Goal: Task Accomplishment & Management: Manage account settings

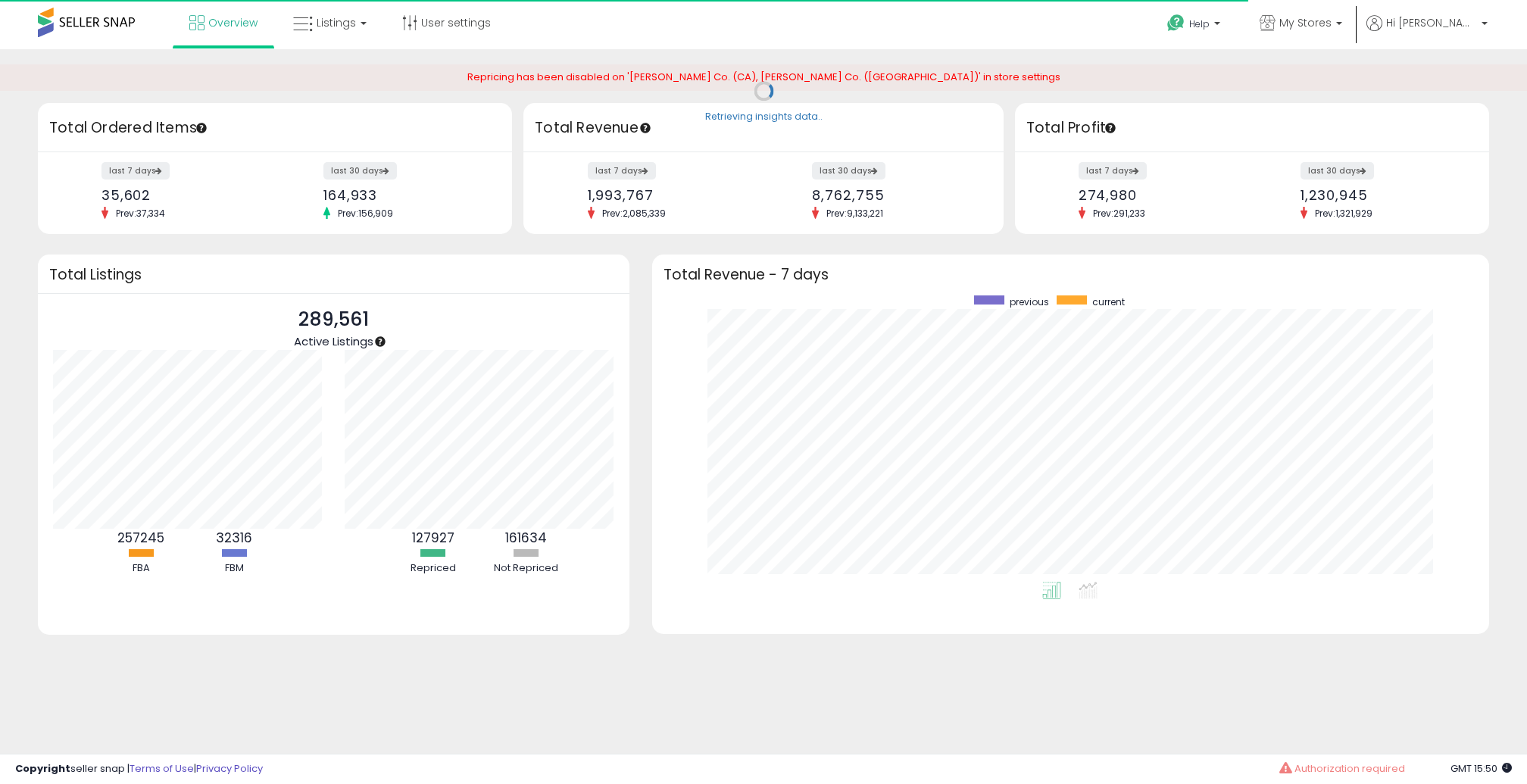
scroll to position [286, 807]
click at [349, 18] on span "Listings" at bounding box center [336, 23] width 40 height 16
click at [340, 71] on icon at bounding box center [341, 74] width 66 height 19
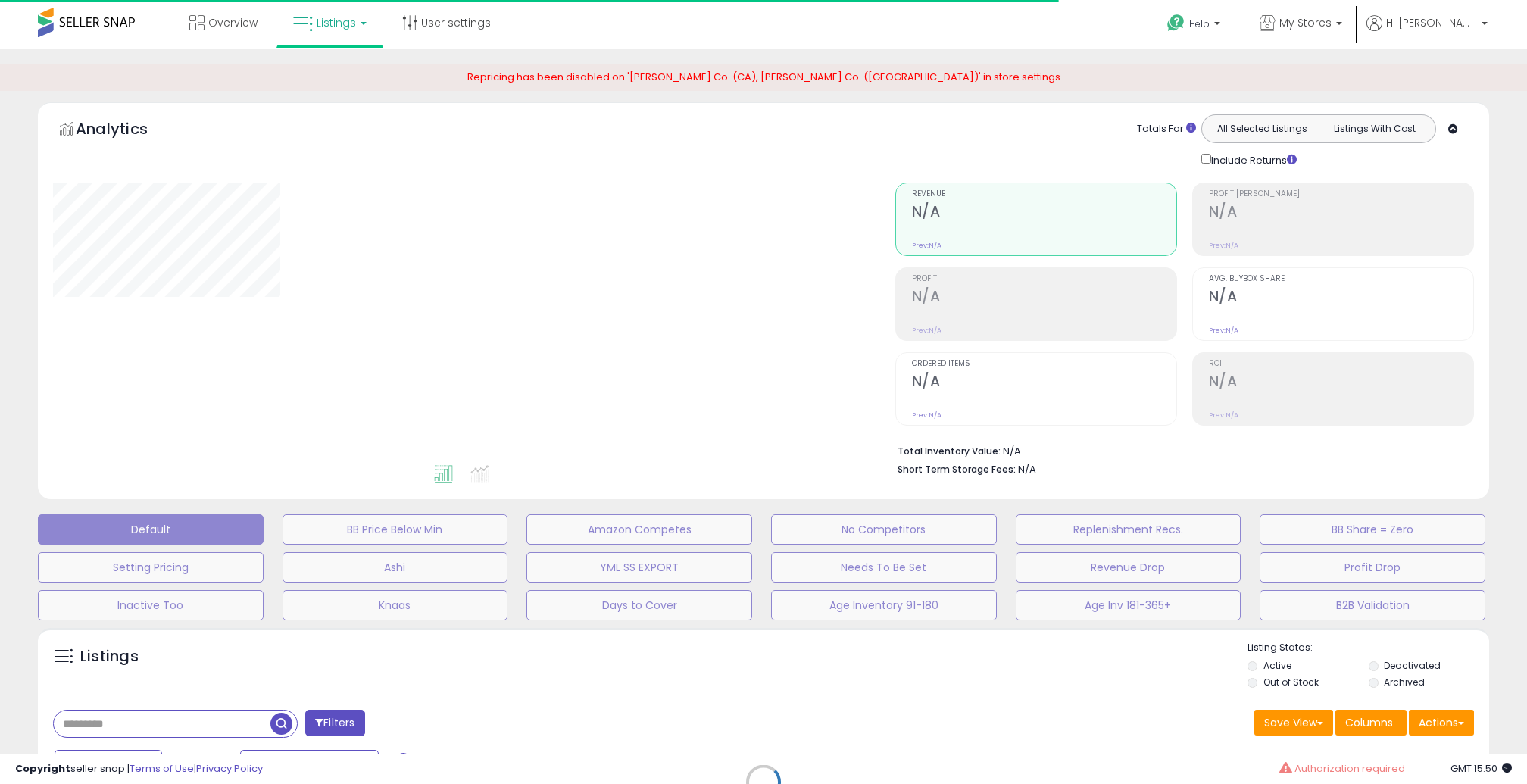
drag, startPoint x: 230, startPoint y: 716, endPoint x: 223, endPoint y: 723, distance: 9.9
click at [230, 716] on div "Retrieving listings data.." at bounding box center [763, 793] width 1474 height 345
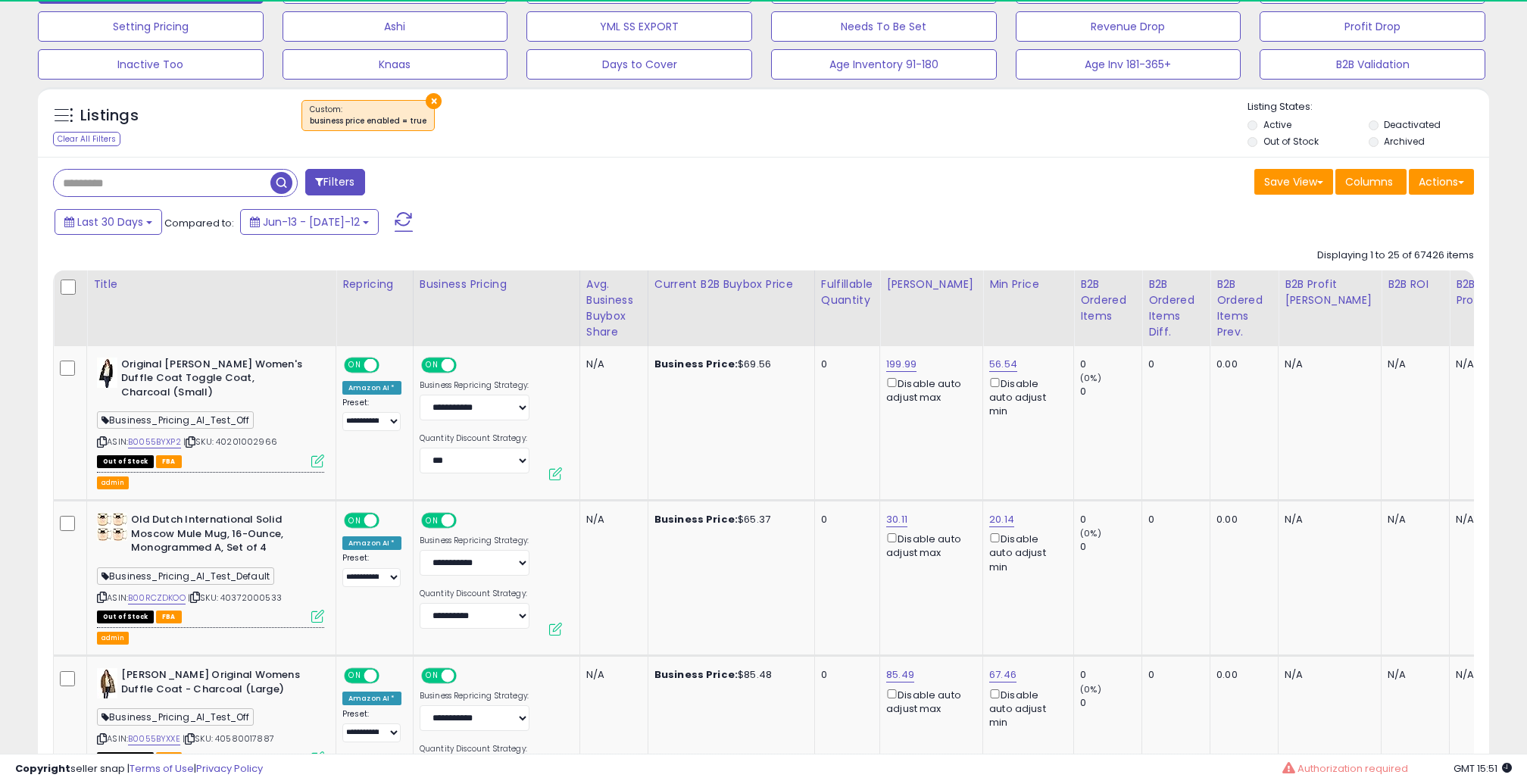
scroll to position [498, 0]
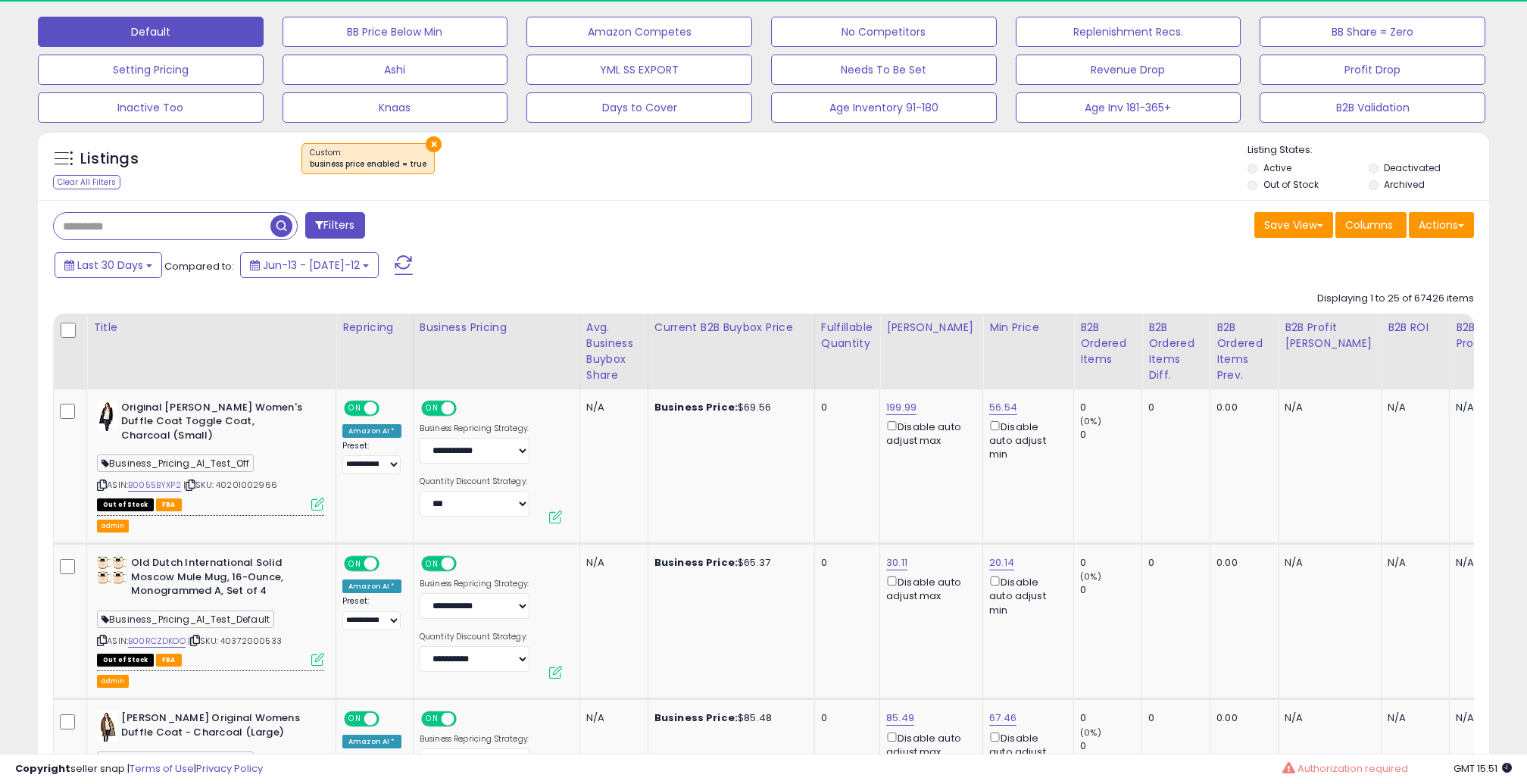
click at [434, 141] on button "×" at bounding box center [434, 144] width 16 height 16
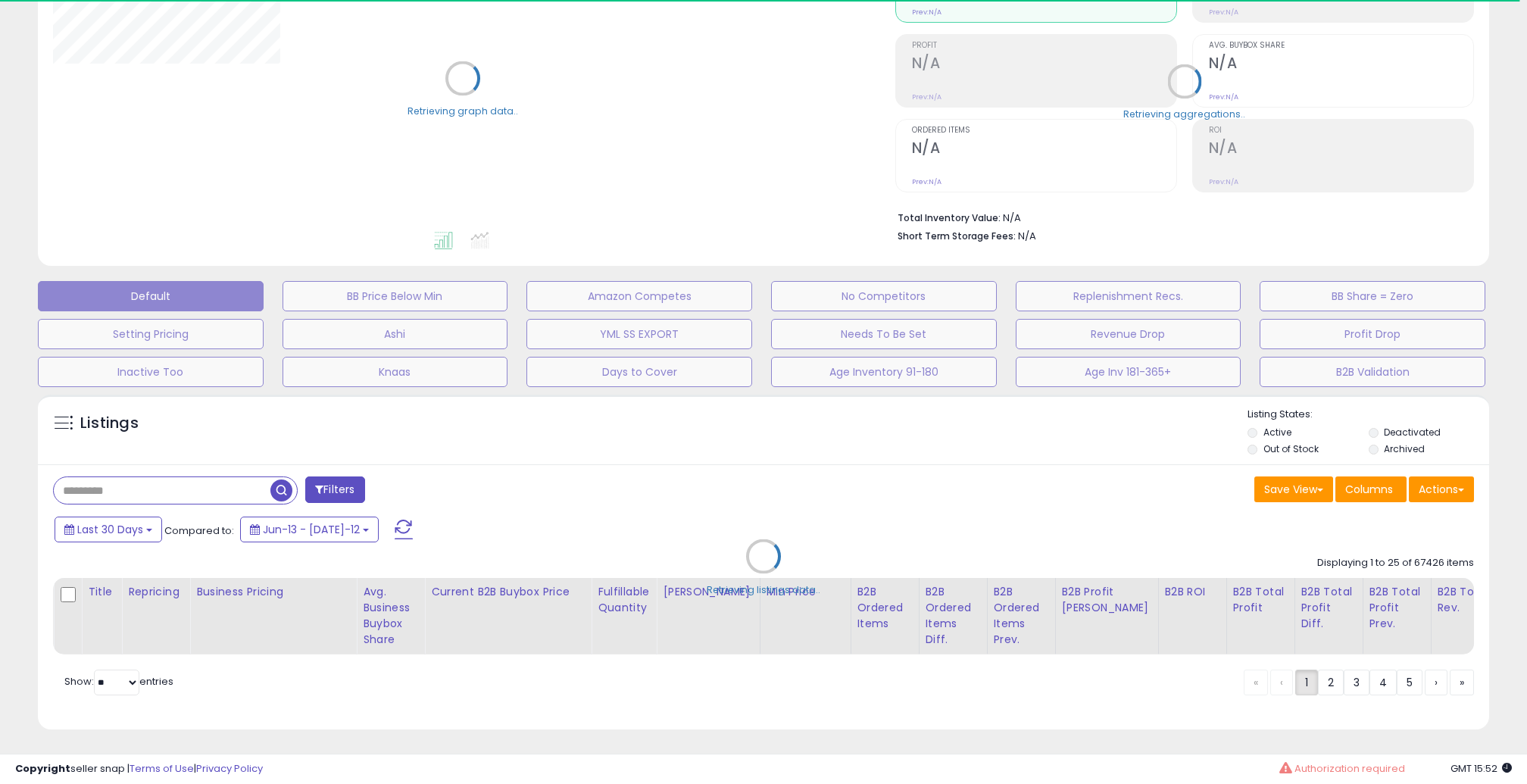
click at [210, 490] on div "Retrieving listings data.." at bounding box center [763, 567] width 1474 height 361
click at [1251, 448] on div "Retrieving listings data.." at bounding box center [763, 567] width 1474 height 361
click at [1252, 448] on div "Retrieving listings data.." at bounding box center [763, 567] width 1474 height 361
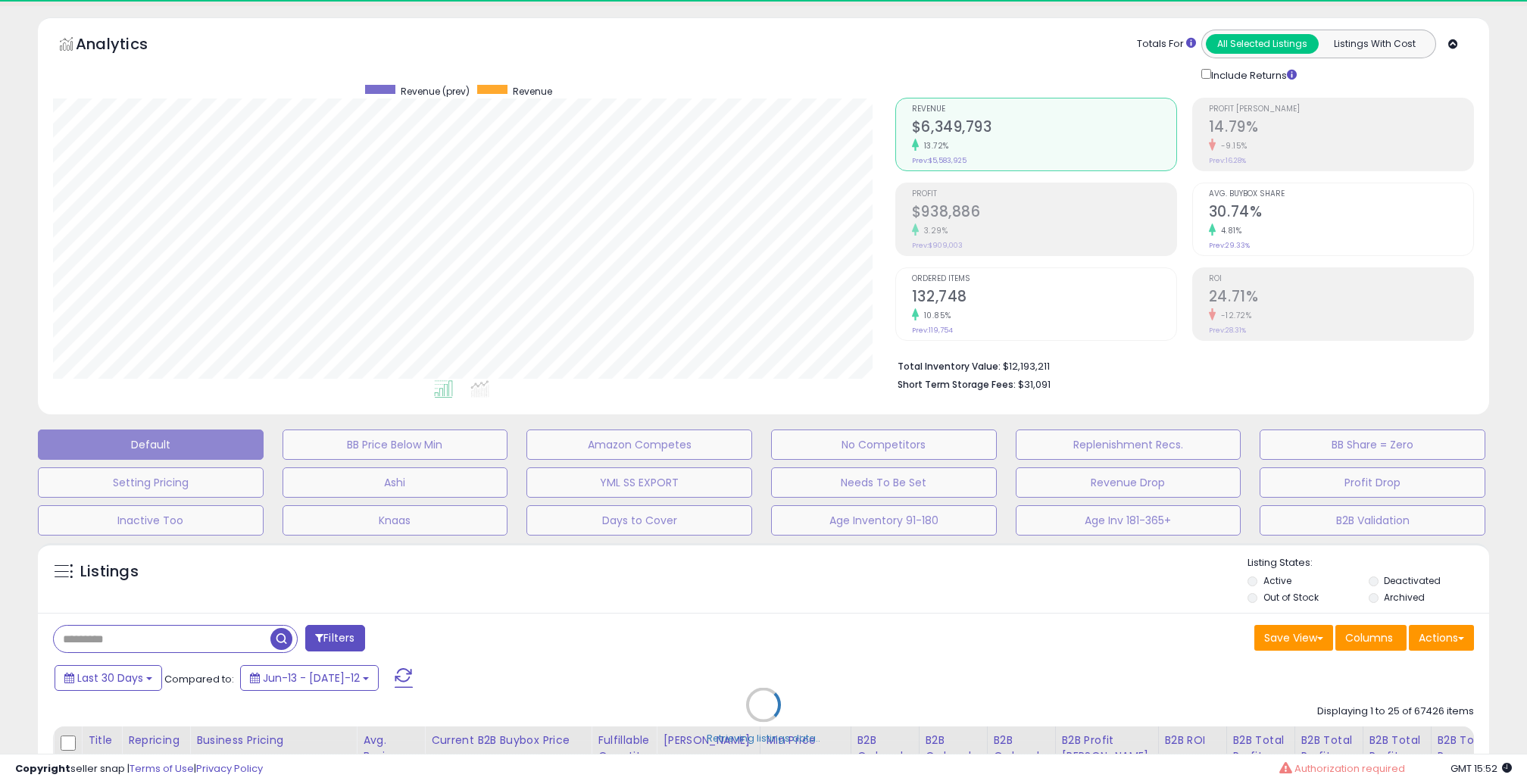
scroll to position [146, 0]
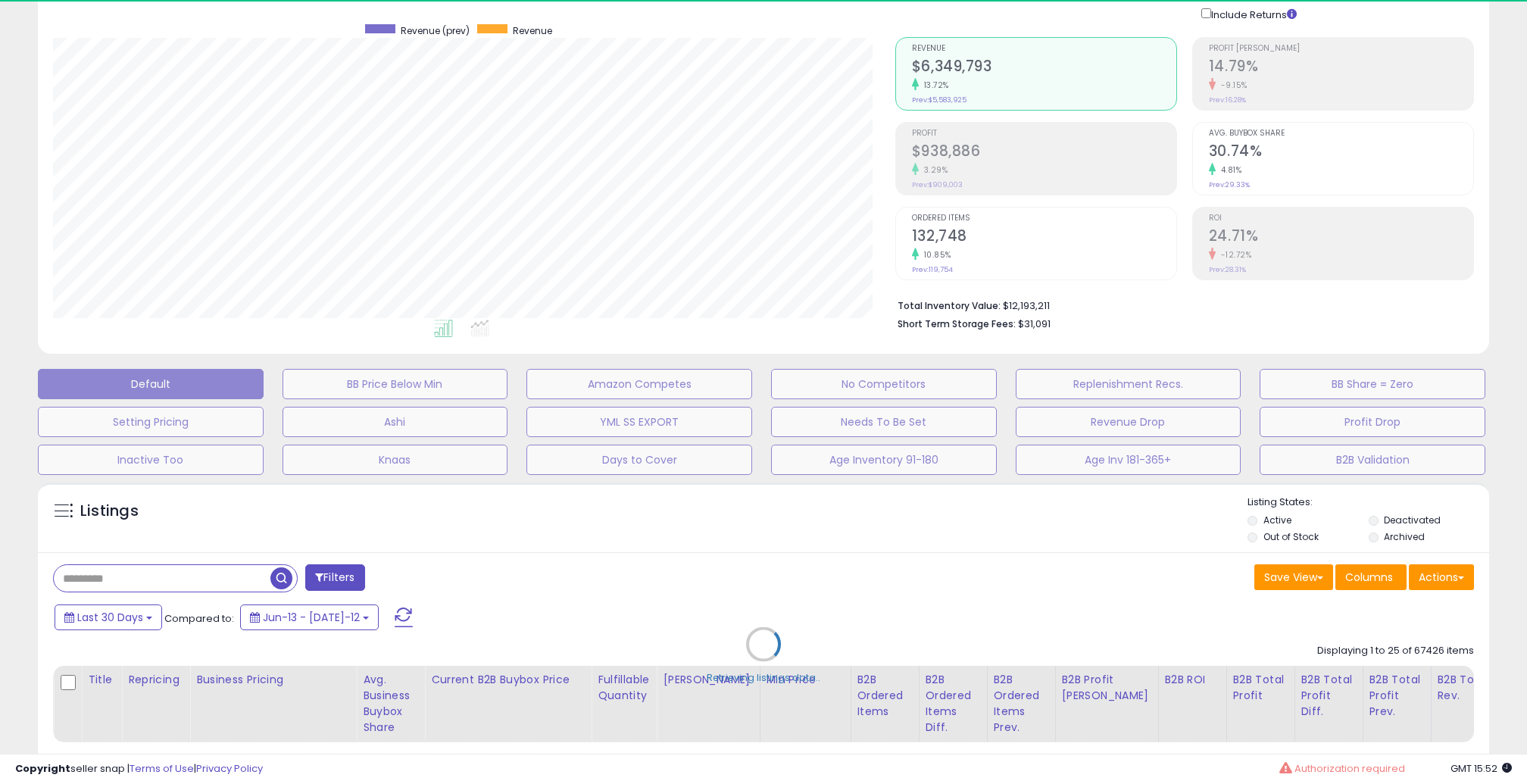
click at [1252, 536] on div "Retrieving listings data.." at bounding box center [763, 655] width 1474 height 361
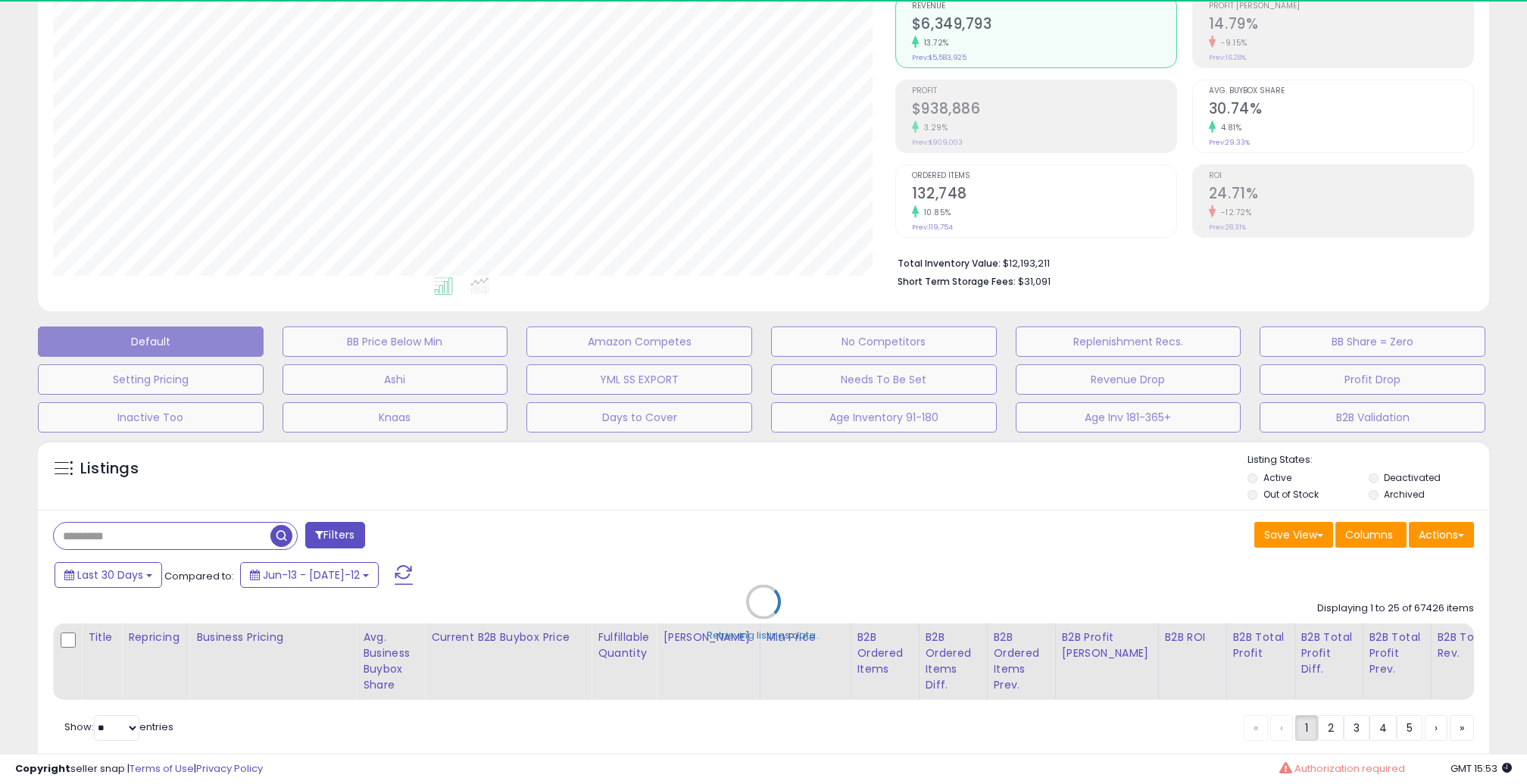
scroll to position [221, 0]
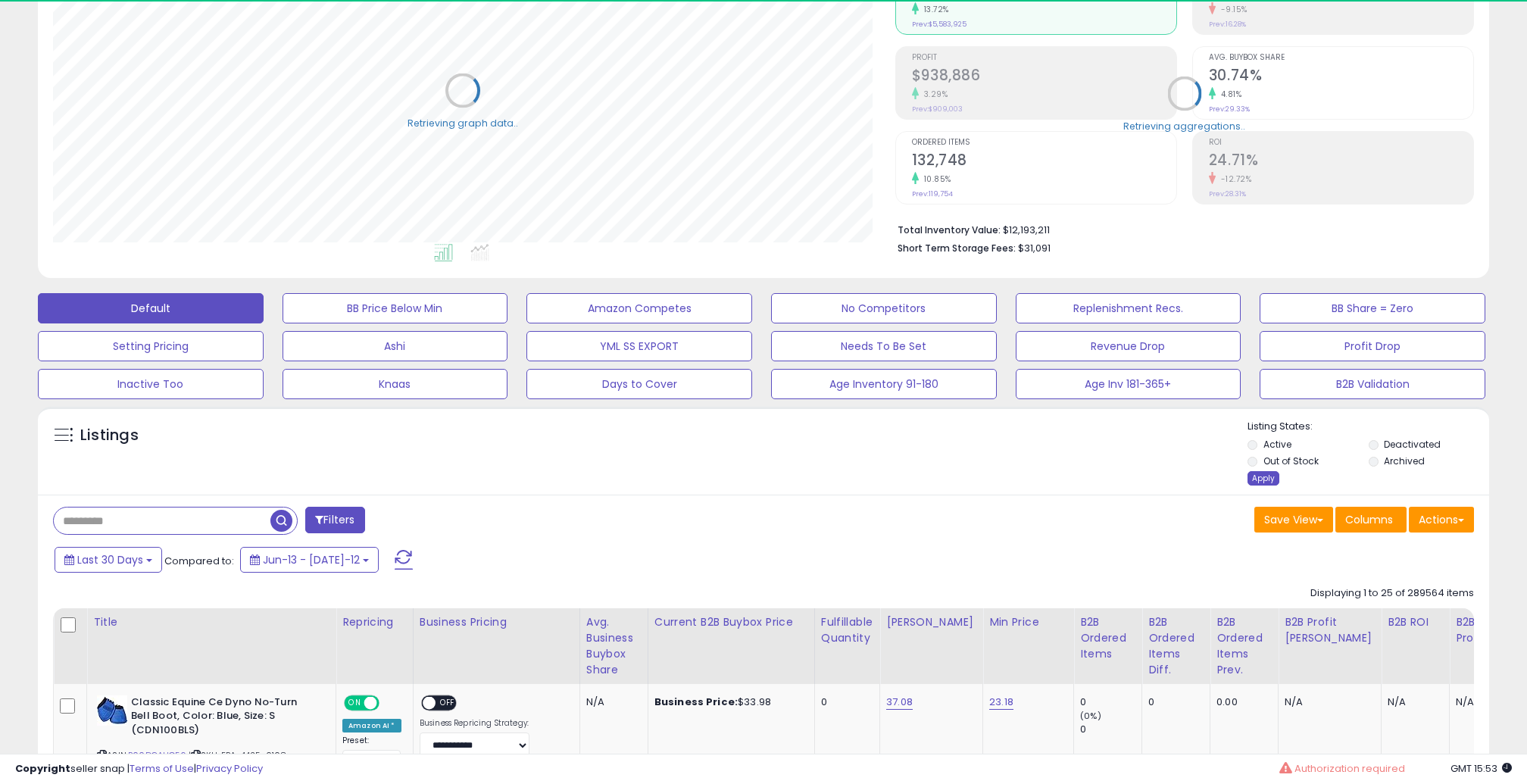
click at [1257, 476] on div "Apply" at bounding box center [1263, 478] width 32 height 15
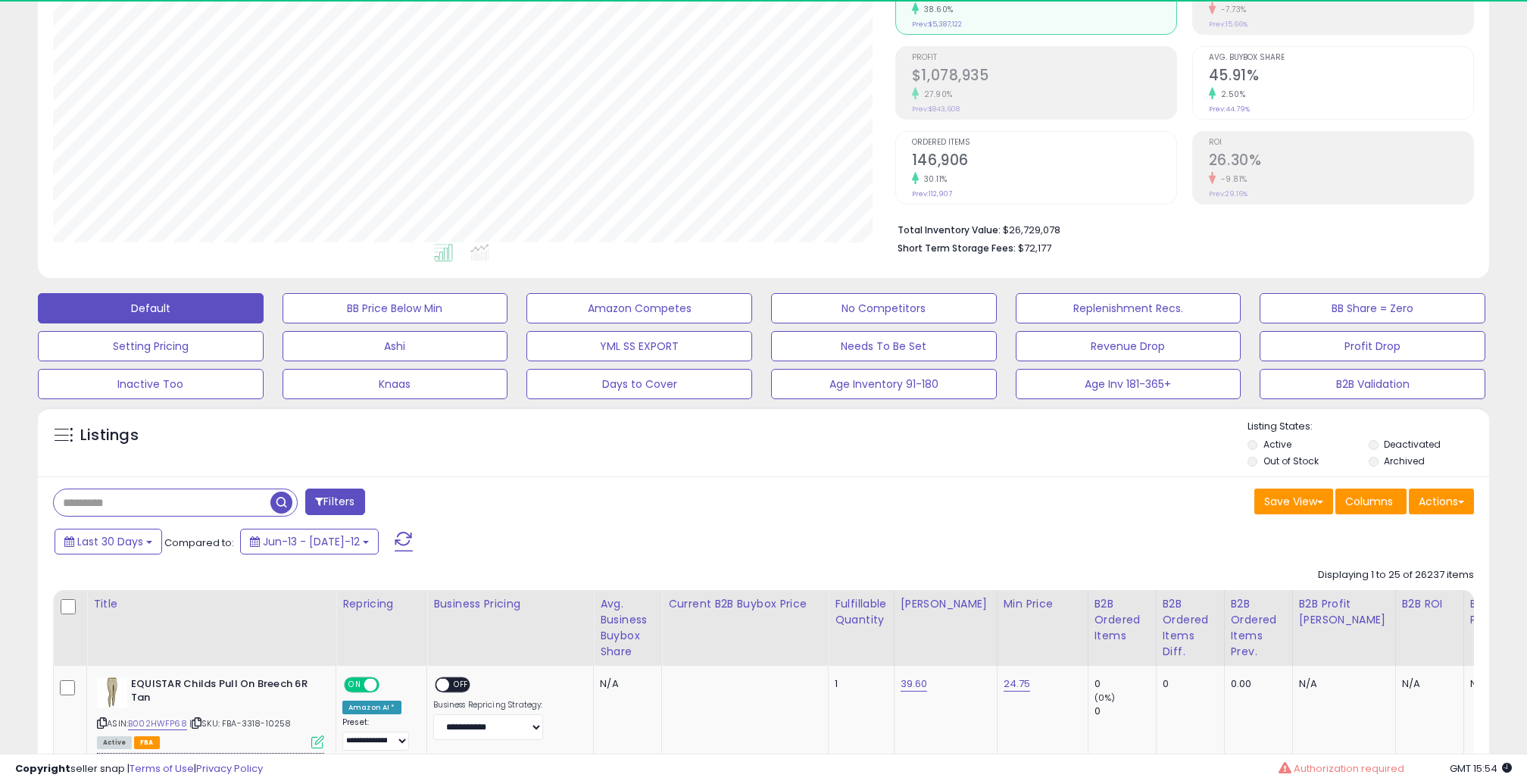
scroll to position [311, 842]
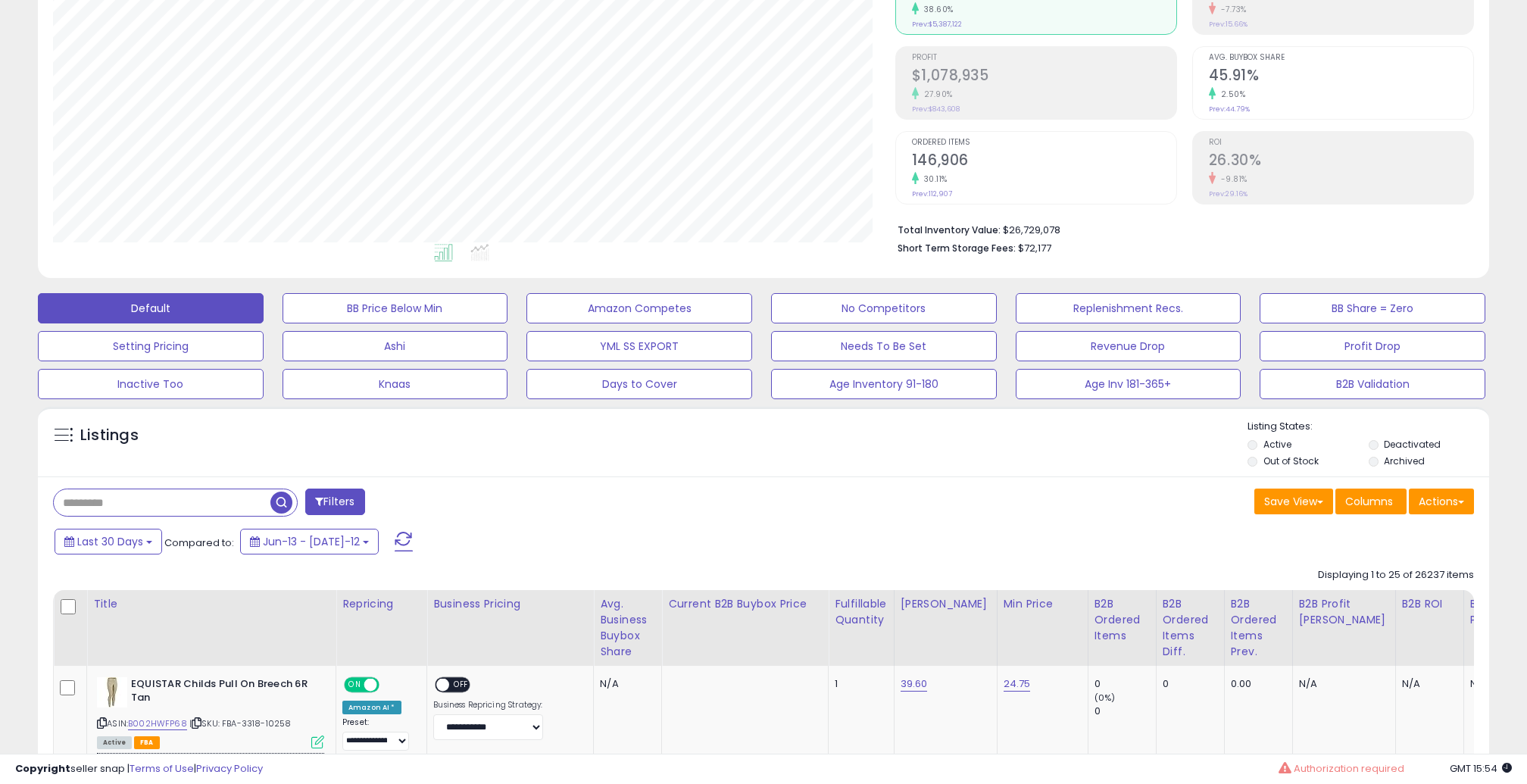
click at [234, 496] on input "text" at bounding box center [161, 503] width 216 height 26
paste input "**********"
type input "**********"
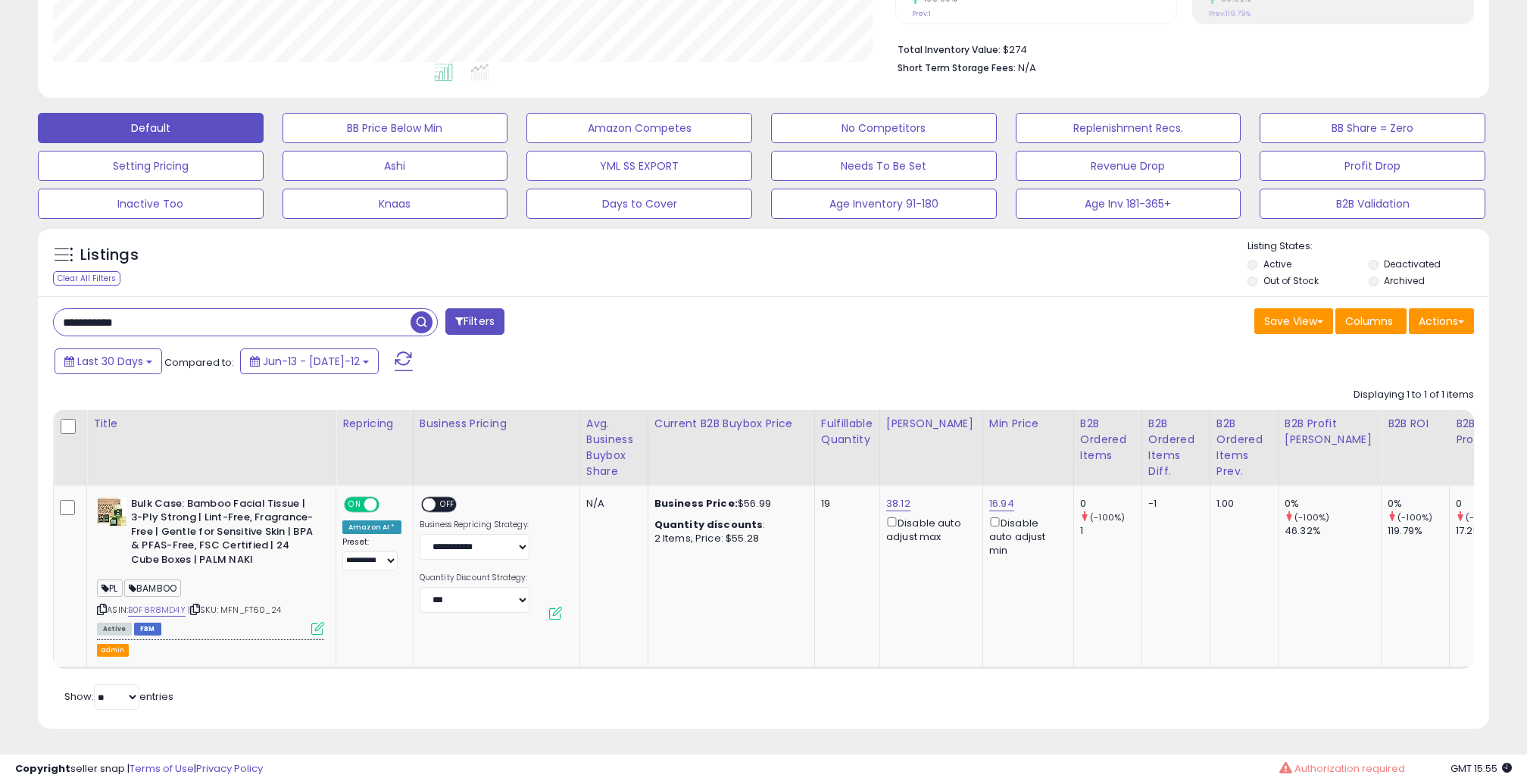
scroll to position [0, 0]
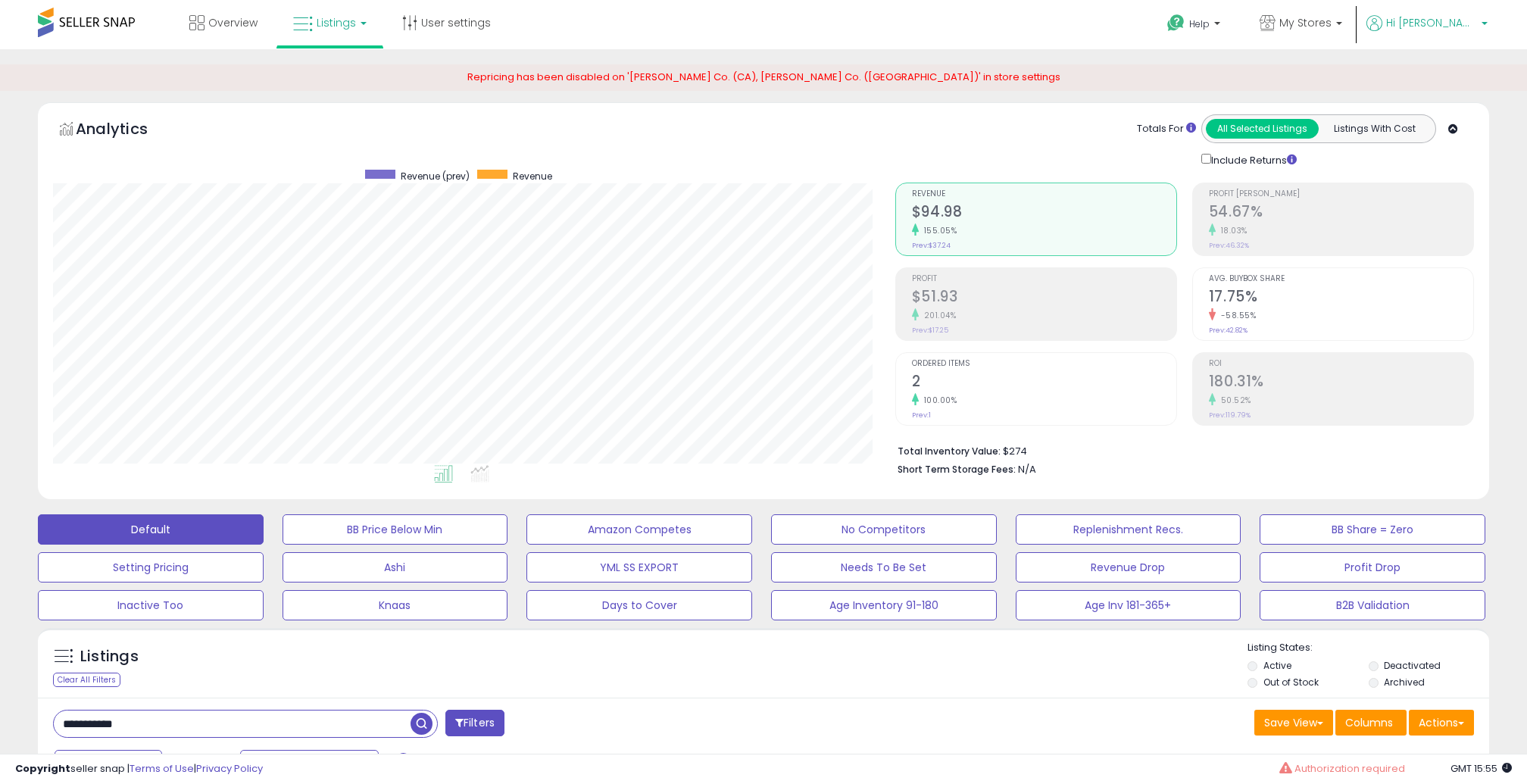
click at [1463, 23] on span "Hi [PERSON_NAME]" at bounding box center [1432, 23] width 91 height 16
click at [1438, 86] on link "Account" at bounding box center [1425, 81] width 40 height 15
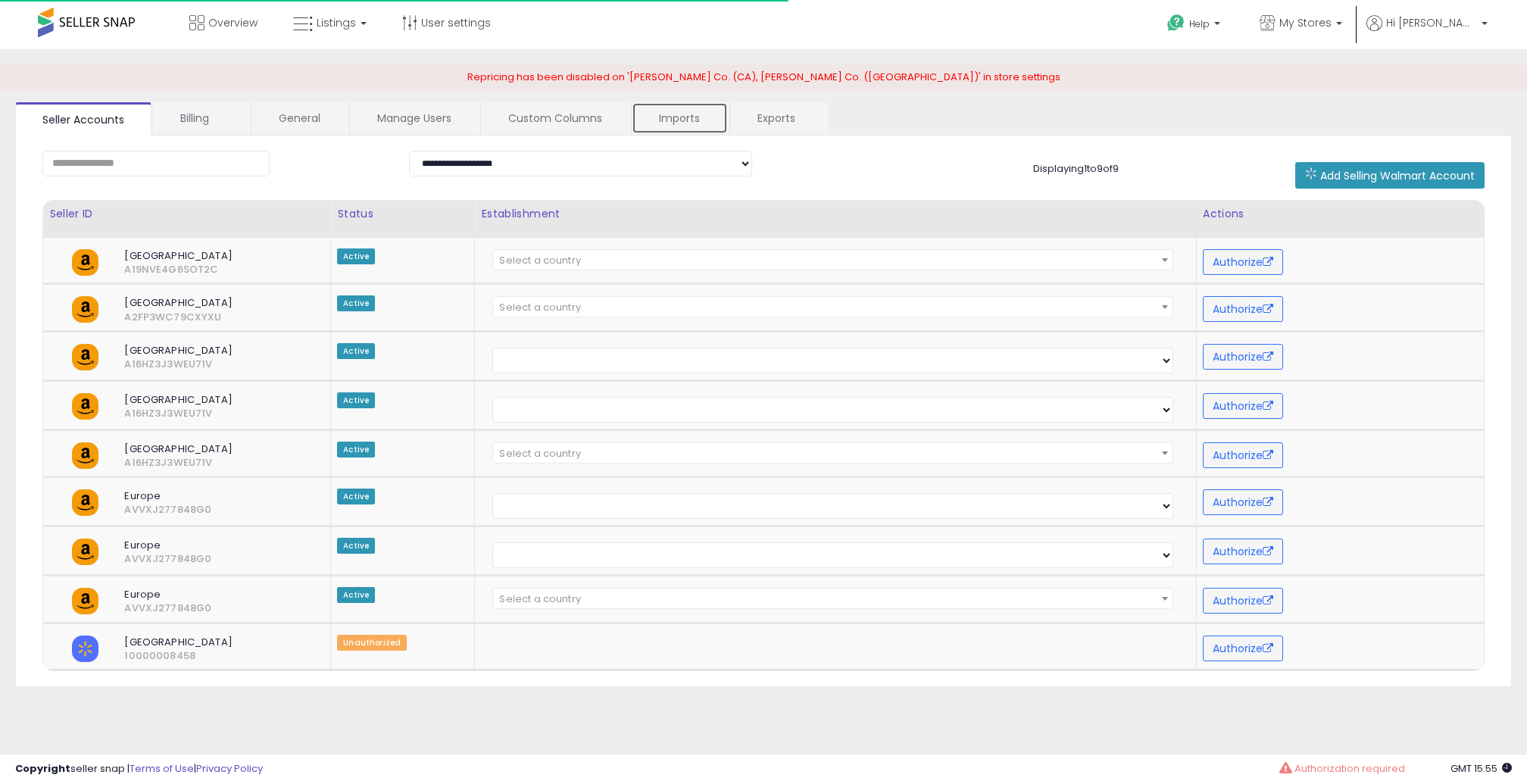
click at [675, 113] on link "Imports" at bounding box center [680, 118] width 96 height 32
click at [667, 115] on link "Imports" at bounding box center [680, 118] width 96 height 32
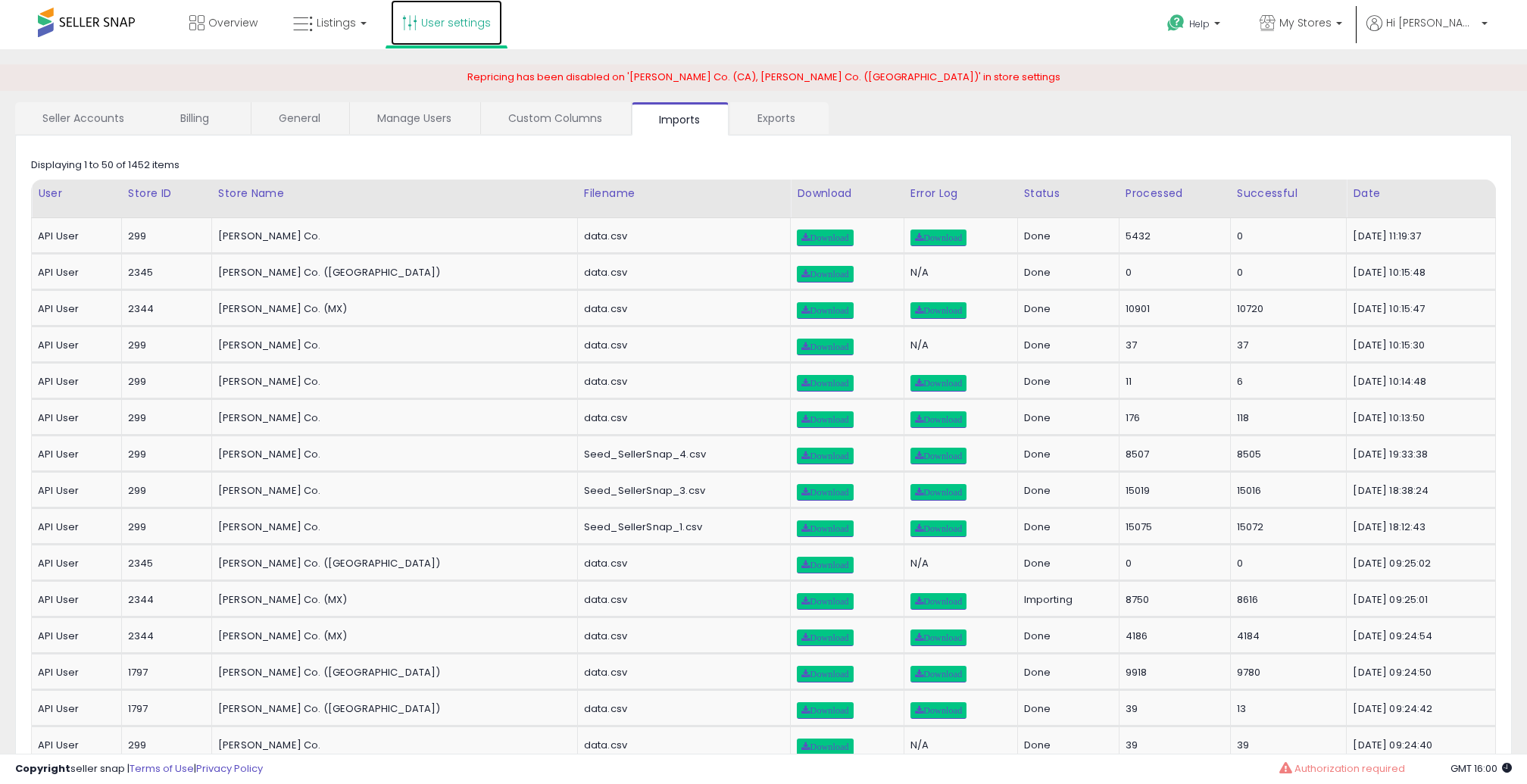
click at [467, 23] on link "User settings" at bounding box center [447, 22] width 112 height 46
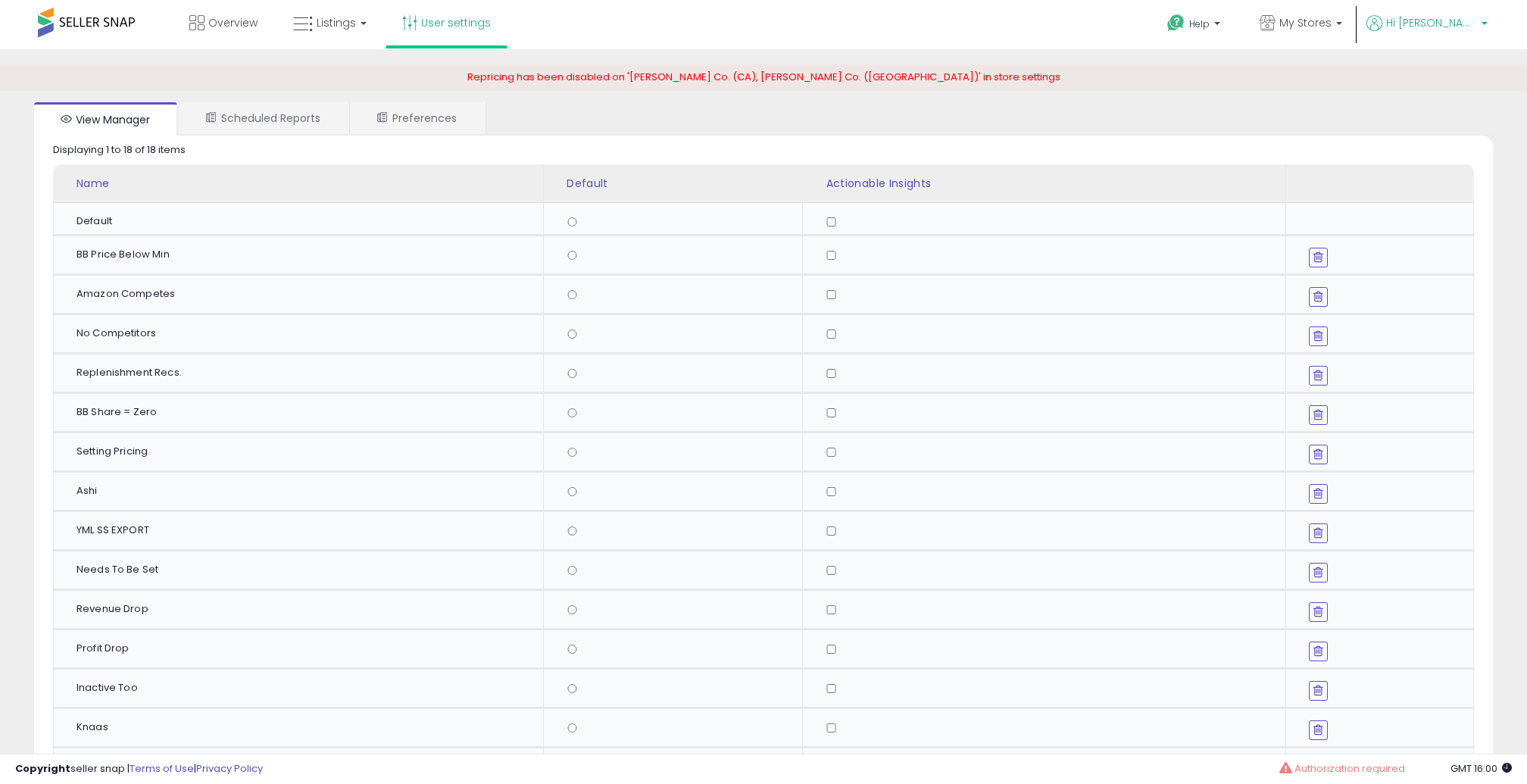
click at [1454, 29] on p "Hi [PERSON_NAME]" at bounding box center [1427, 25] width 121 height 19
click at [1430, 81] on link "Account" at bounding box center [1425, 81] width 40 height 15
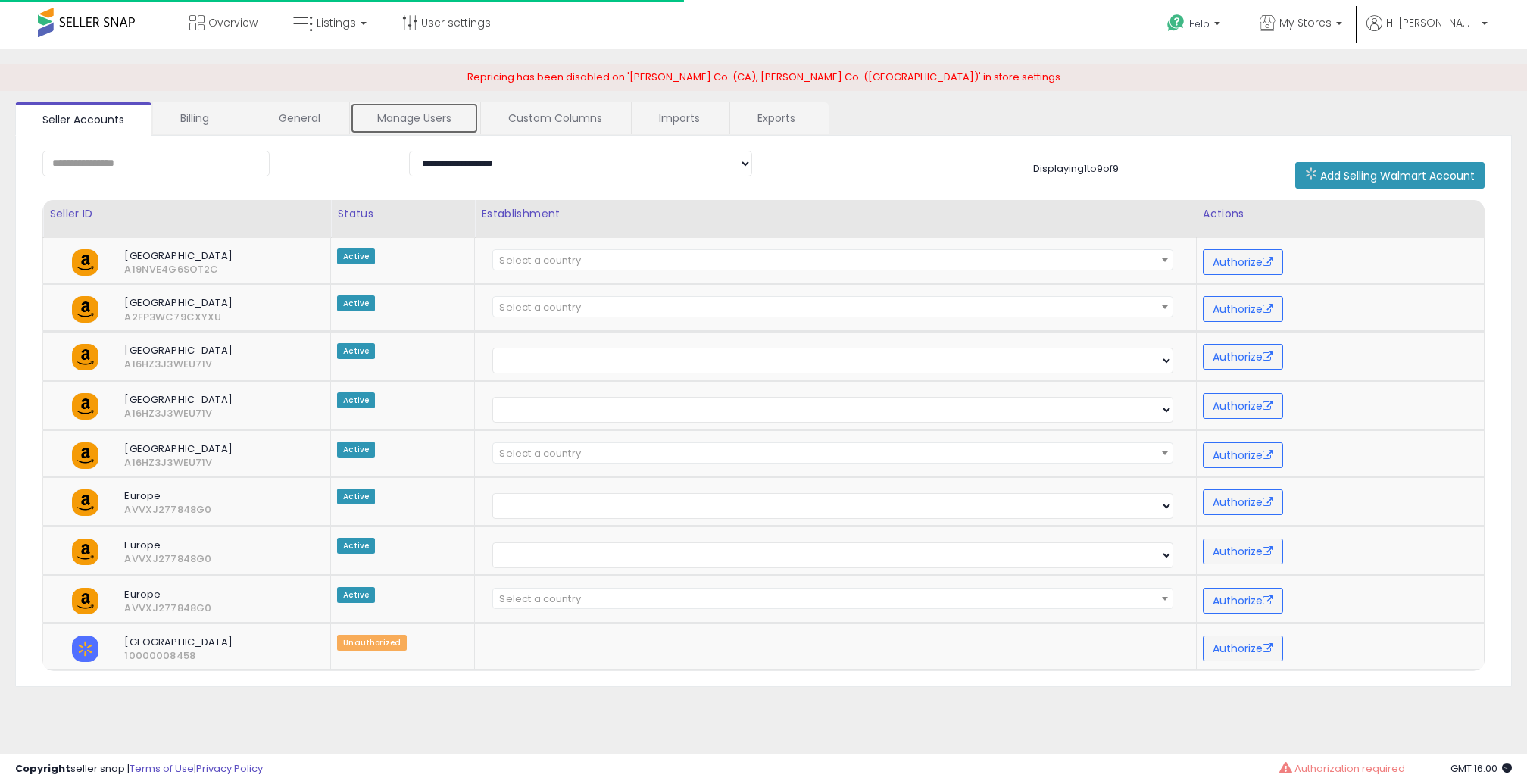
click at [437, 115] on link "Manage Users" at bounding box center [414, 118] width 129 height 32
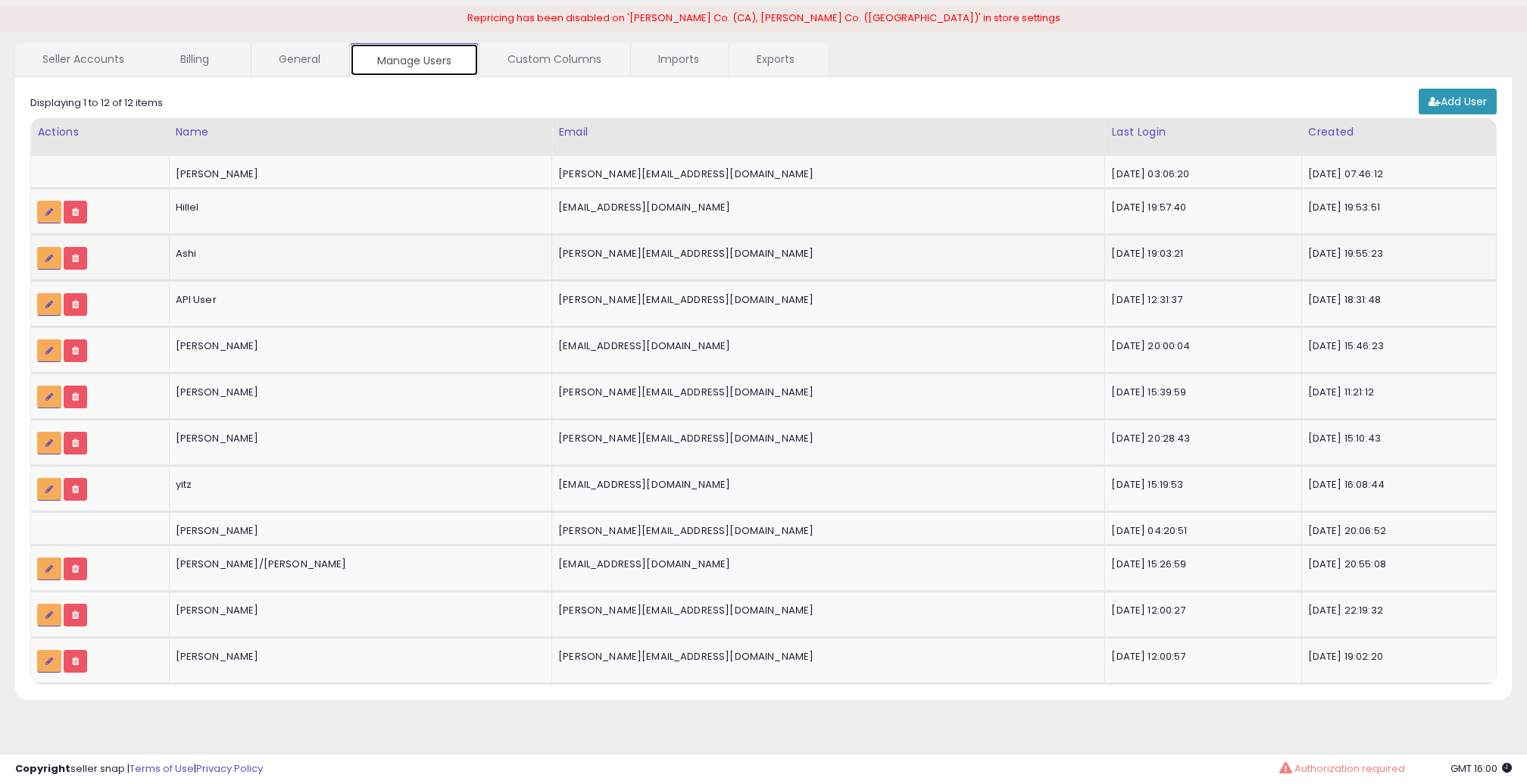
scroll to position [60, 0]
click at [49, 300] on icon at bounding box center [50, 303] width 8 height 9
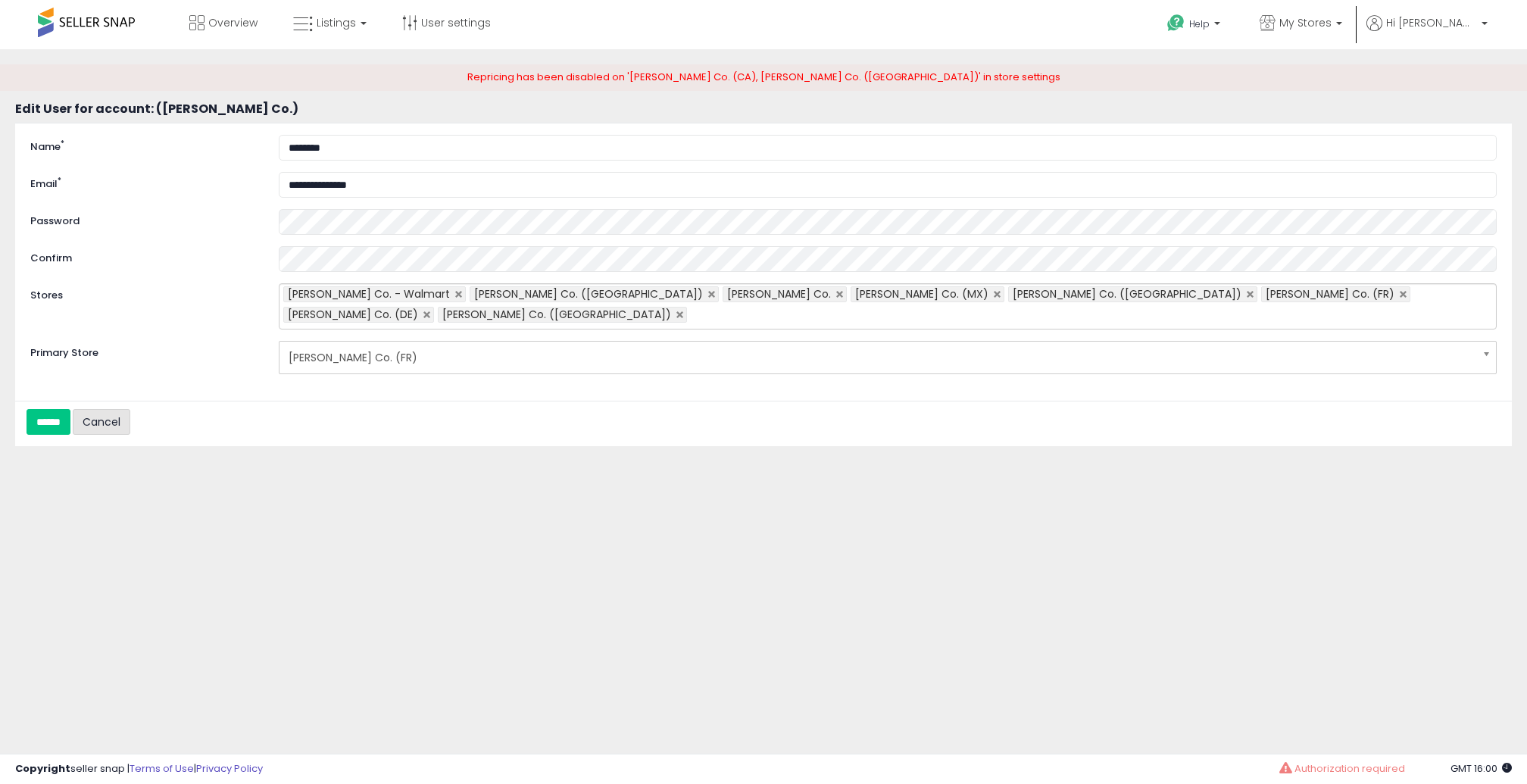
click at [128, 409] on link "Cancel" at bounding box center [102, 422] width 57 height 26
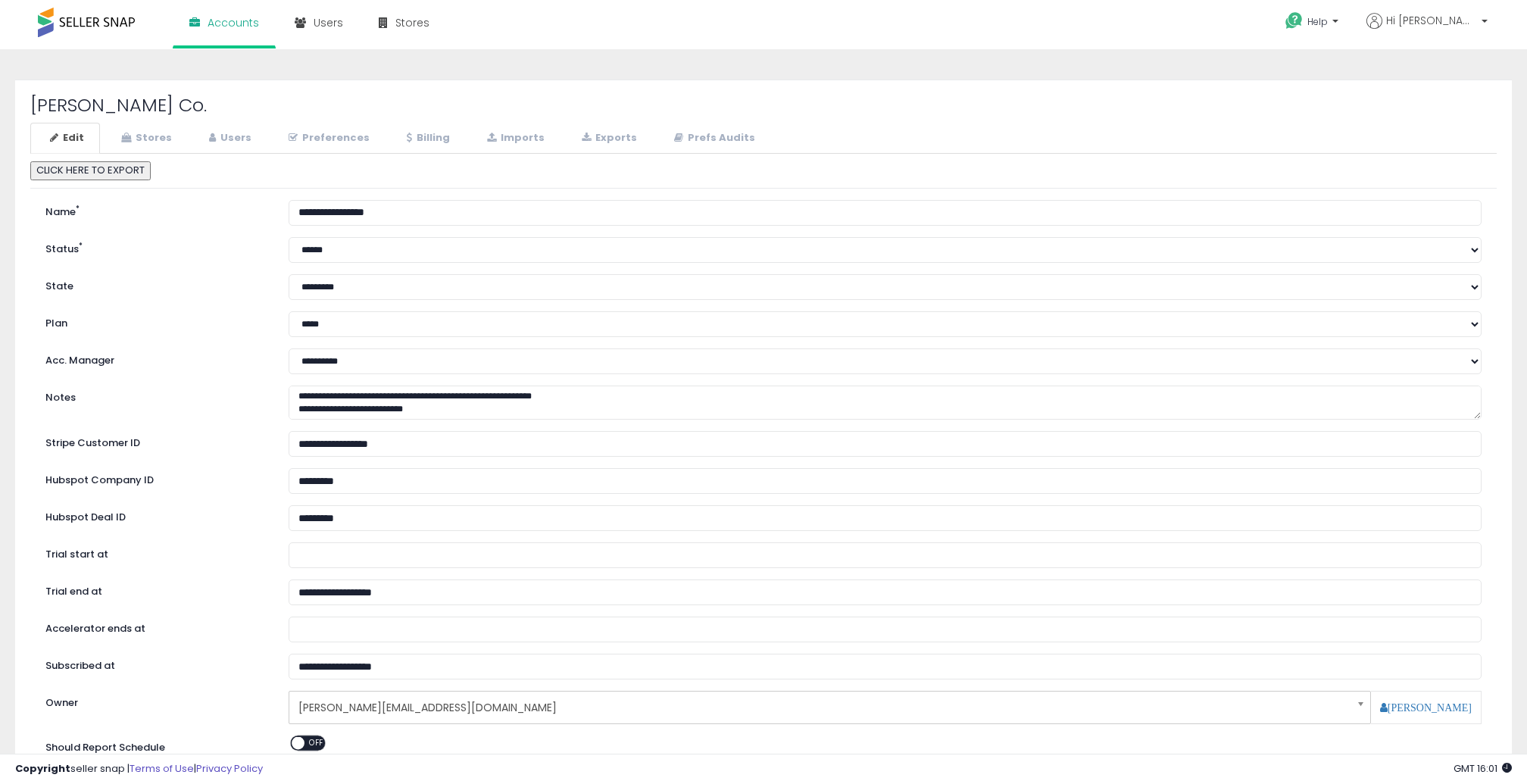
scroll to position [4, 0]
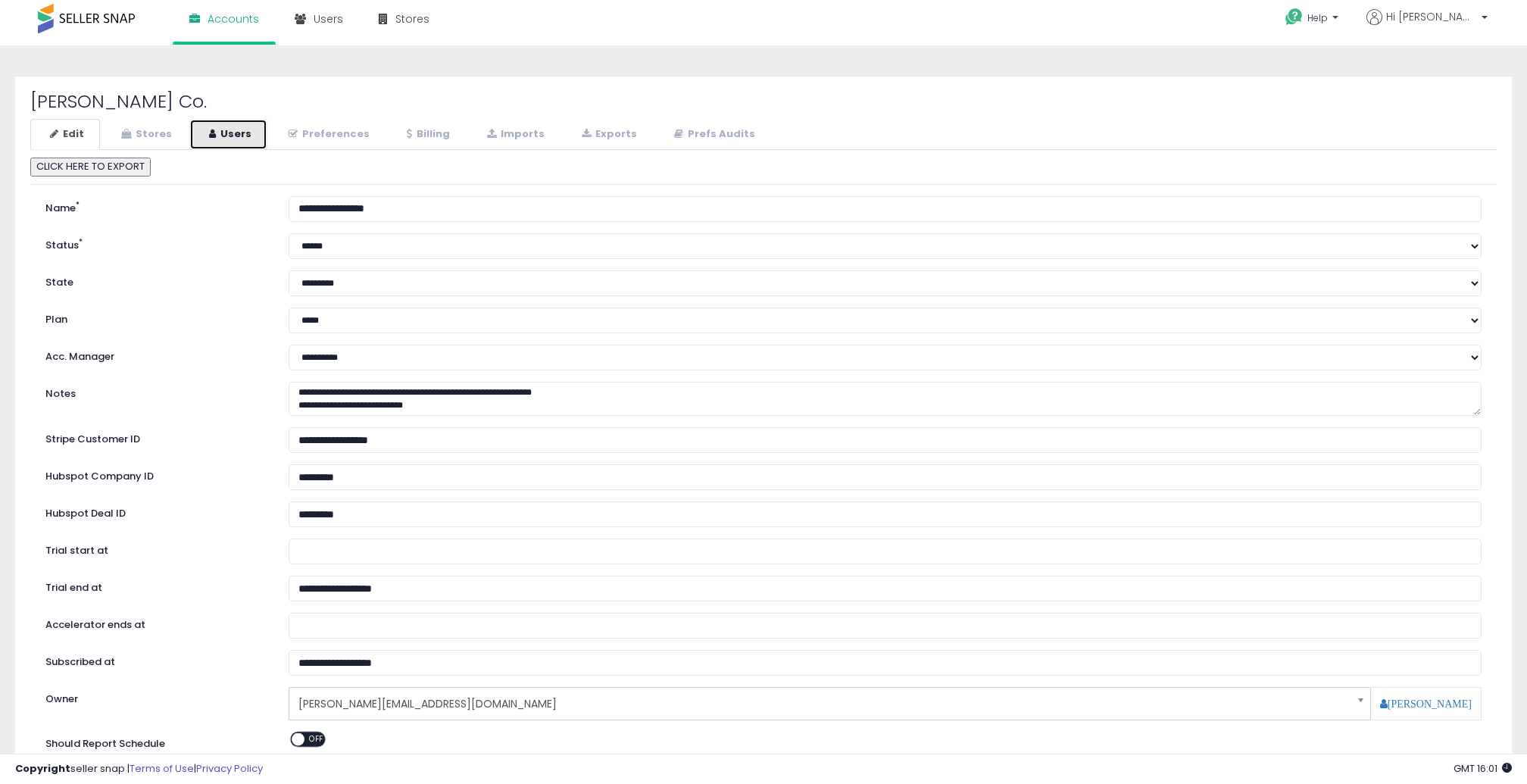
click at [242, 133] on link "Users" at bounding box center [228, 134] width 78 height 31
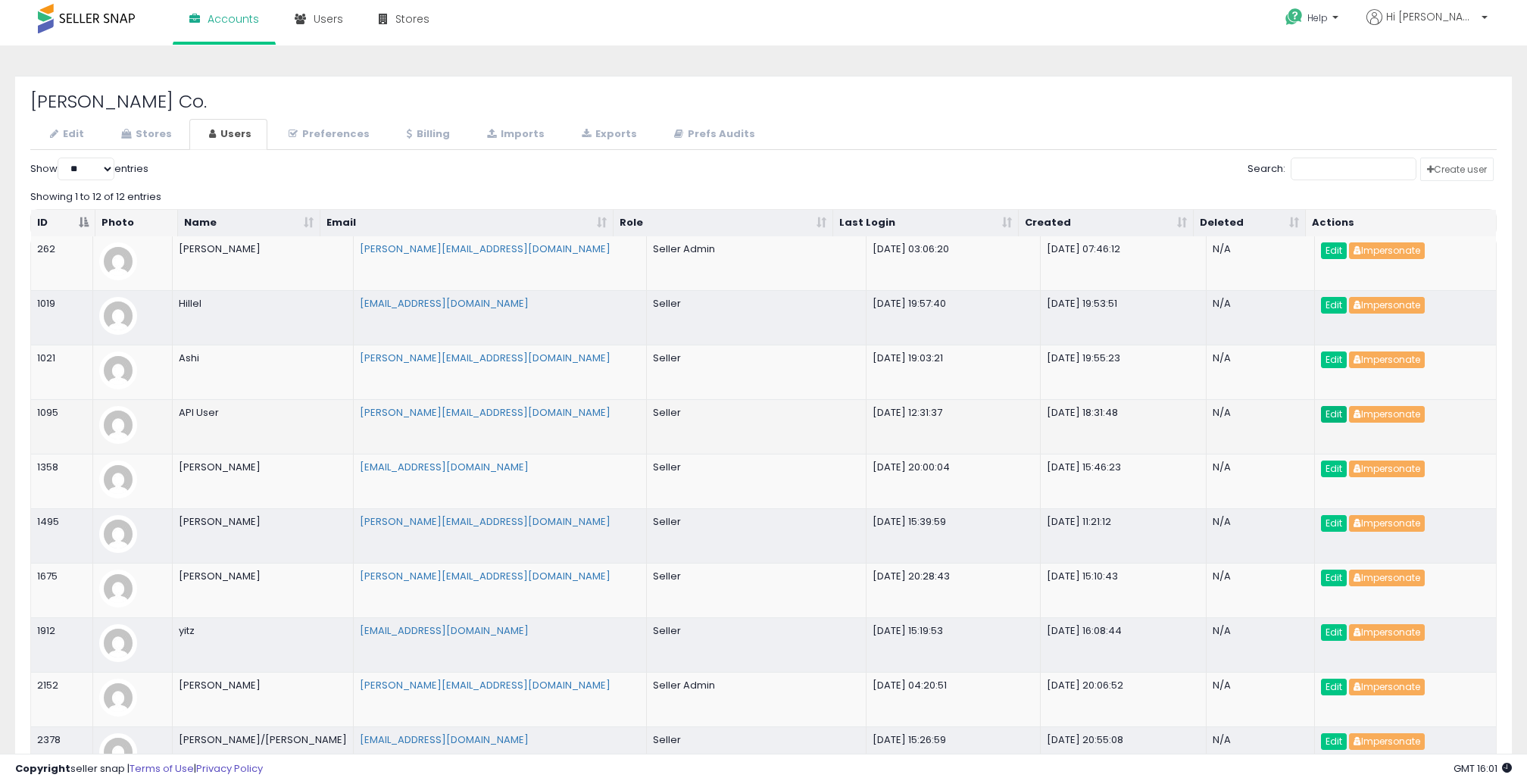
click at [1322, 410] on link "Edit" at bounding box center [1334, 414] width 26 height 16
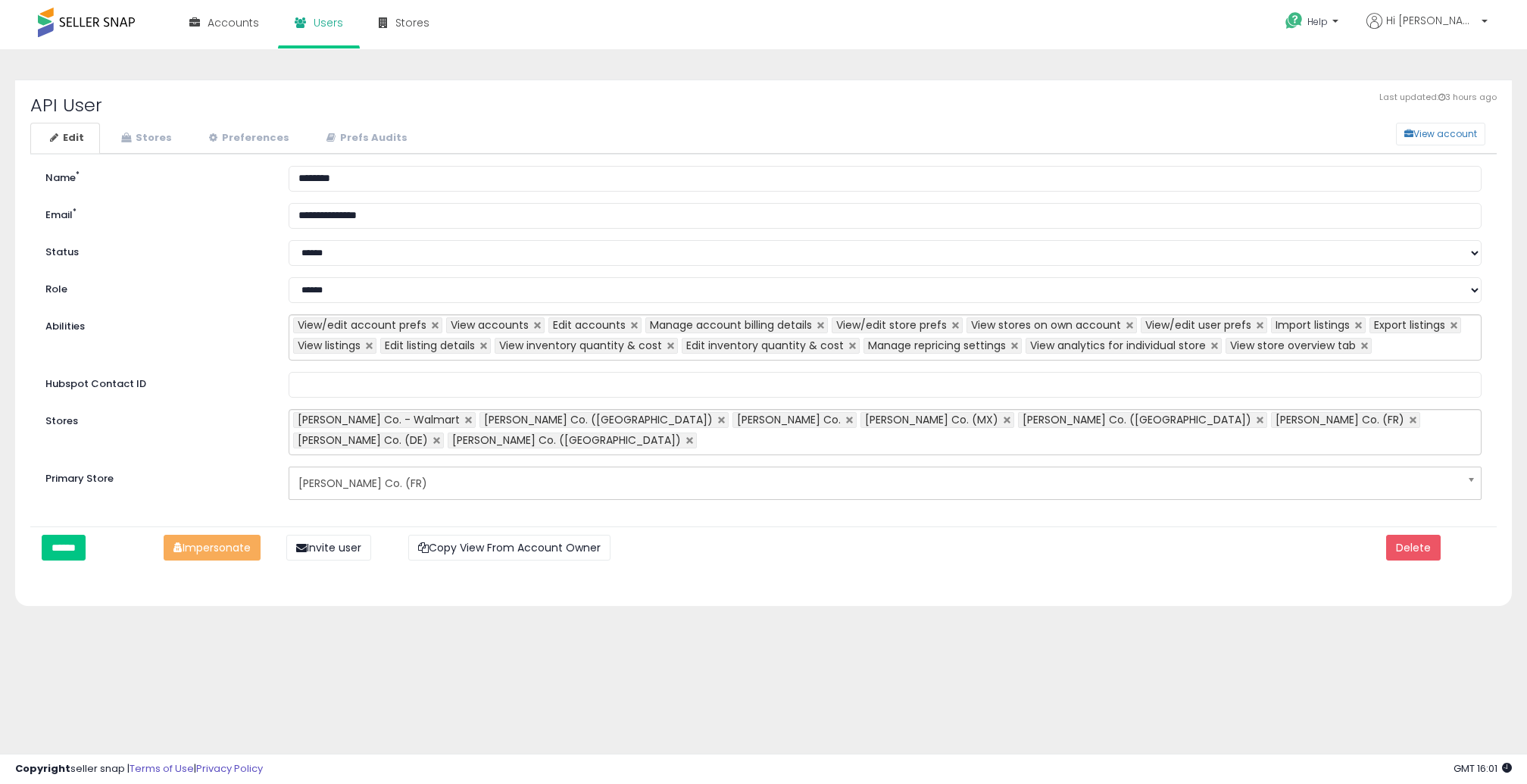
click at [1416, 344] on ul "View/edit account prefs View accounts Edit accounts Manage account billing deta…" at bounding box center [885, 337] width 1194 height 47
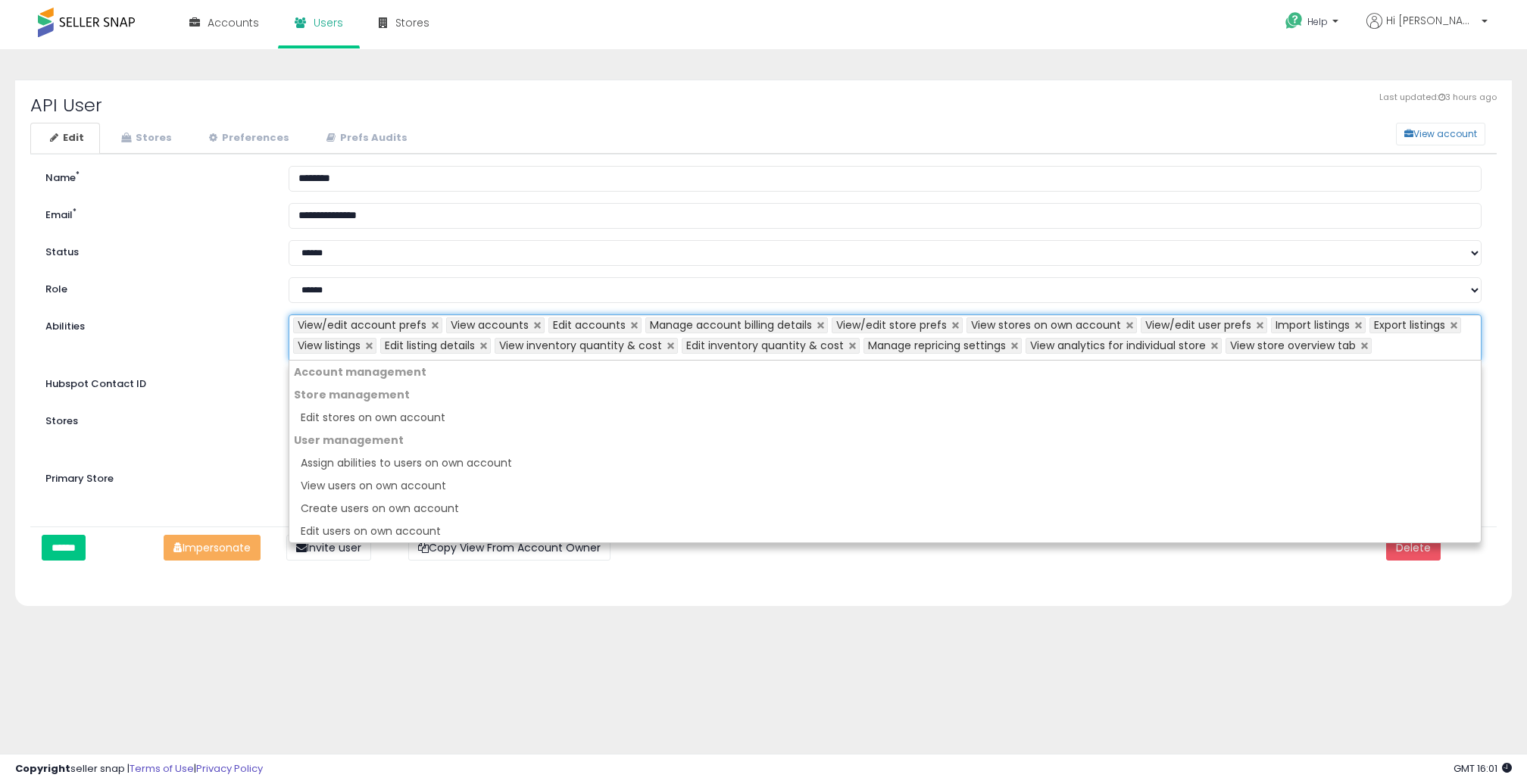
click at [258, 361] on div "**********" at bounding box center [763, 340] width 1467 height 373
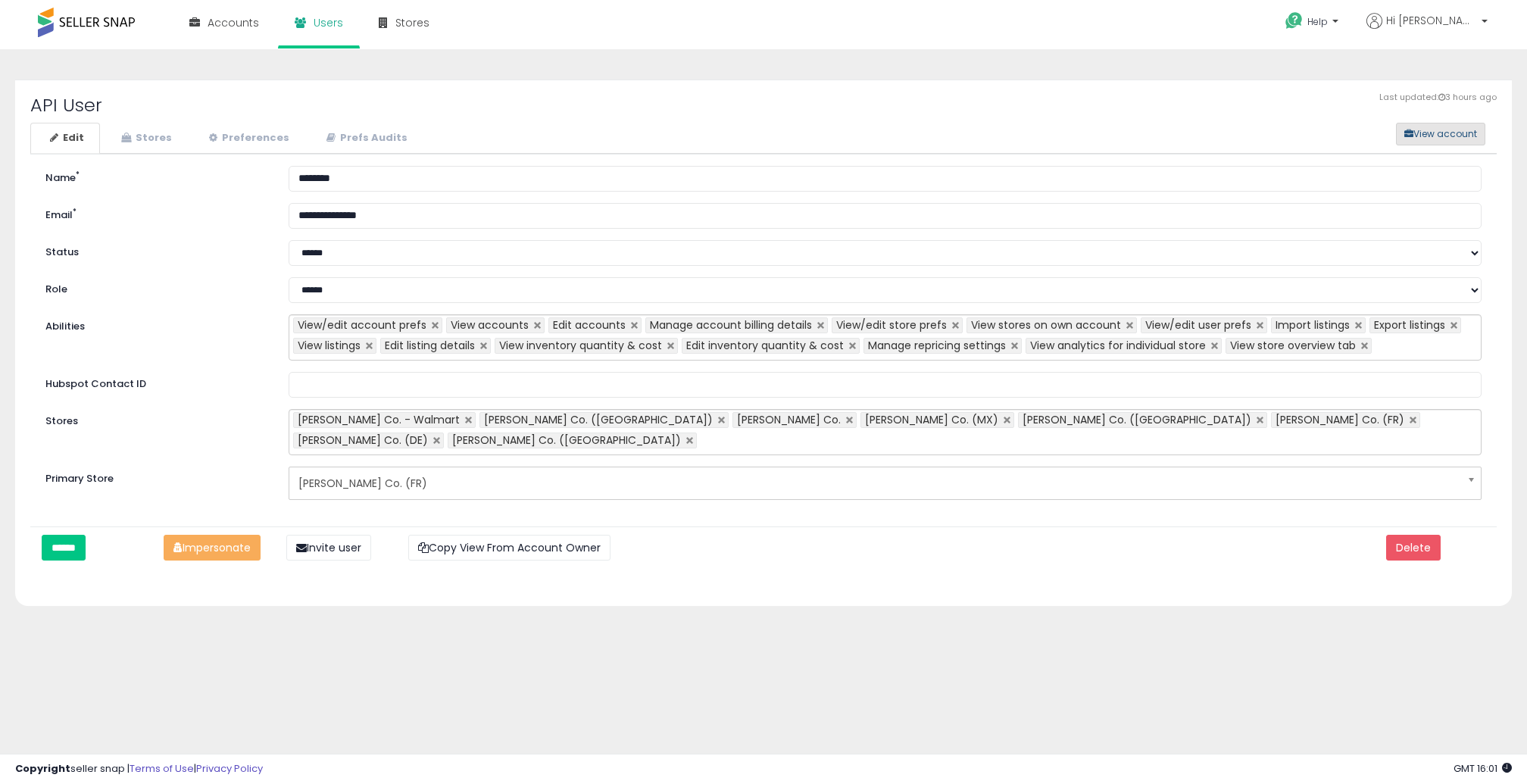
click at [1451, 137] on button "View account" at bounding box center [1440, 133] width 89 height 22
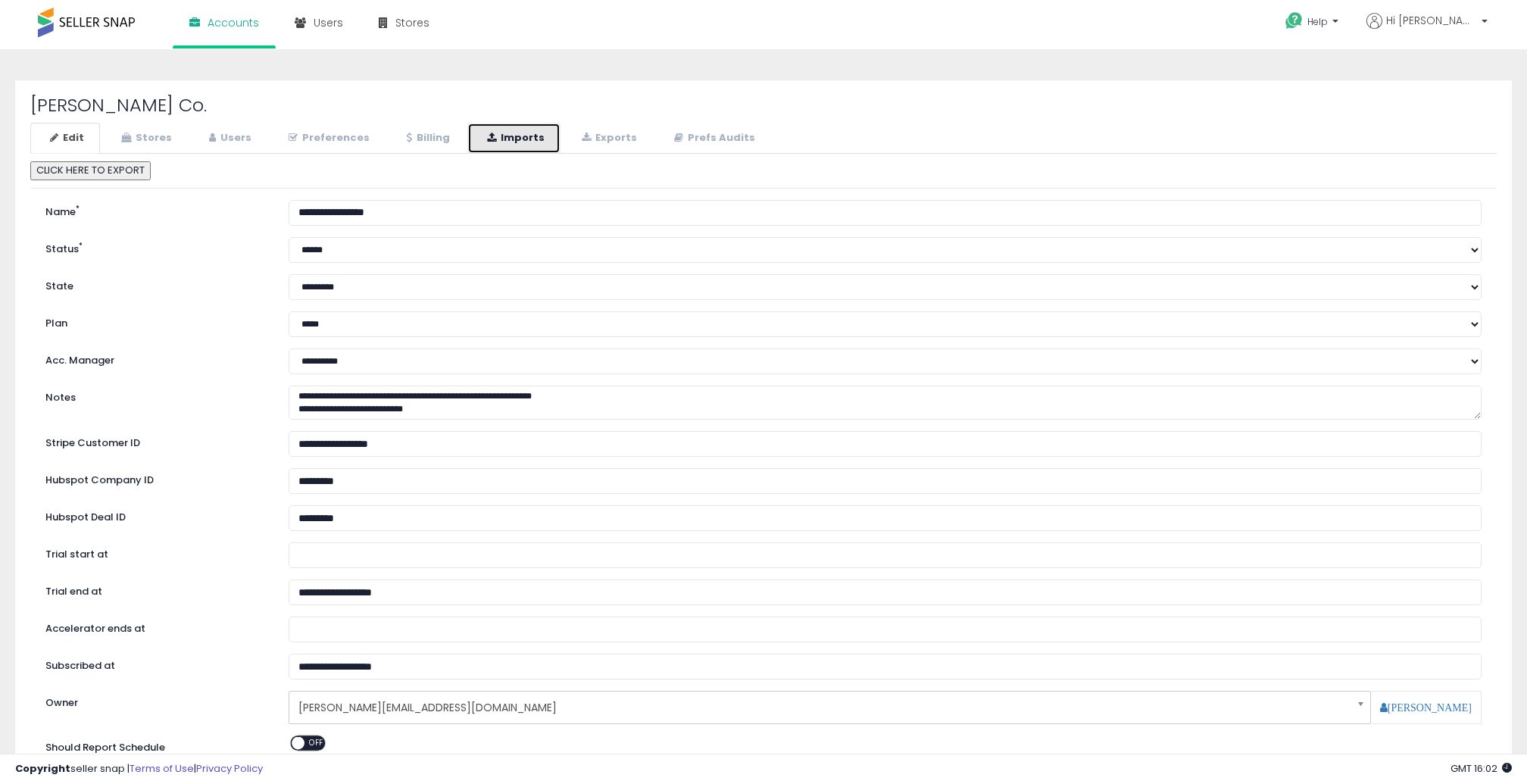
click at [509, 135] on link "Imports" at bounding box center [514, 138] width 93 height 31
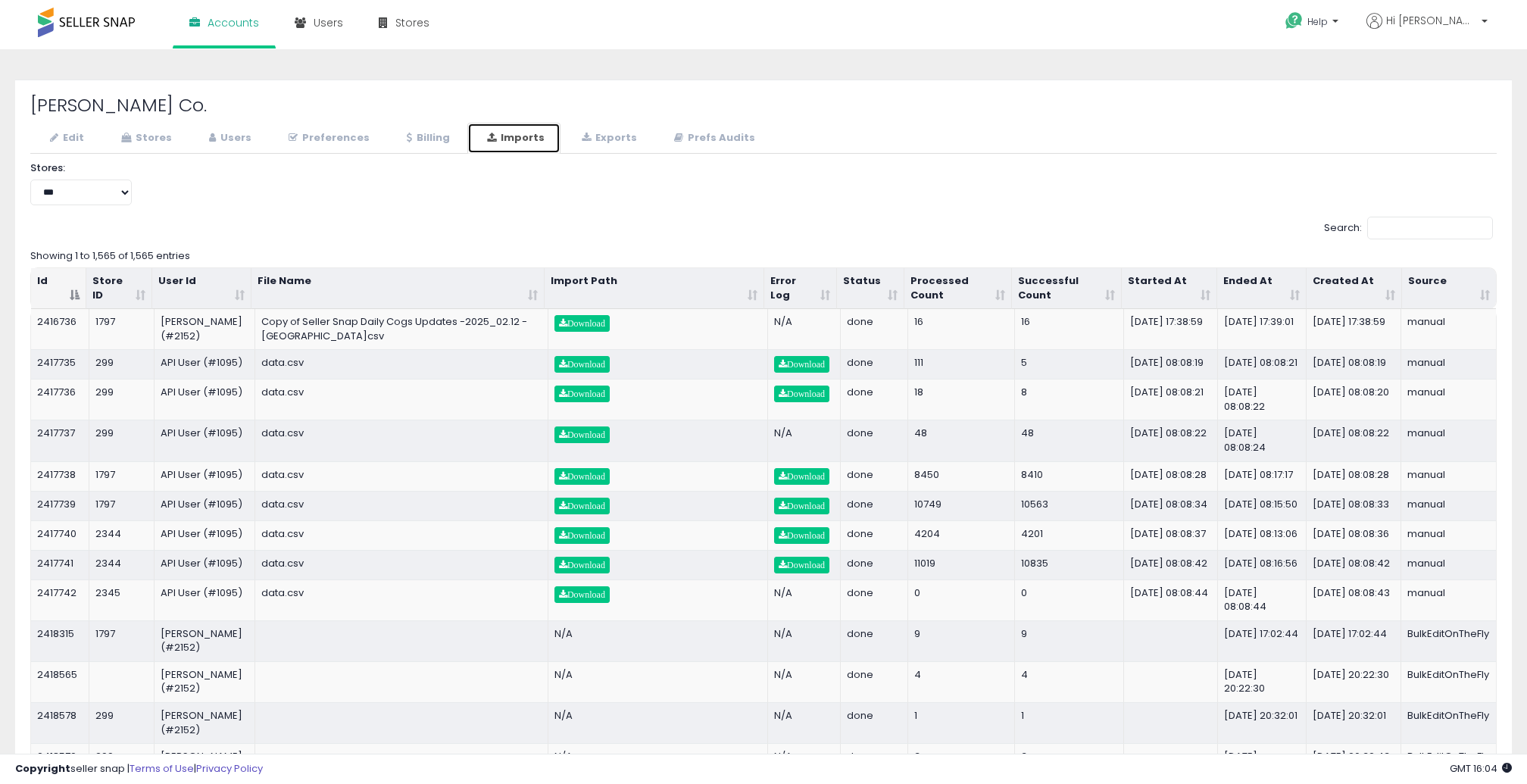
click at [1201, 289] on th "Started At" at bounding box center [1169, 288] width 95 height 41
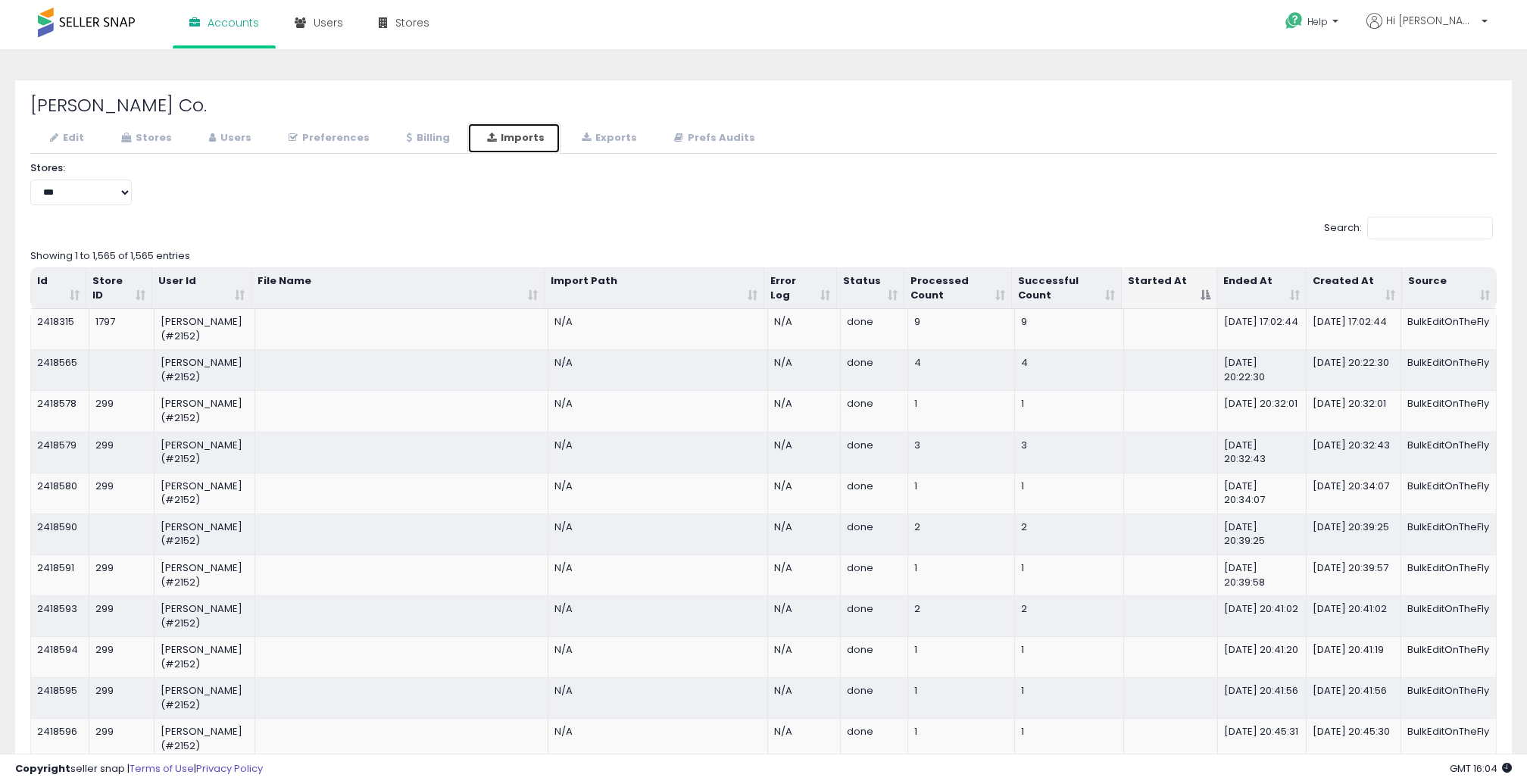
click at [1201, 289] on th "Started At" at bounding box center [1169, 288] width 95 height 41
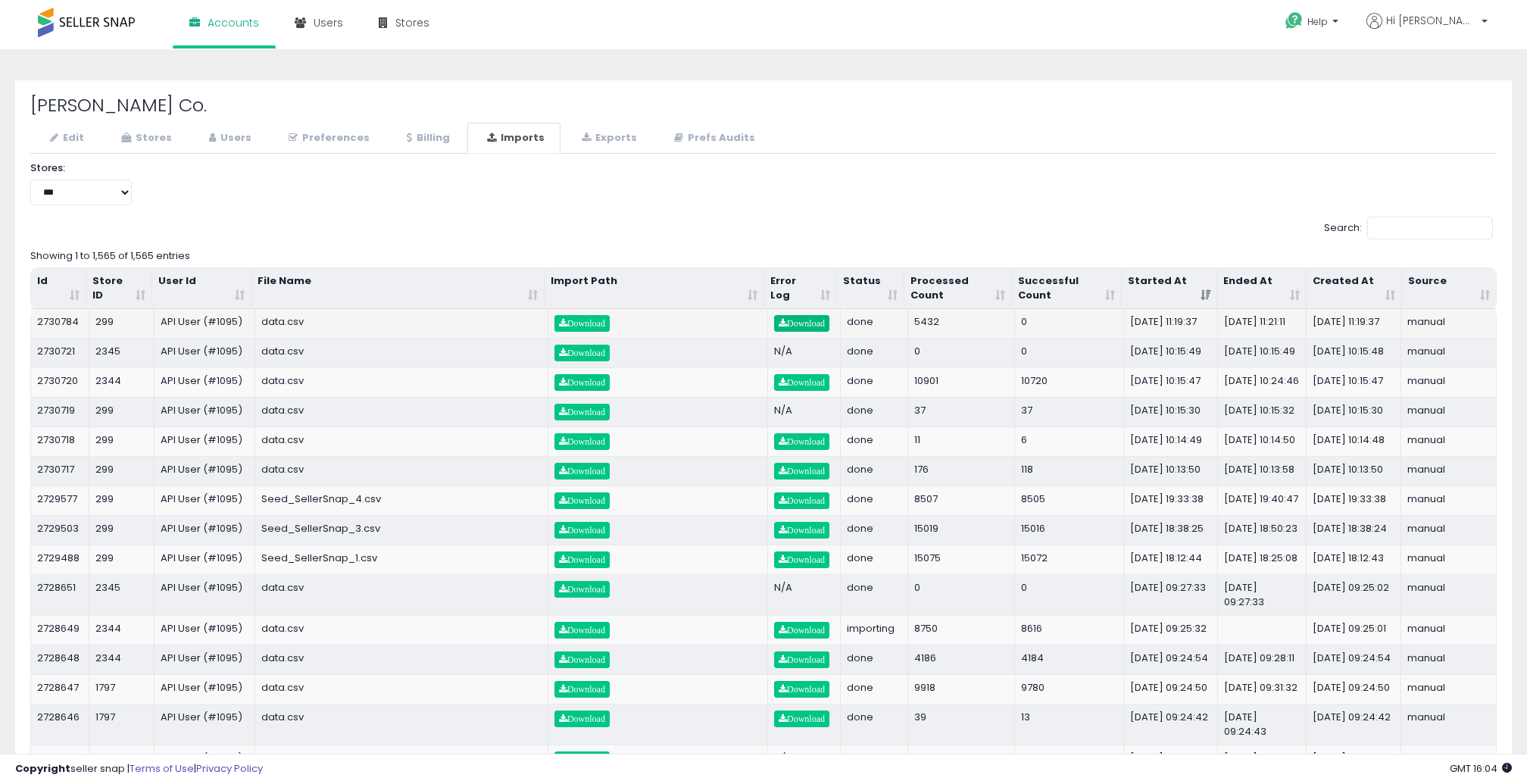
click at [807, 323] on span "Download" at bounding box center [802, 323] width 47 height 9
click at [799, 387] on span "Download" at bounding box center [802, 382] width 47 height 9
click at [803, 446] on span "Download" at bounding box center [802, 442] width 47 height 9
click at [1214, 12] on div "Help Contact Support Search Knowledge Hub Request a Feature Hi Britney" at bounding box center [1252, 32] width 506 height 64
click at [803, 475] on span "Download" at bounding box center [802, 471] width 47 height 9
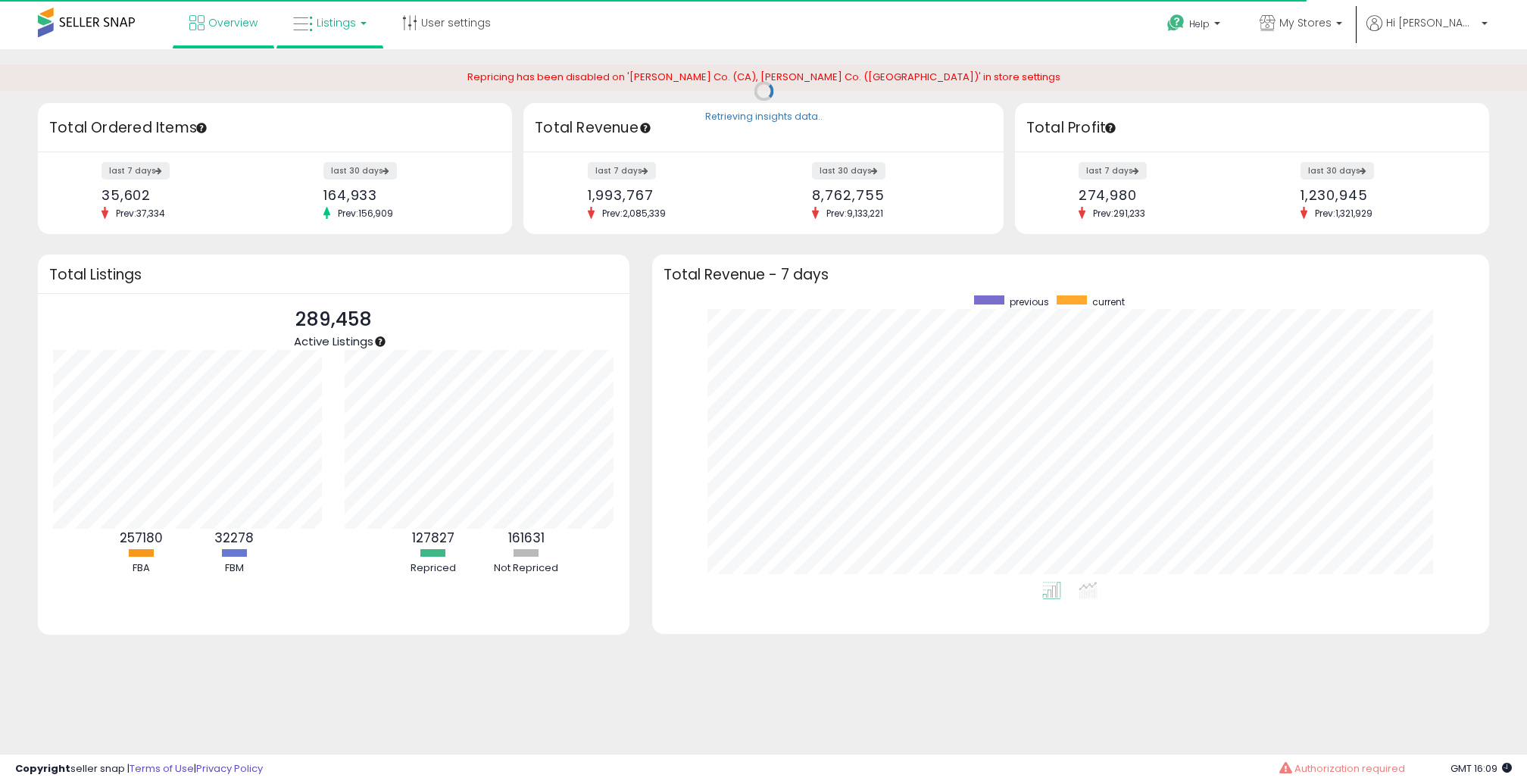
scroll to position [286, 807]
click at [334, 25] on span "Listings" at bounding box center [336, 23] width 40 height 16
click at [327, 68] on icon at bounding box center [341, 74] width 66 height 19
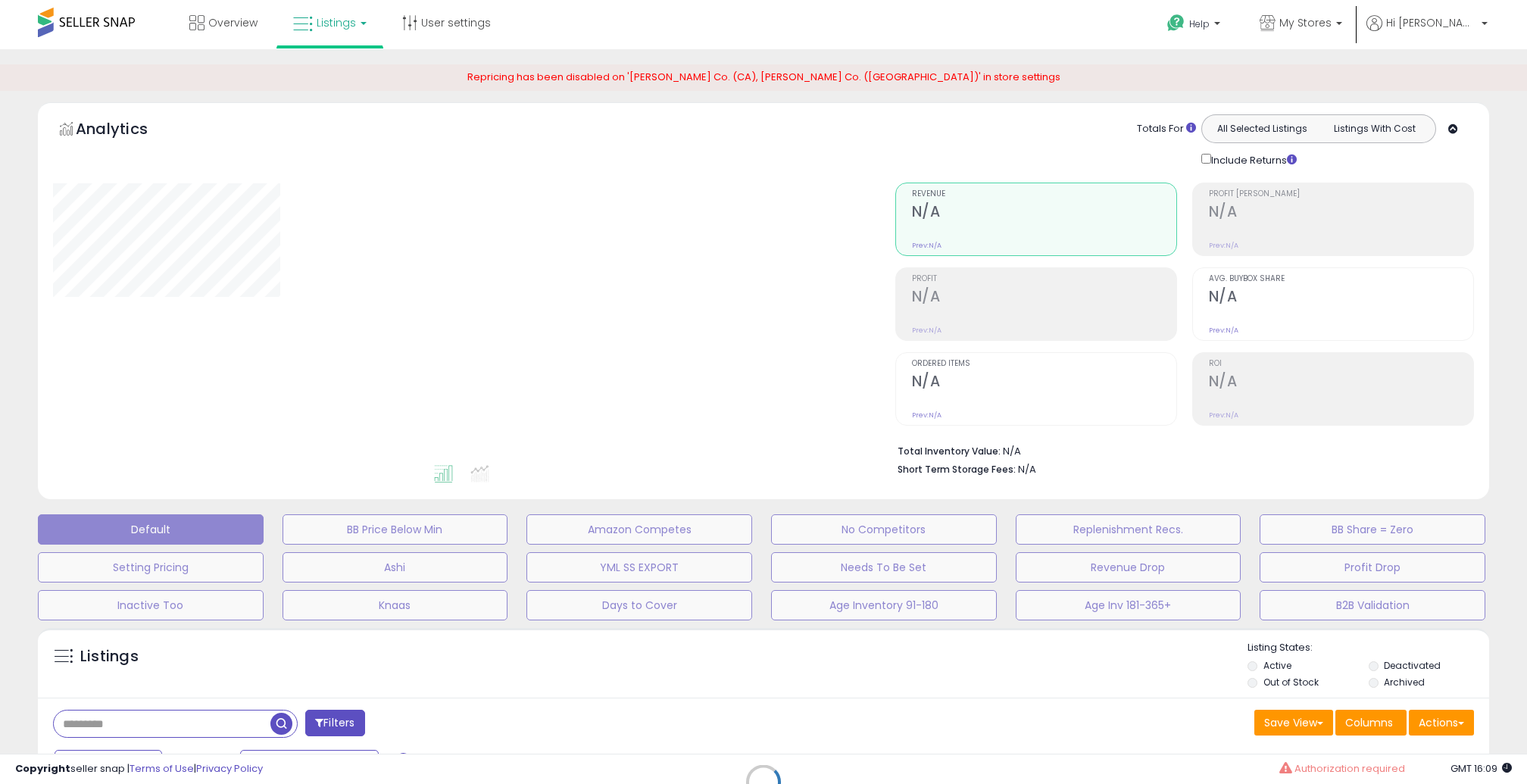
click at [250, 726] on div "Retrieving listings data.." at bounding box center [763, 793] width 1474 height 345
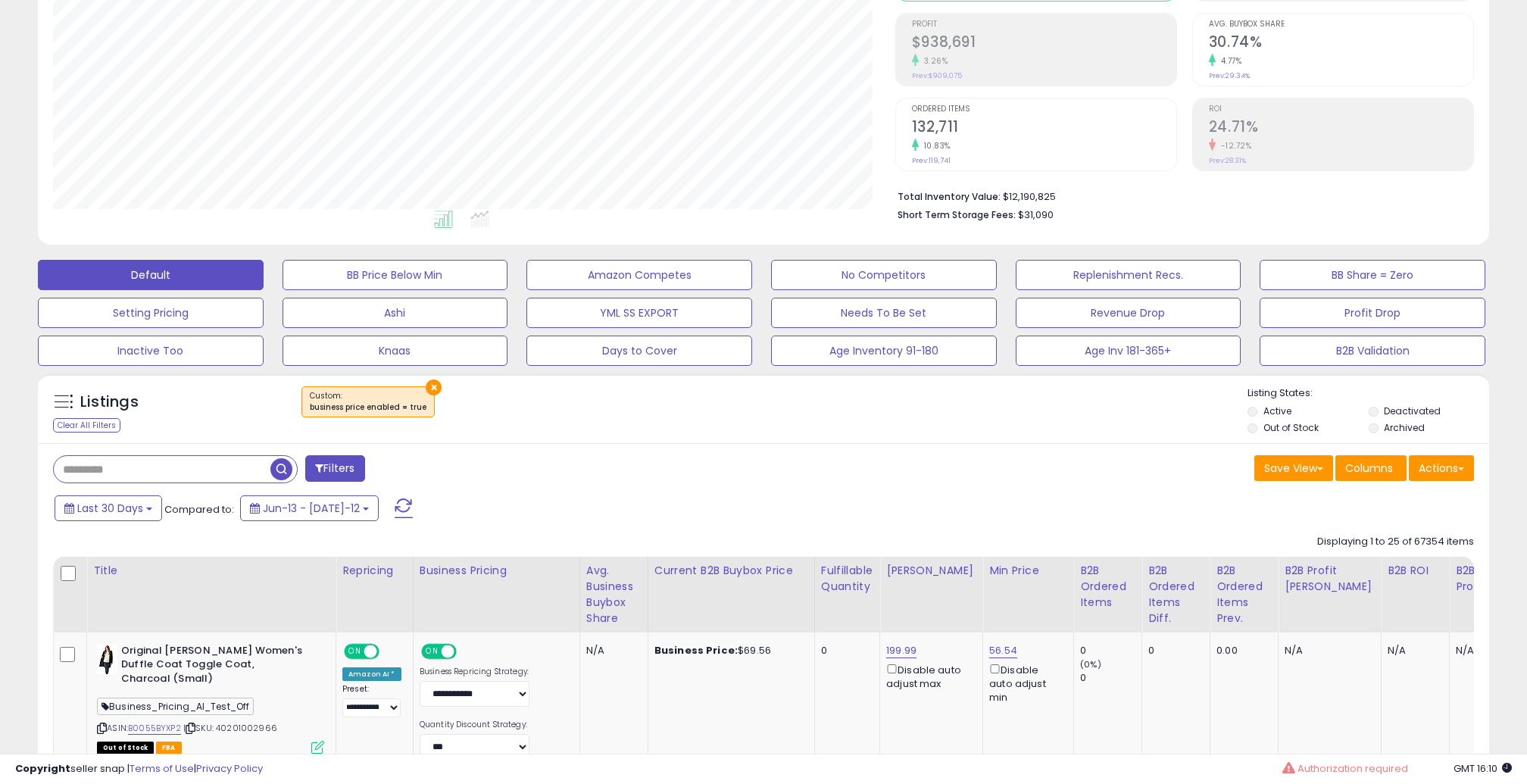
scroll to position [274, 0]
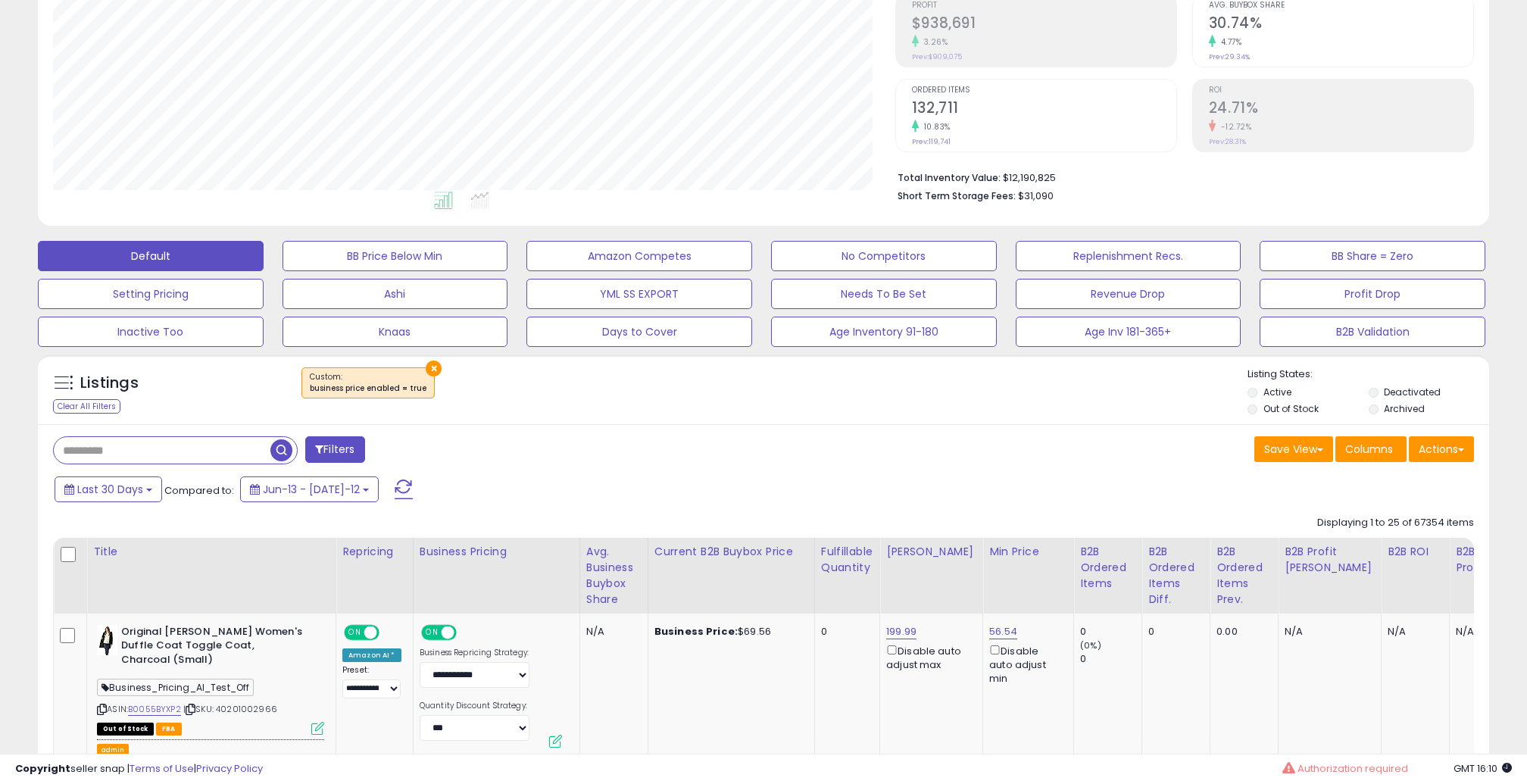
click at [202, 447] on input "text" at bounding box center [161, 451] width 216 height 26
paste input "**********"
type input "**********"
click at [429, 364] on button "×" at bounding box center [434, 368] width 16 height 16
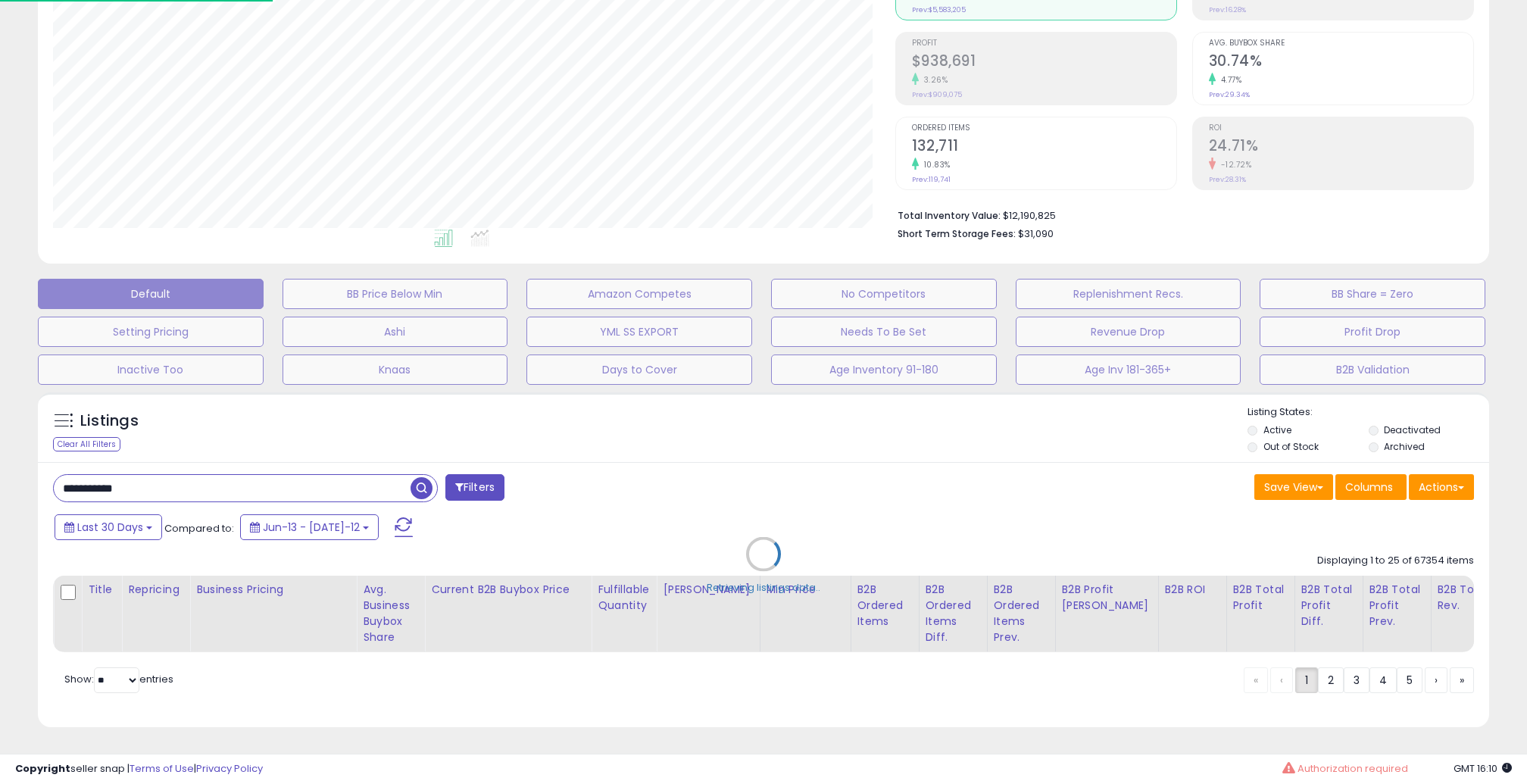
scroll to position [233, 0]
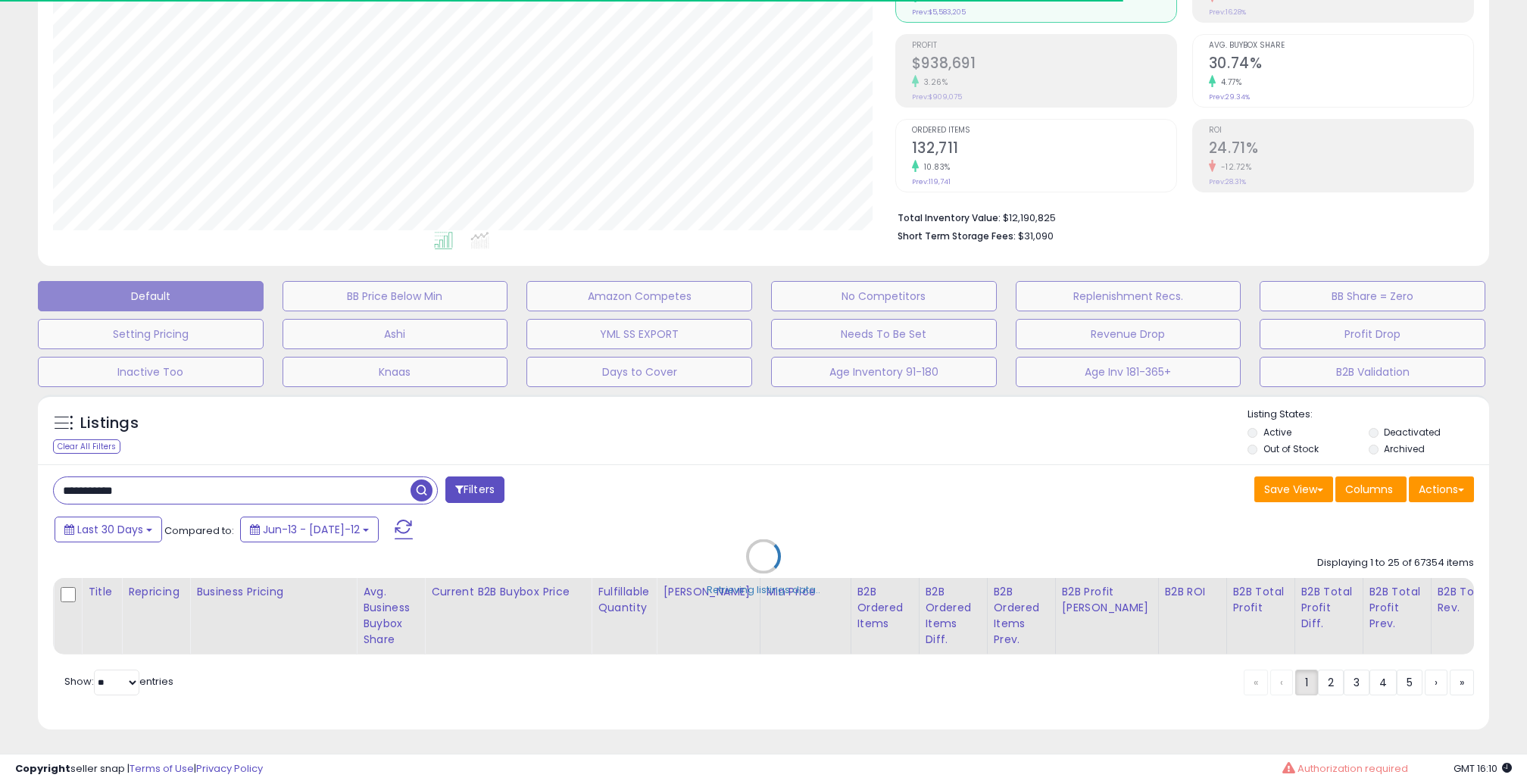
click at [498, 485] on div "Retrieving listings data.." at bounding box center [763, 567] width 1474 height 361
click at [421, 485] on div "Retrieving listings data.." at bounding box center [763, 567] width 1474 height 361
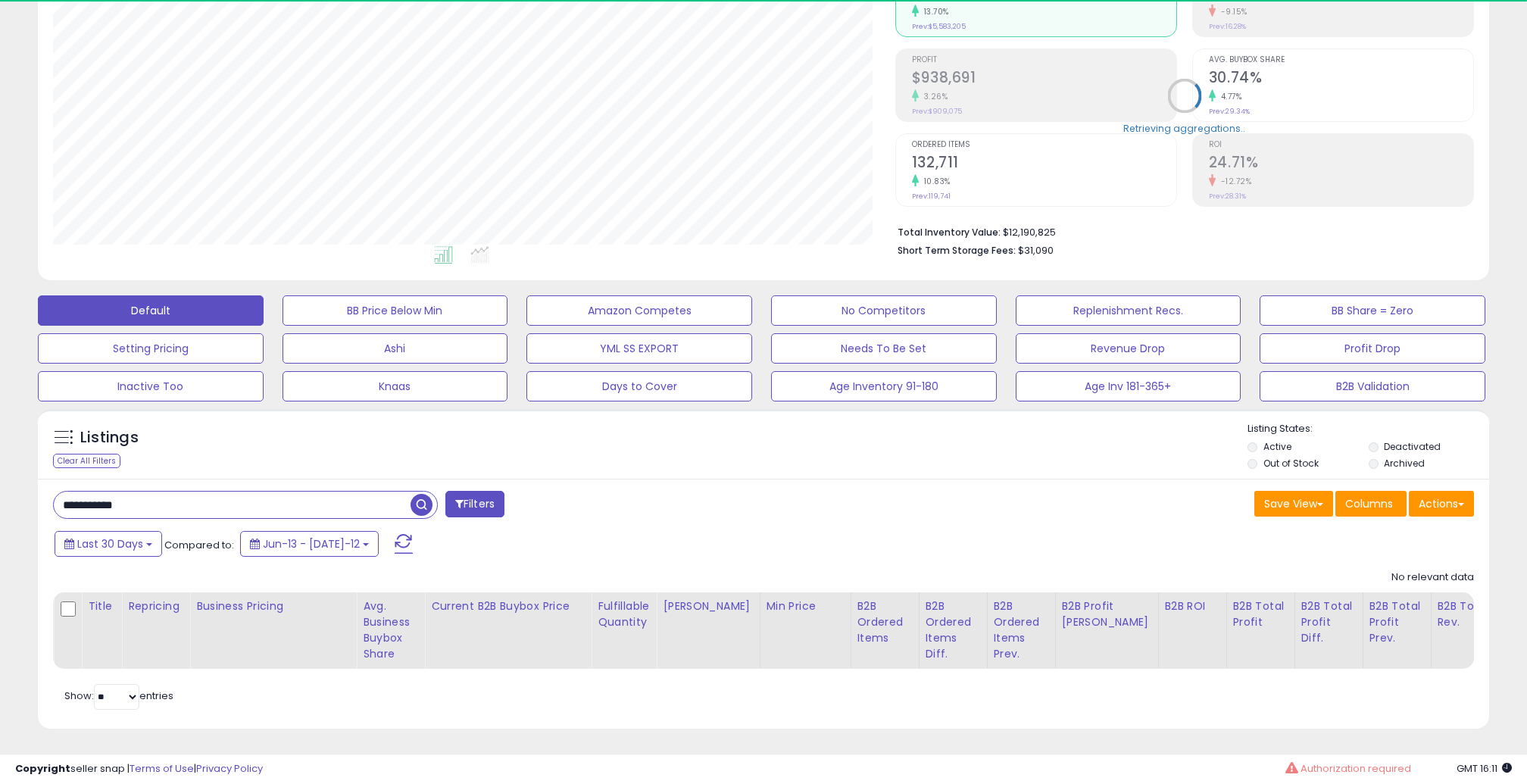
scroll to position [311, 842]
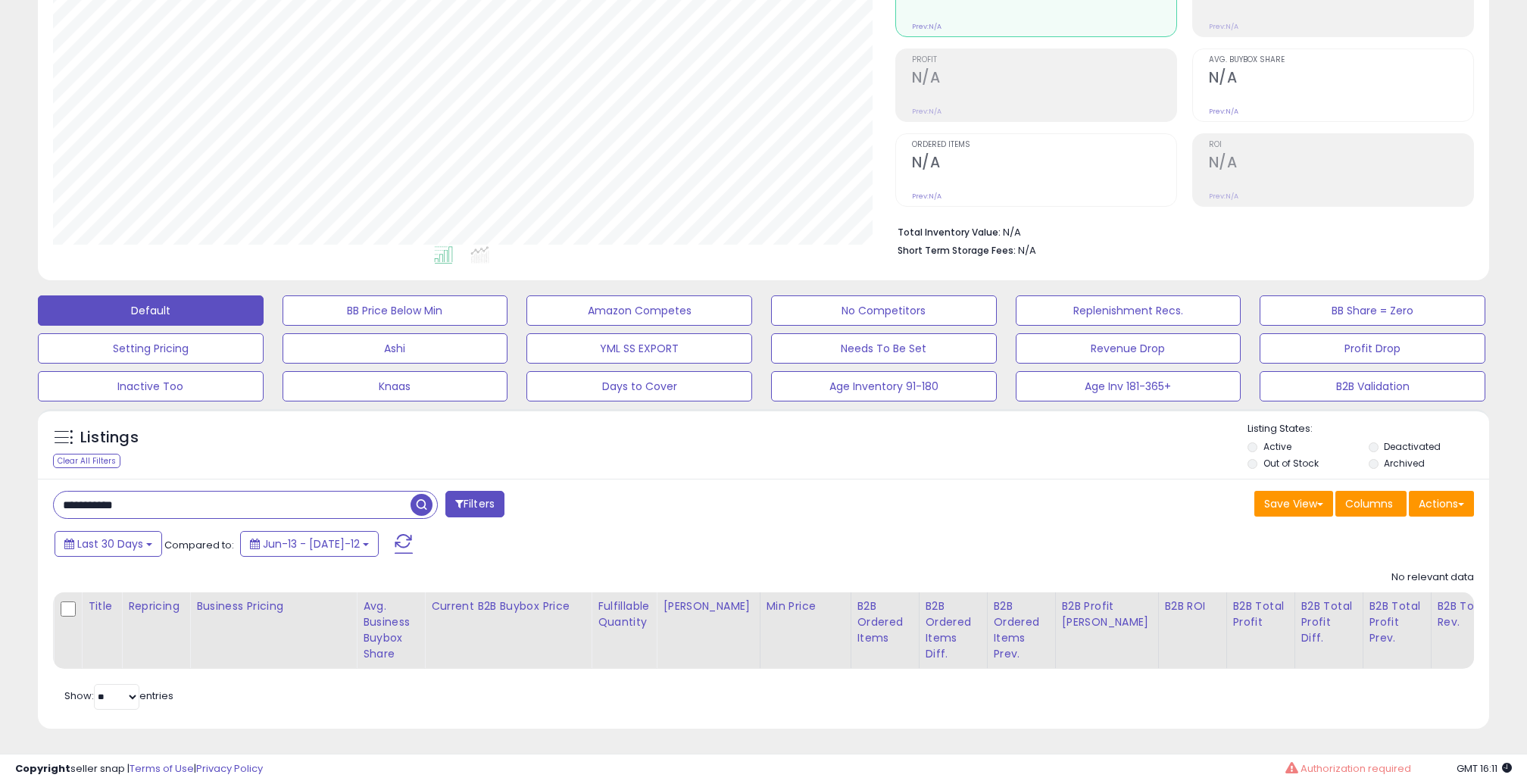
click at [421, 503] on span "button" at bounding box center [421, 505] width 22 height 22
click at [200, 499] on input "**********" at bounding box center [232, 505] width 357 height 26
drag, startPoint x: 193, startPoint y: 501, endPoint x: 181, endPoint y: 503, distance: 12.2
click at [181, 503] on input "**********" at bounding box center [232, 505] width 357 height 26
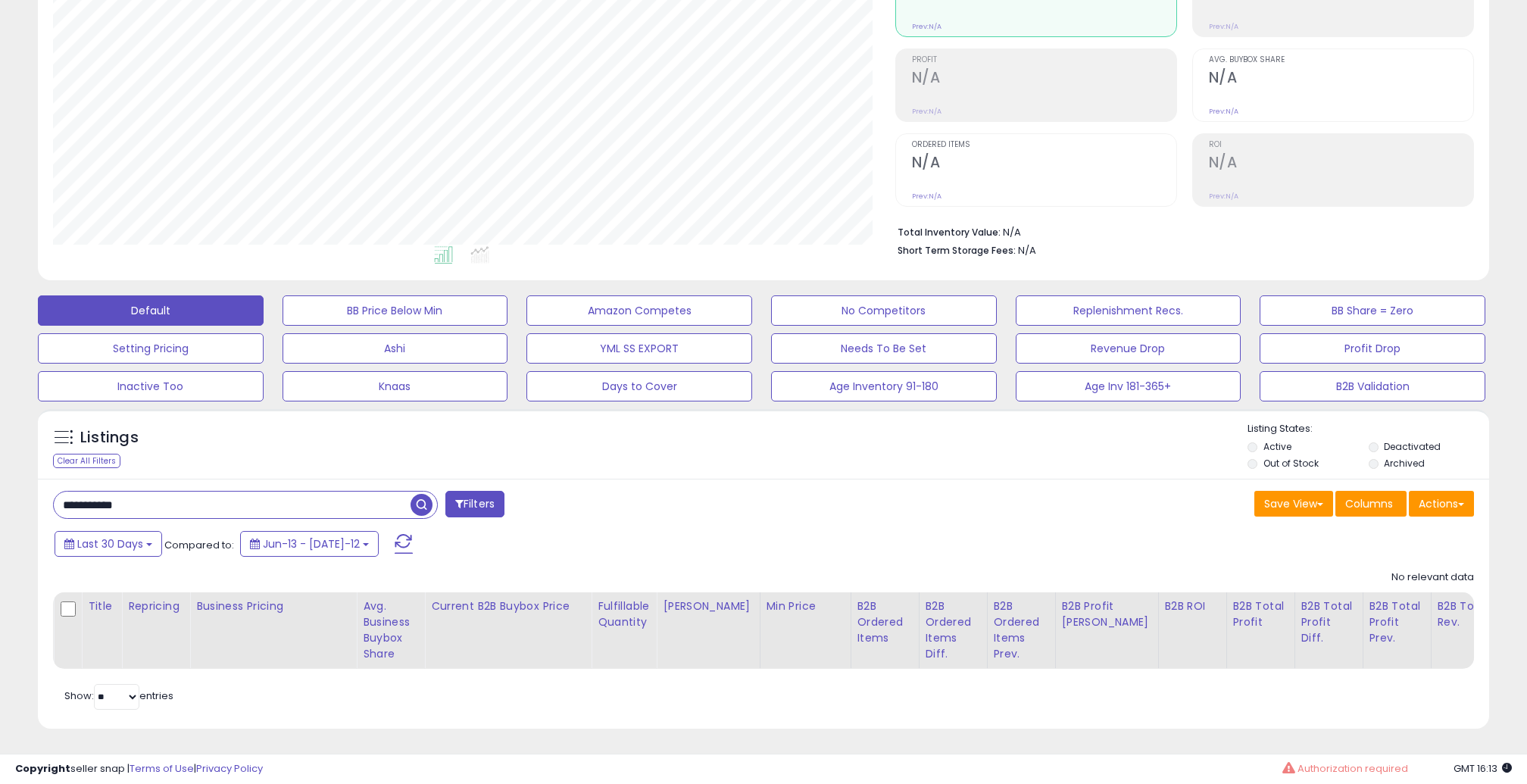
click at [181, 503] on input "**********" at bounding box center [232, 505] width 357 height 26
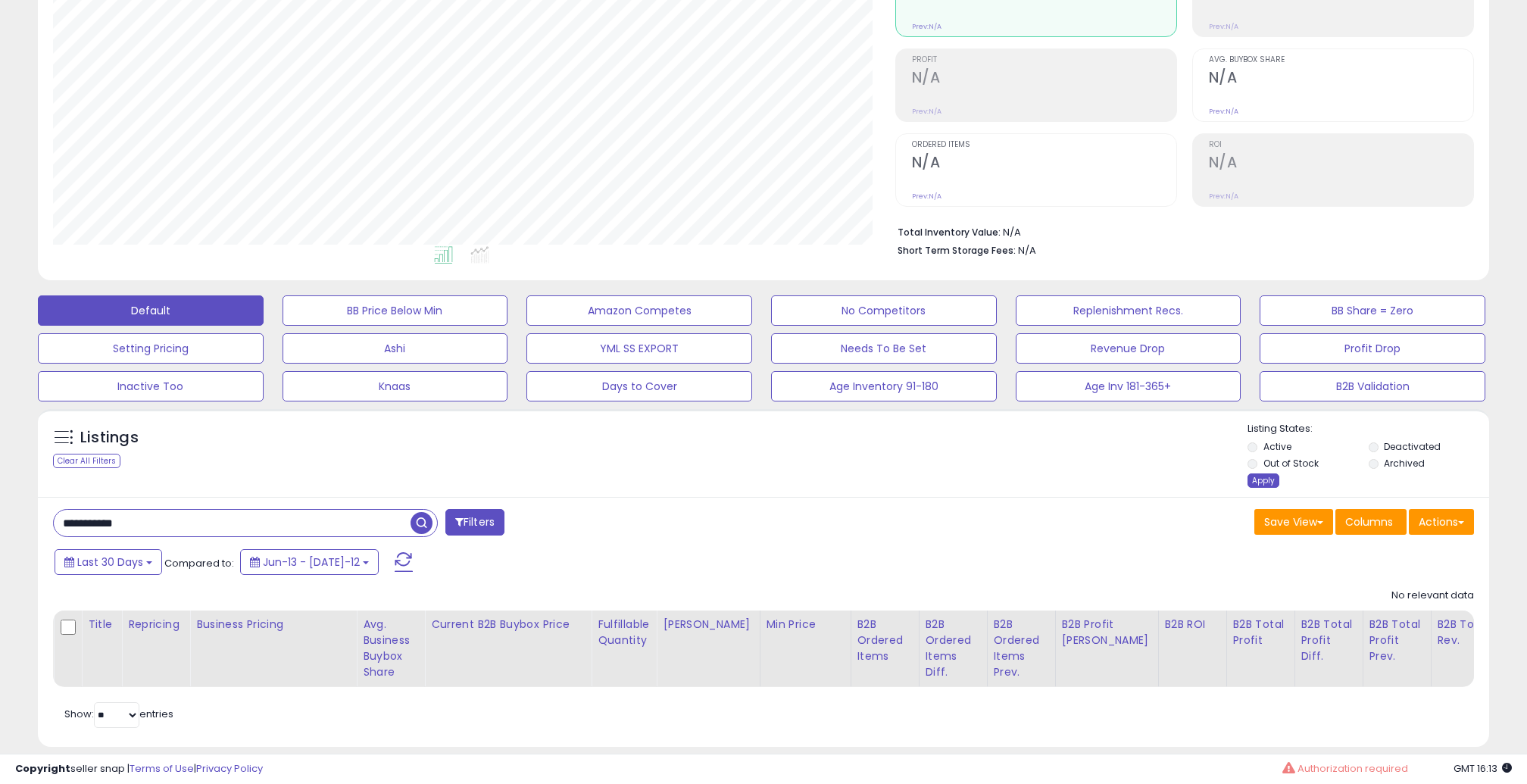
click at [1255, 478] on div "Apply" at bounding box center [1263, 481] width 32 height 15
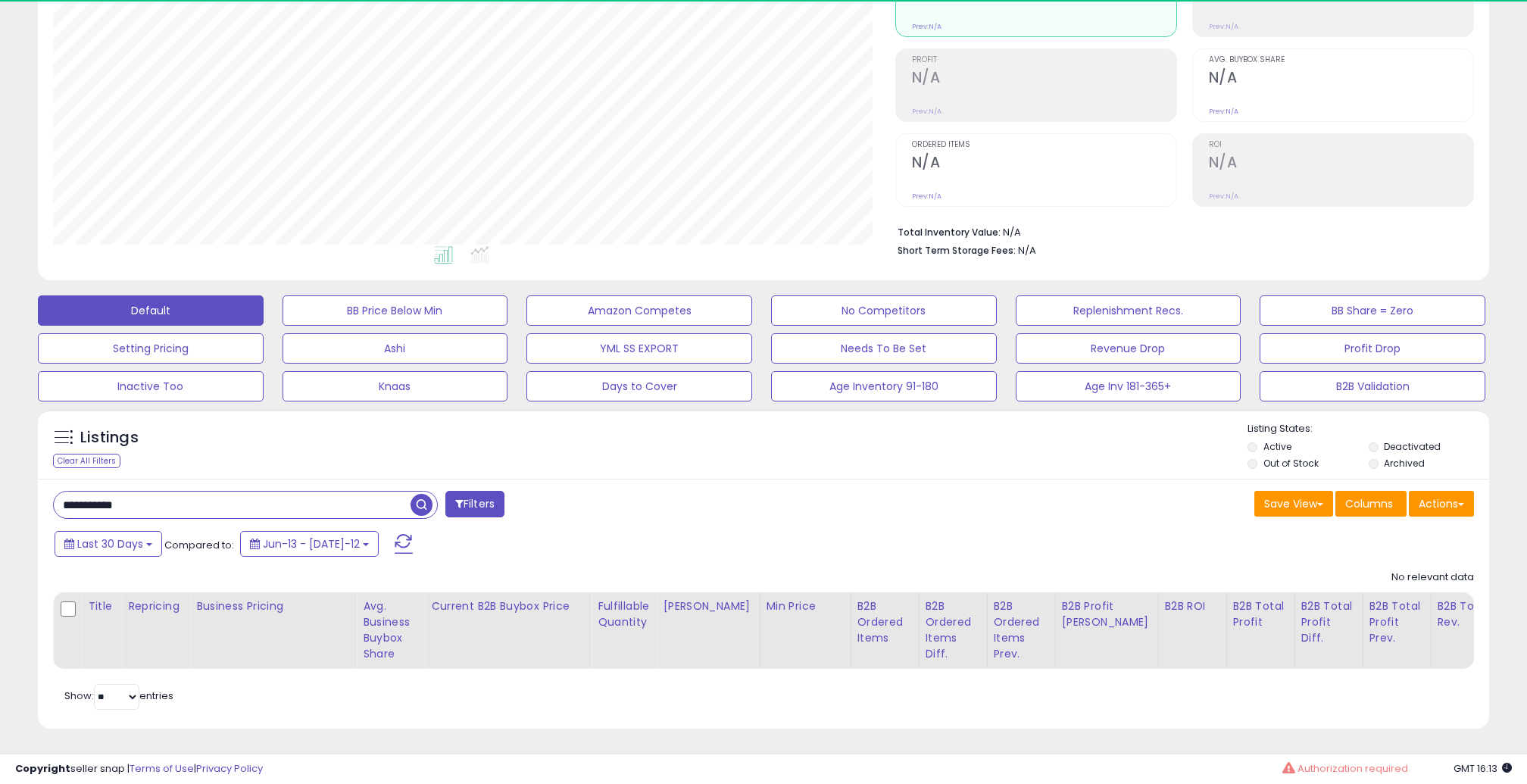
drag, startPoint x: 88, startPoint y: 509, endPoint x: 0, endPoint y: 508, distance: 88.0
click at [0, 508] on div "**********" at bounding box center [763, 308] width 1527 height 955
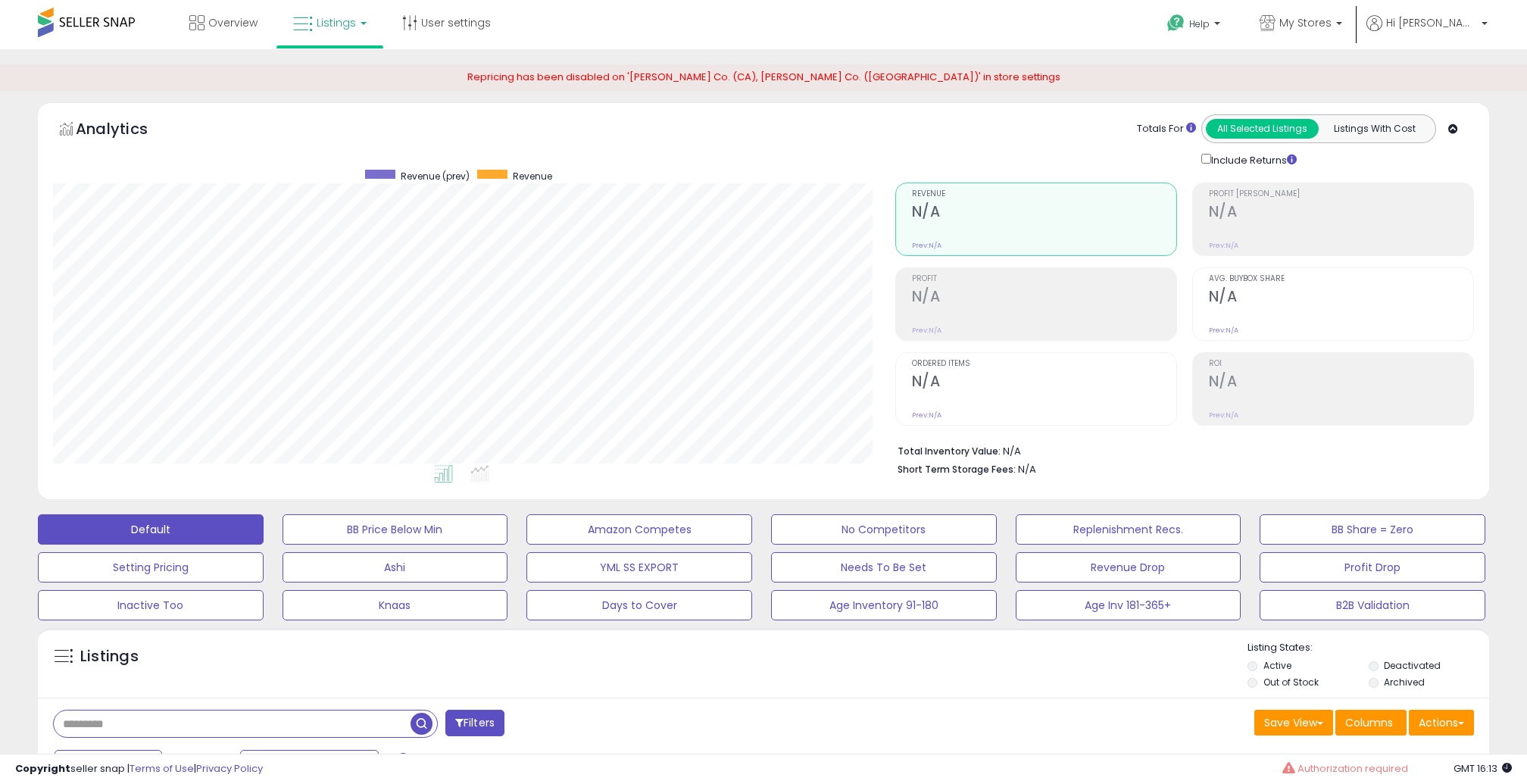
scroll to position [219, 0]
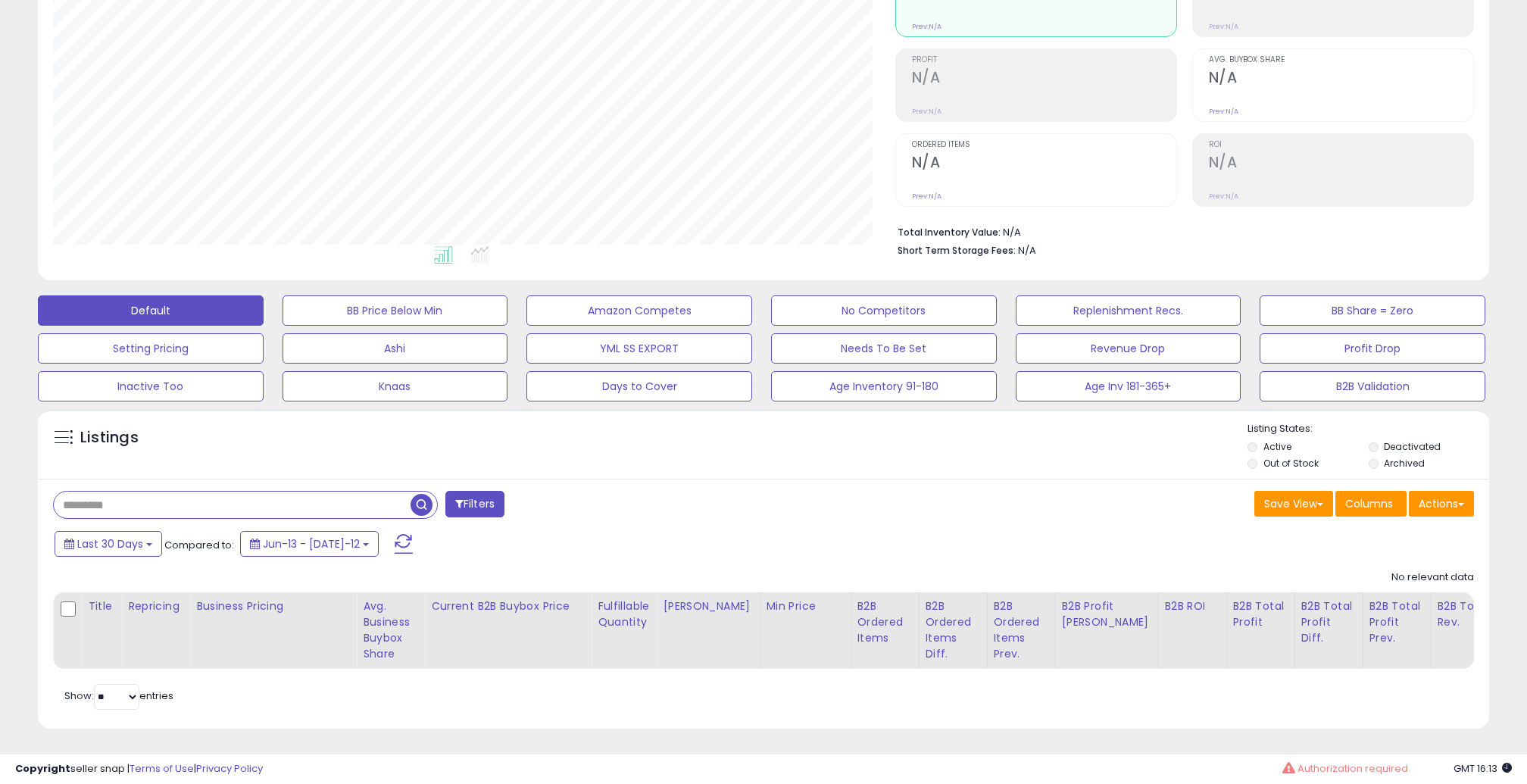
click at [422, 503] on span "button" at bounding box center [421, 505] width 22 height 22
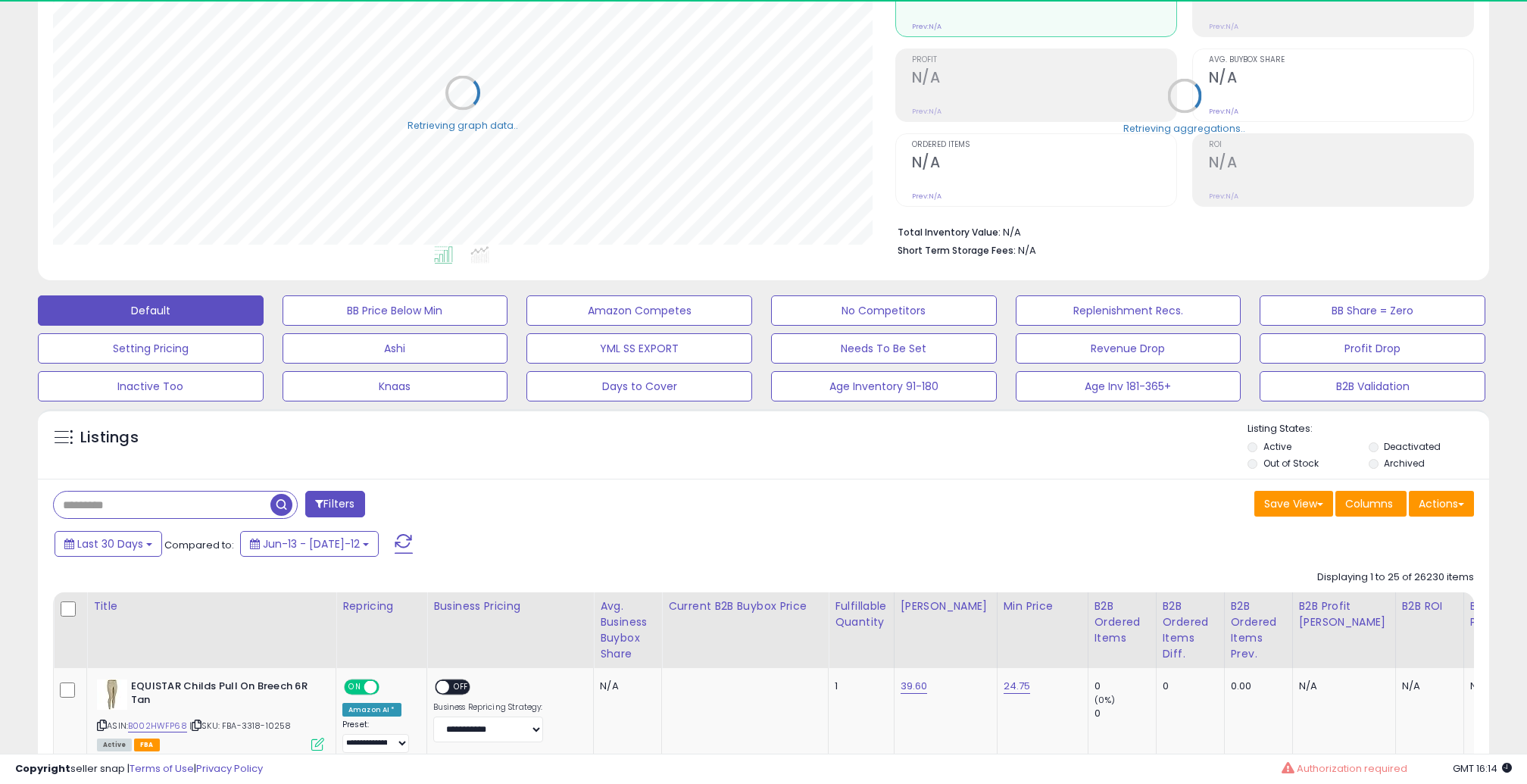
click at [241, 510] on input "text" at bounding box center [161, 505] width 216 height 26
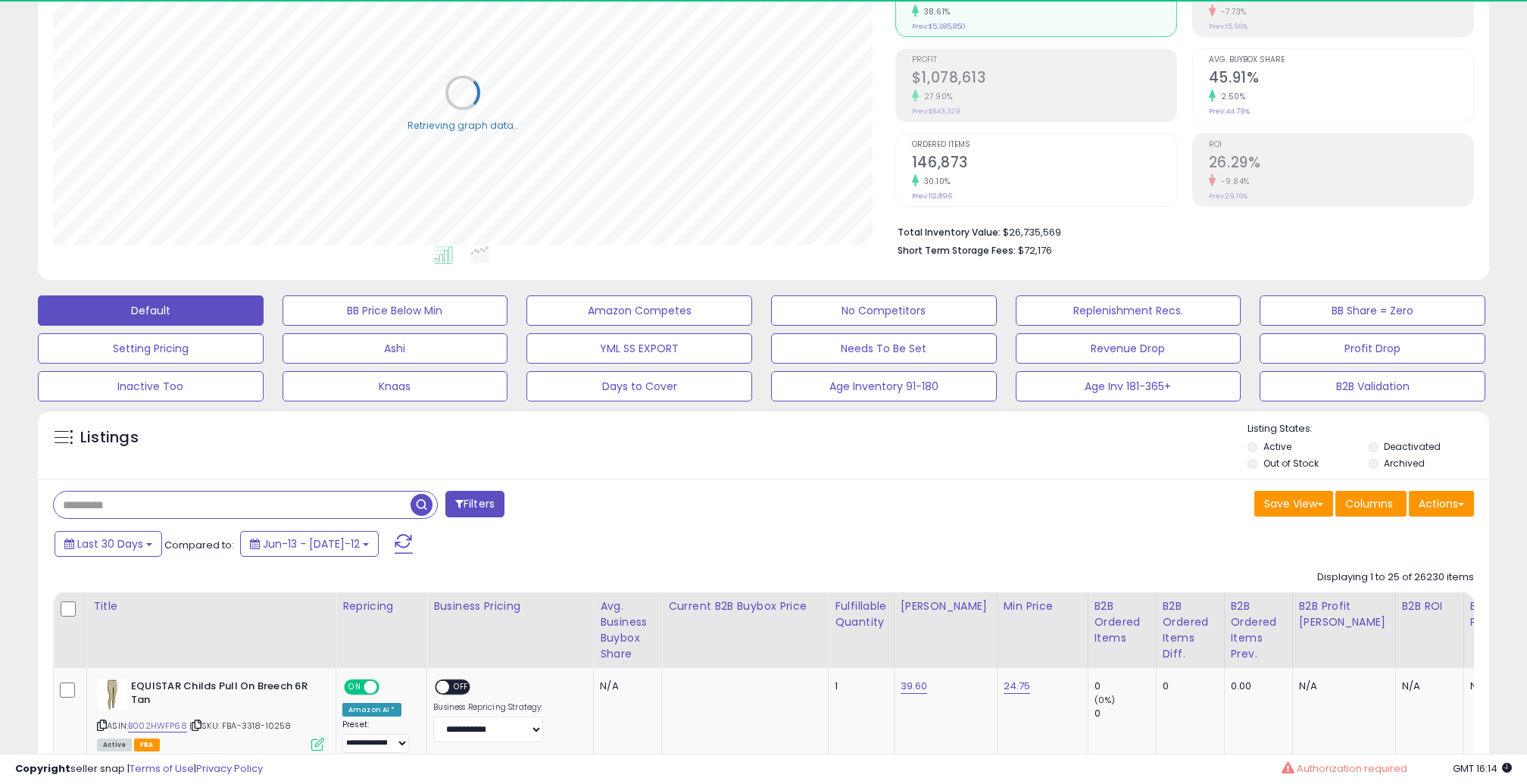
paste input "**********"
type input "**********"
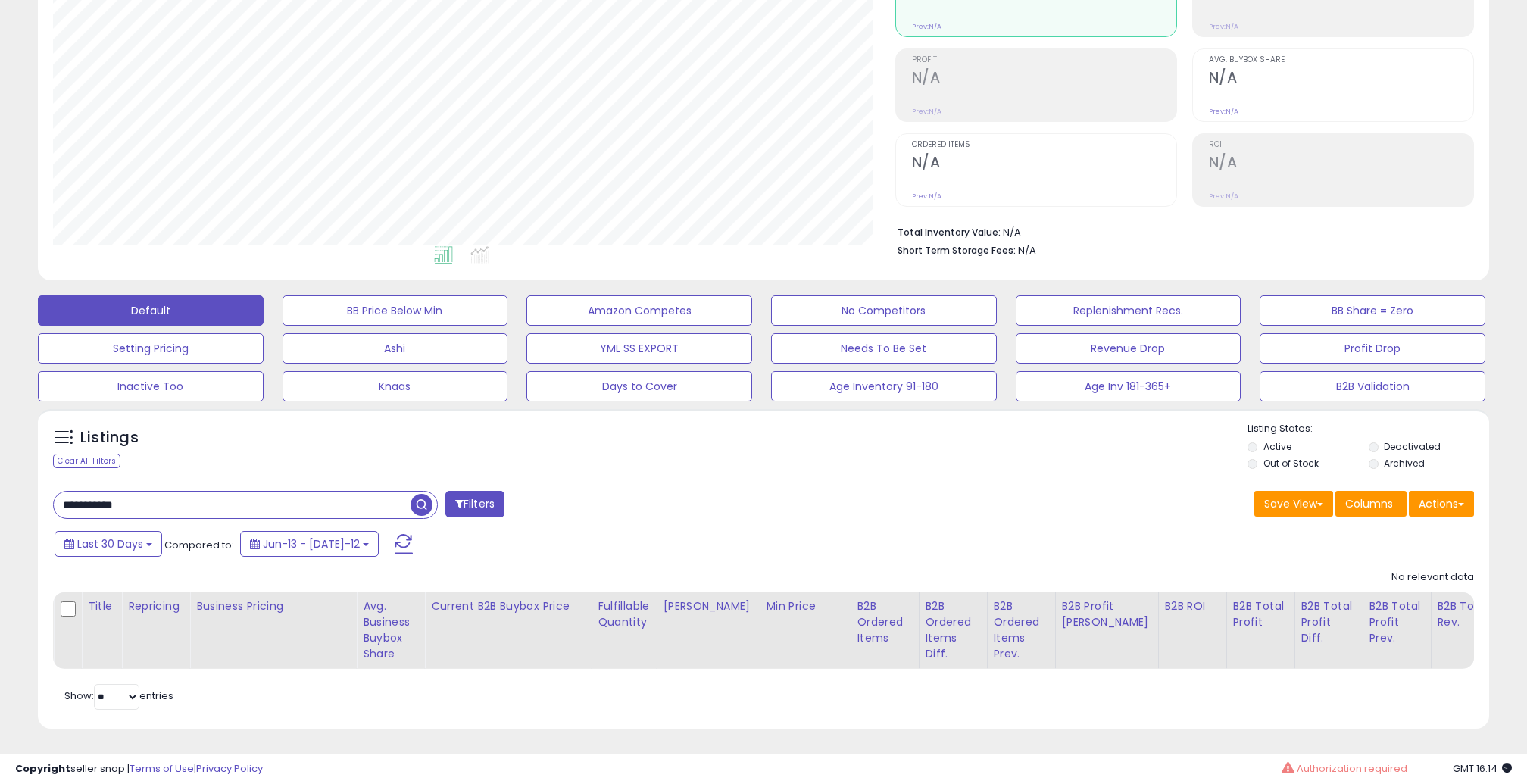
scroll to position [311, 842]
click at [1380, 446] on li "Deactivated" at bounding box center [1428, 448] width 118 height 16
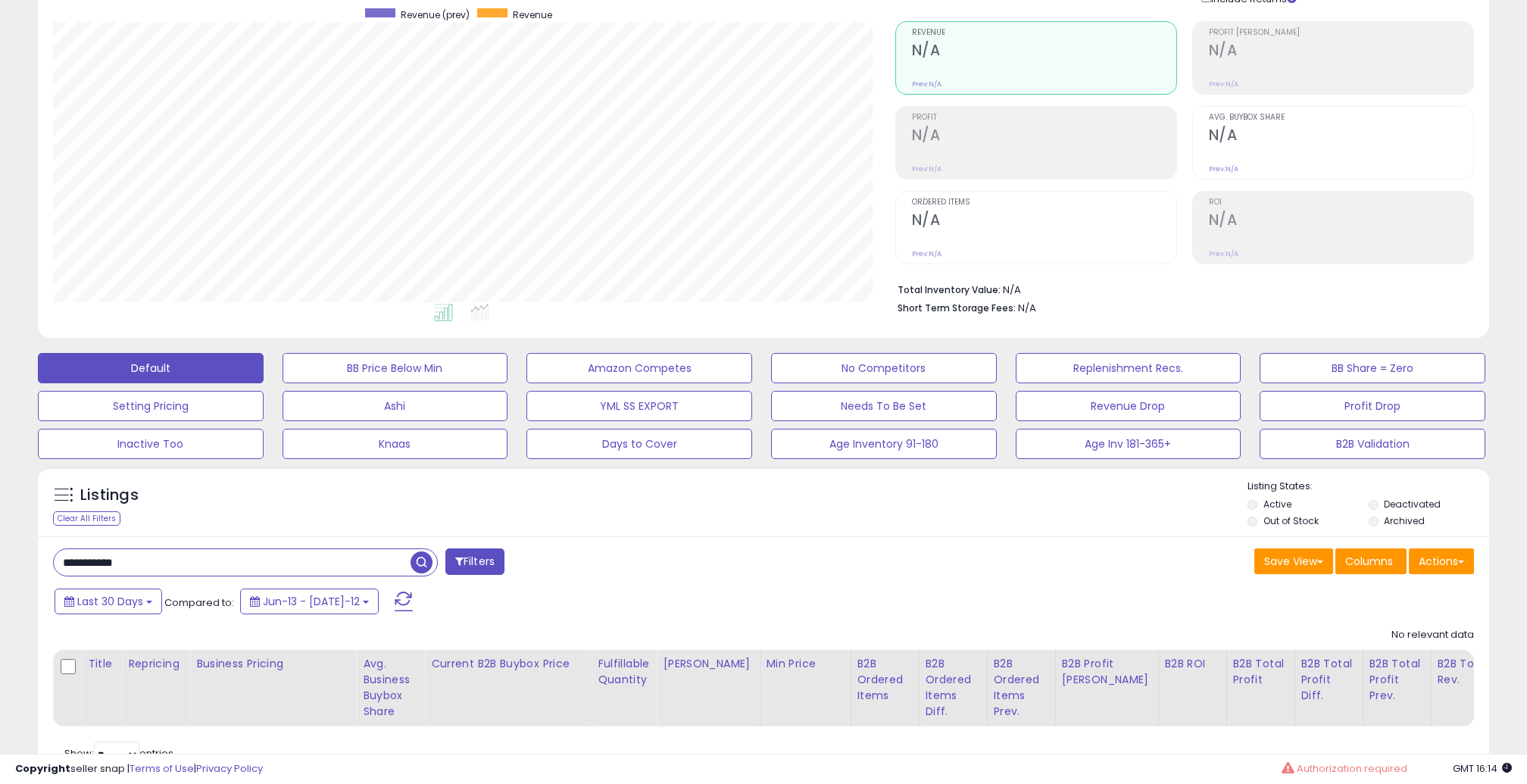
scroll to position [185, 0]
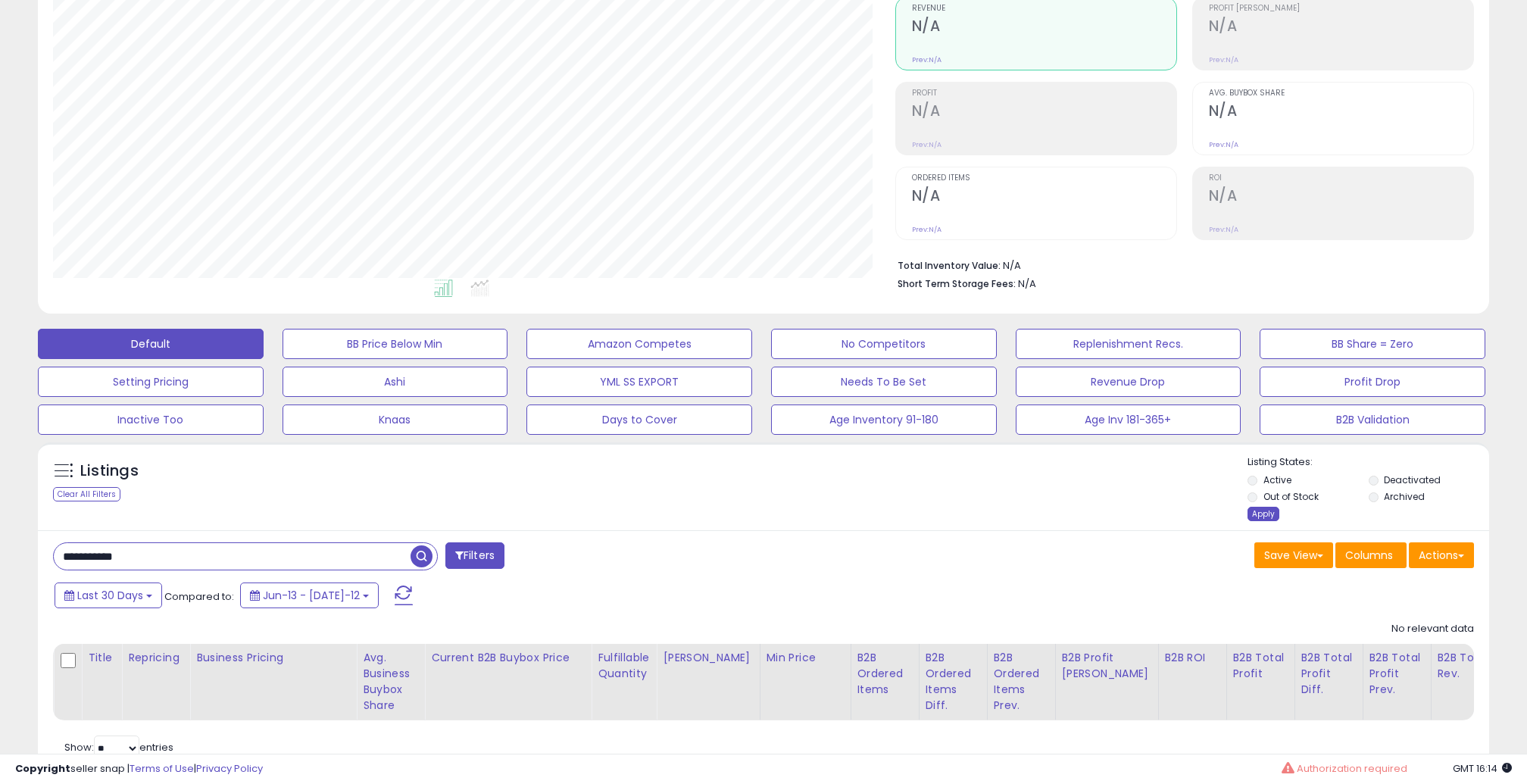
click at [1263, 515] on div "Apply" at bounding box center [1263, 514] width 32 height 15
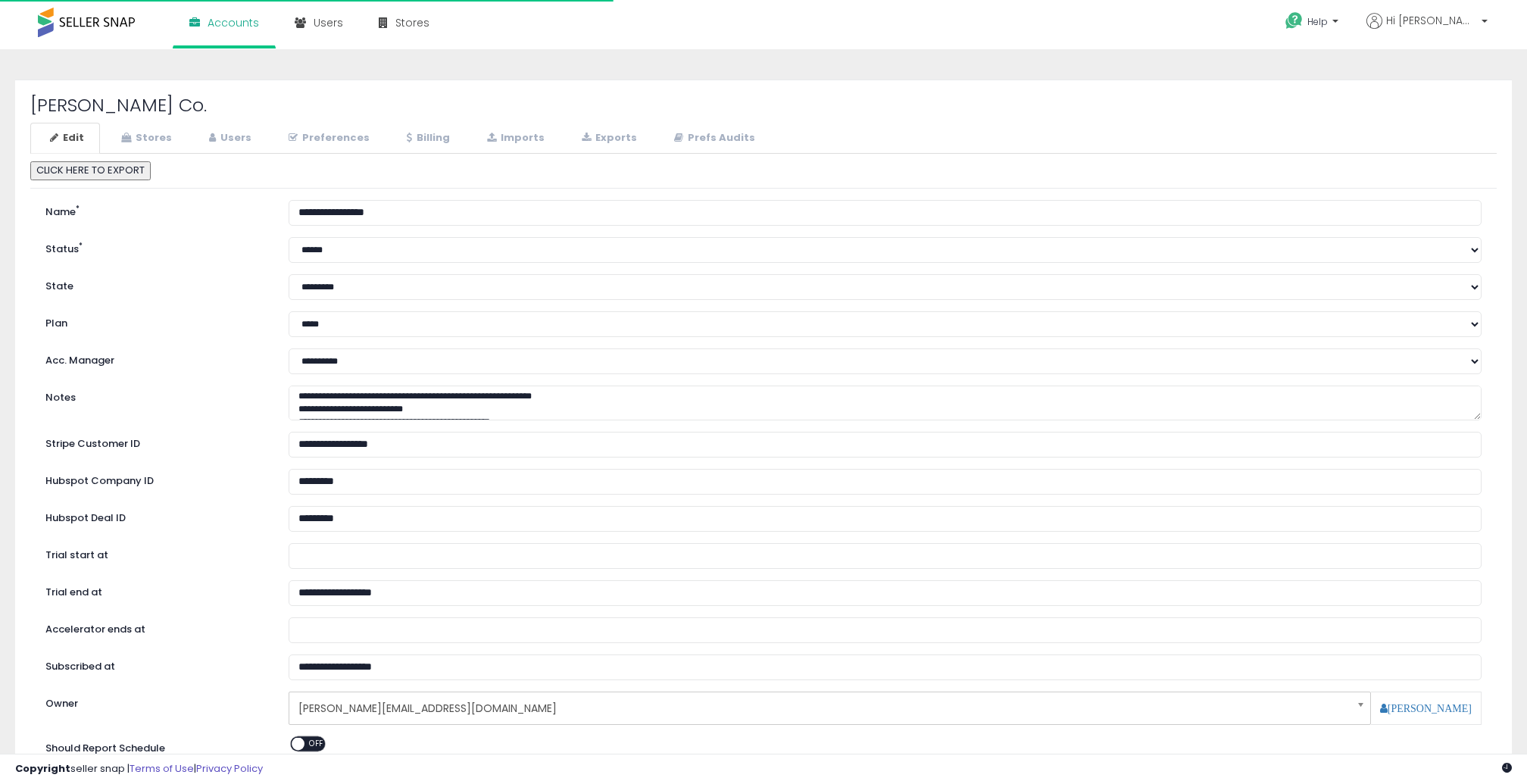
select select "**"
click at [226, 146] on link "Users" at bounding box center [228, 138] width 78 height 31
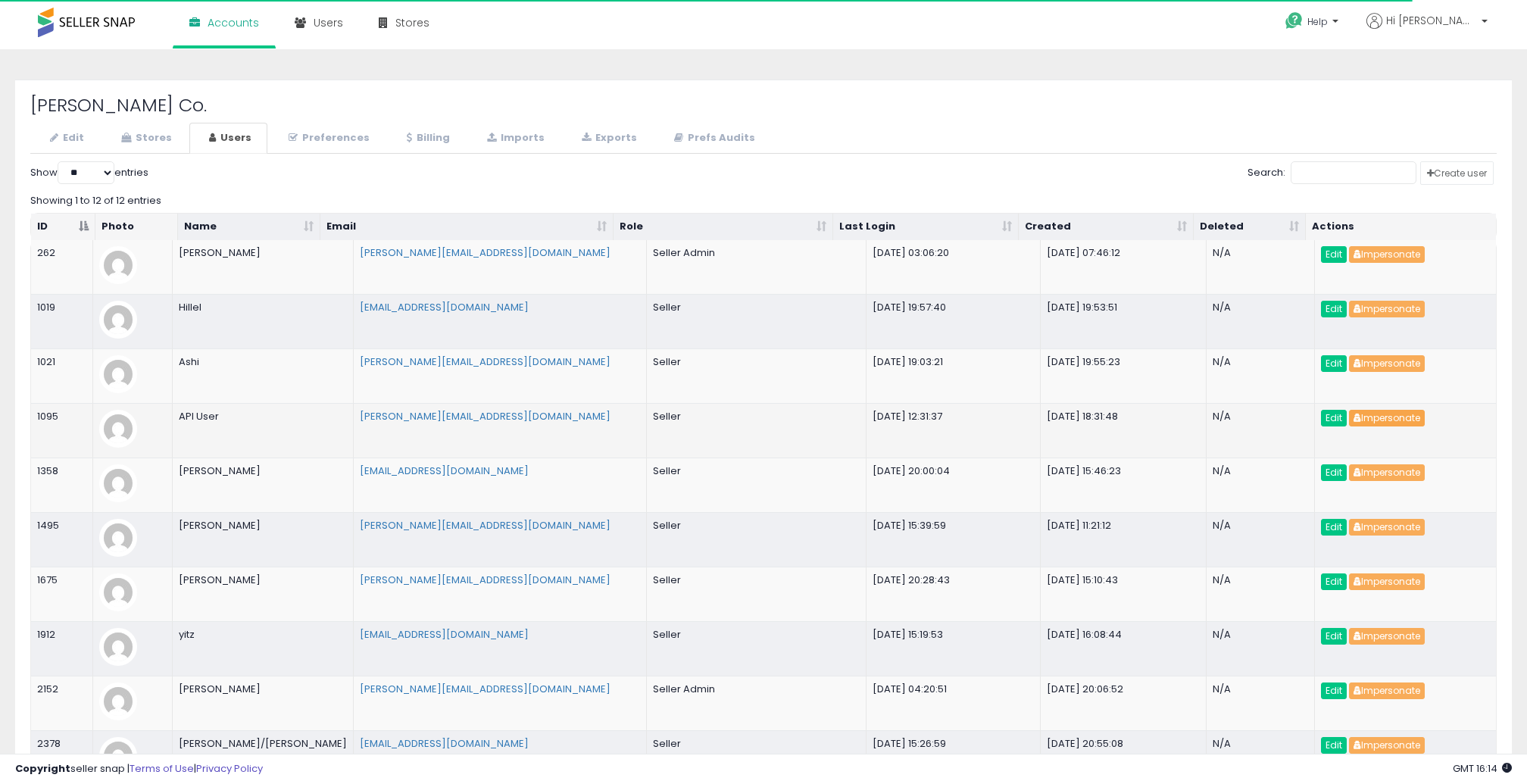
click at [1400, 418] on button "Impersonate" at bounding box center [1387, 418] width 76 height 16
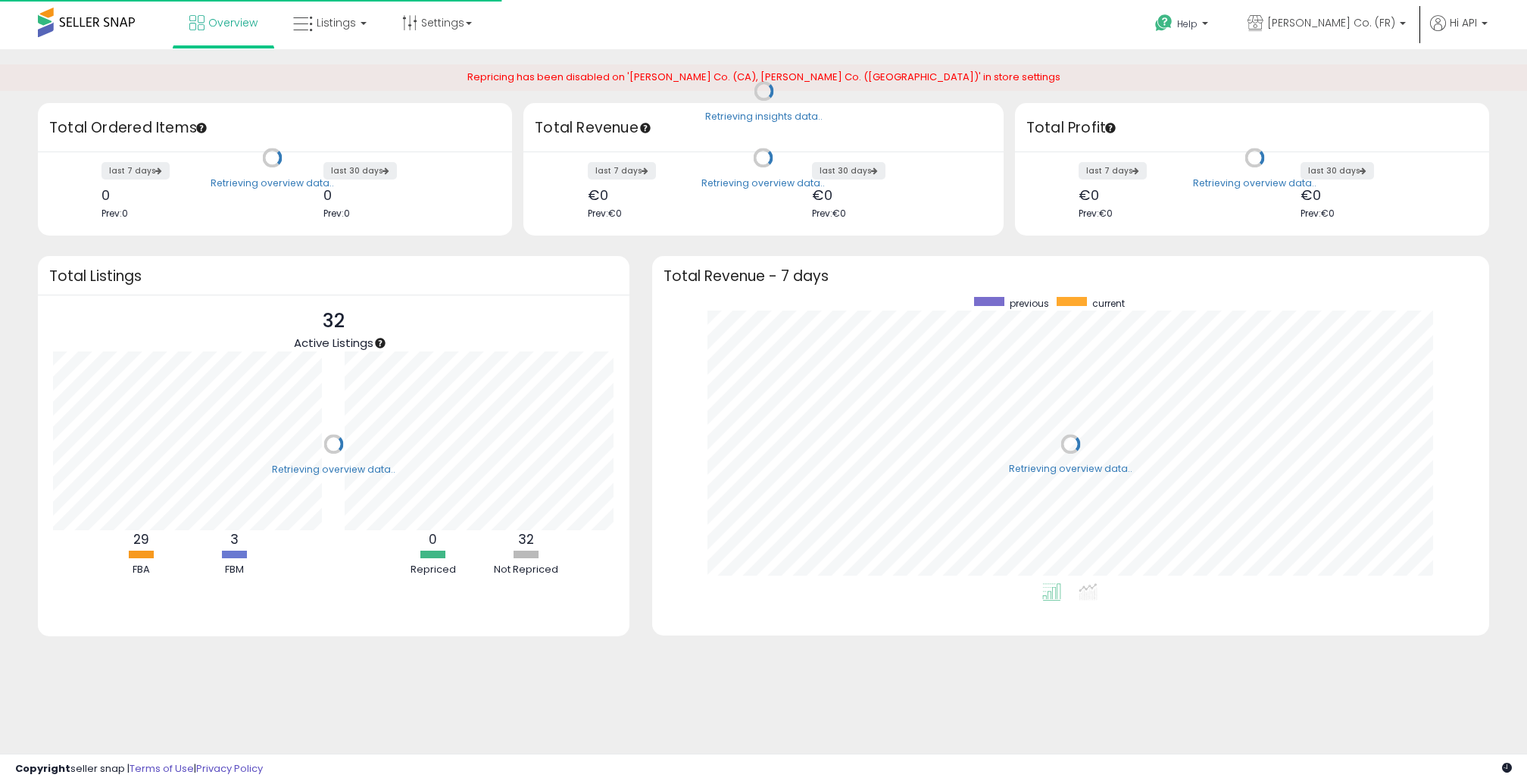
scroll to position [286, 807]
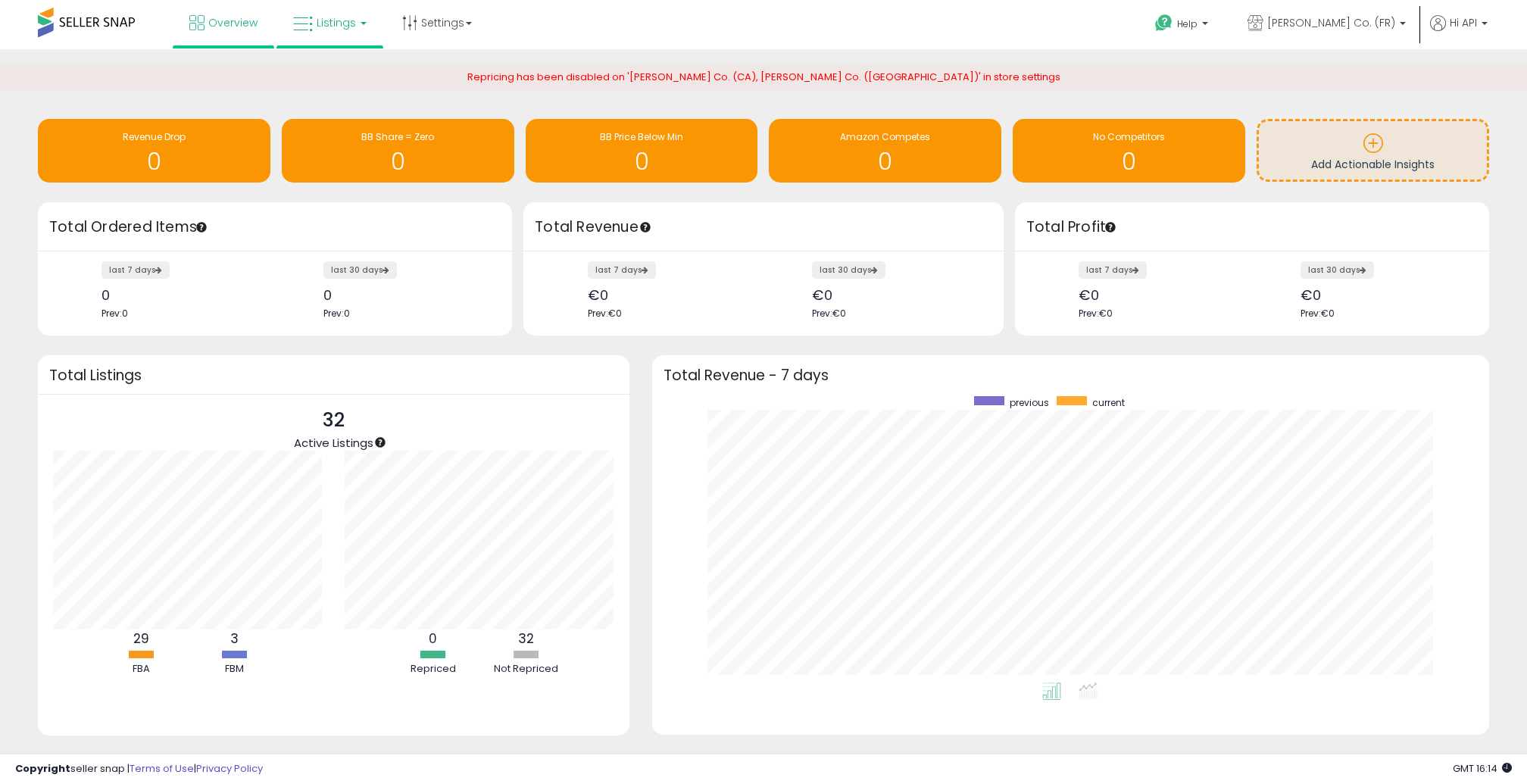
click at [358, 32] on link "Listings" at bounding box center [330, 22] width 96 height 46
click at [351, 73] on icon at bounding box center [341, 74] width 66 height 19
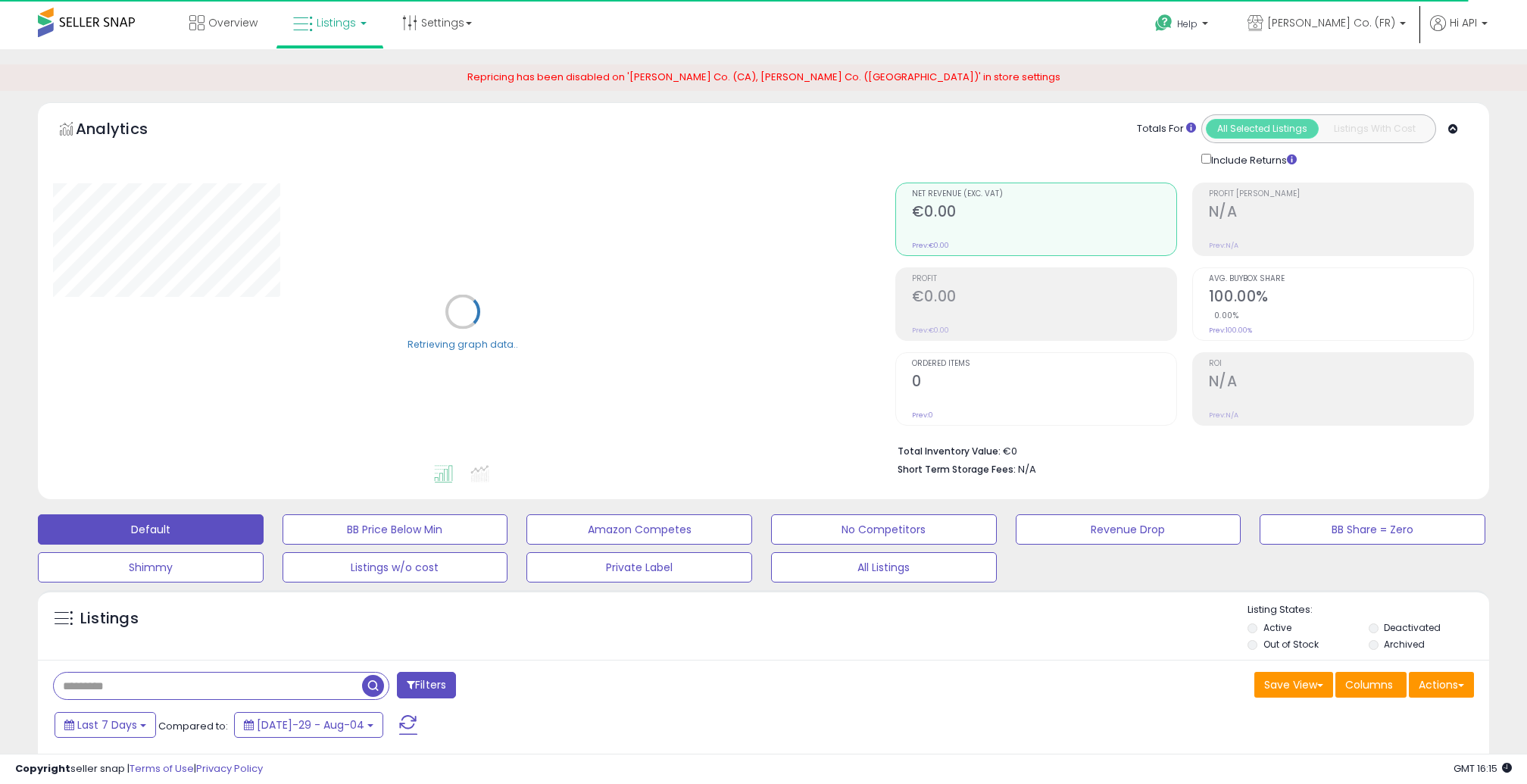
click at [221, 684] on input "text" at bounding box center [208, 686] width 309 height 26
paste input "**********"
type input "**********"
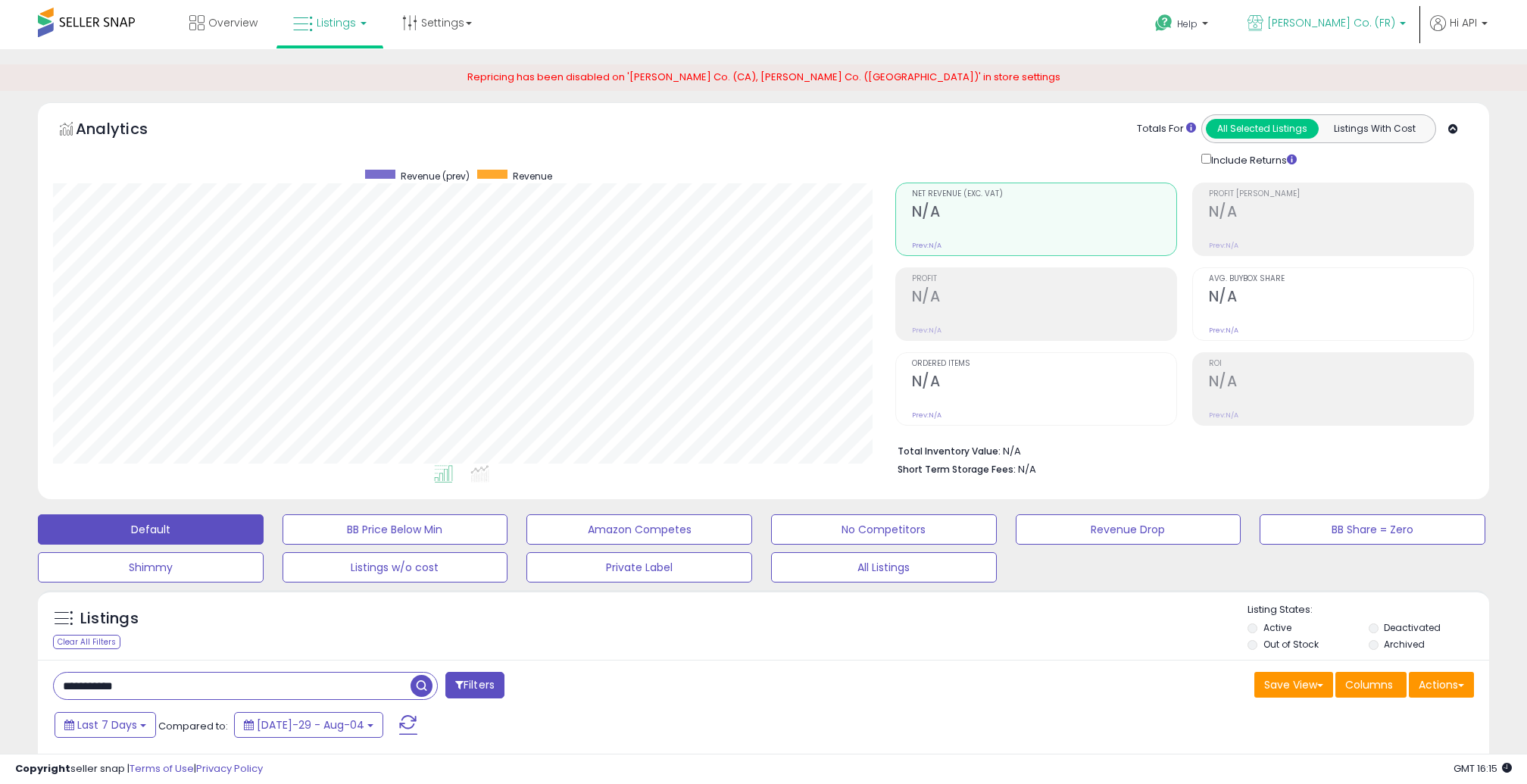
click at [1338, 29] on span "[PERSON_NAME] Co. (FR)" at bounding box center [1331, 23] width 128 height 16
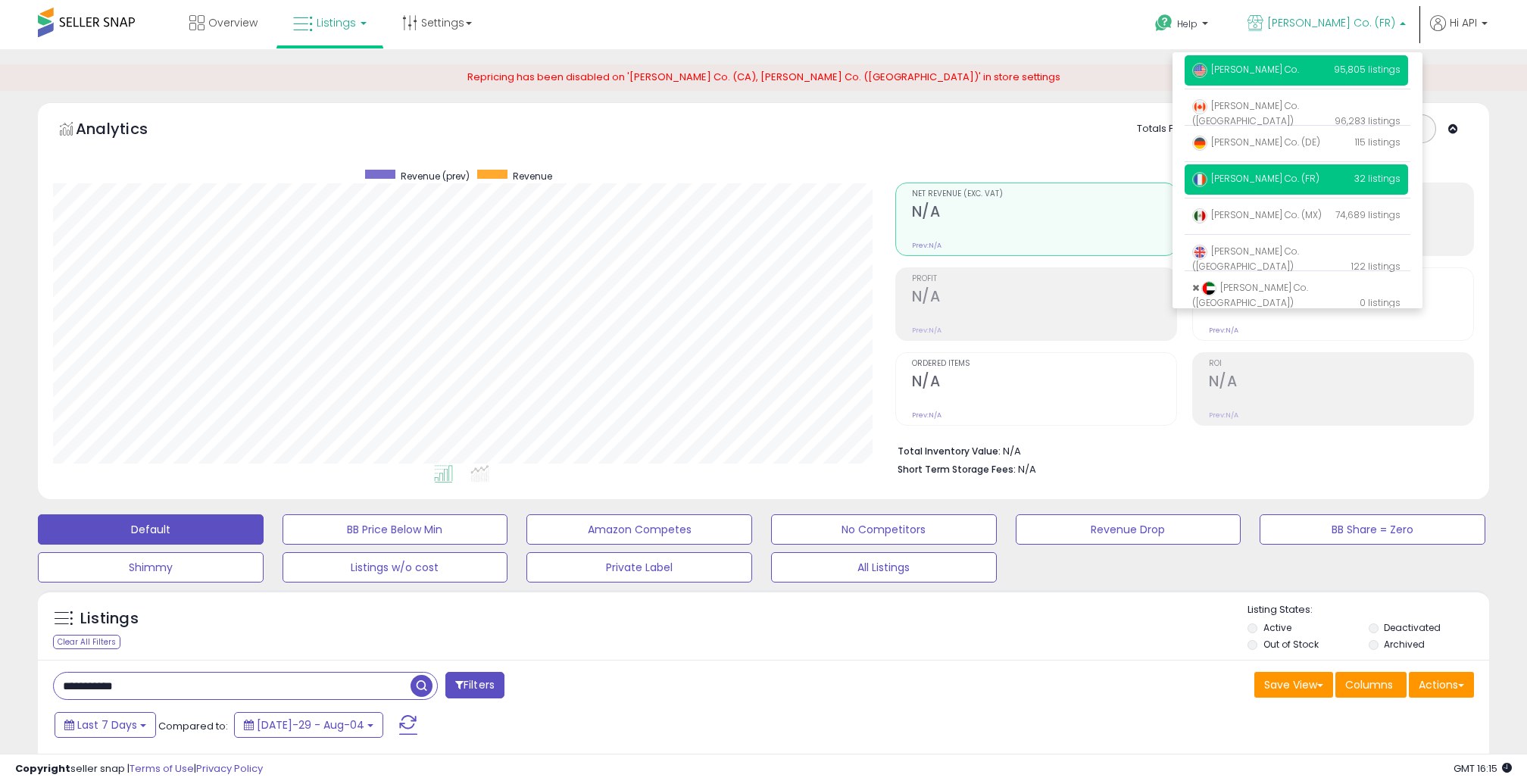
click at [1257, 69] on span "[PERSON_NAME] Co." at bounding box center [1246, 69] width 107 height 13
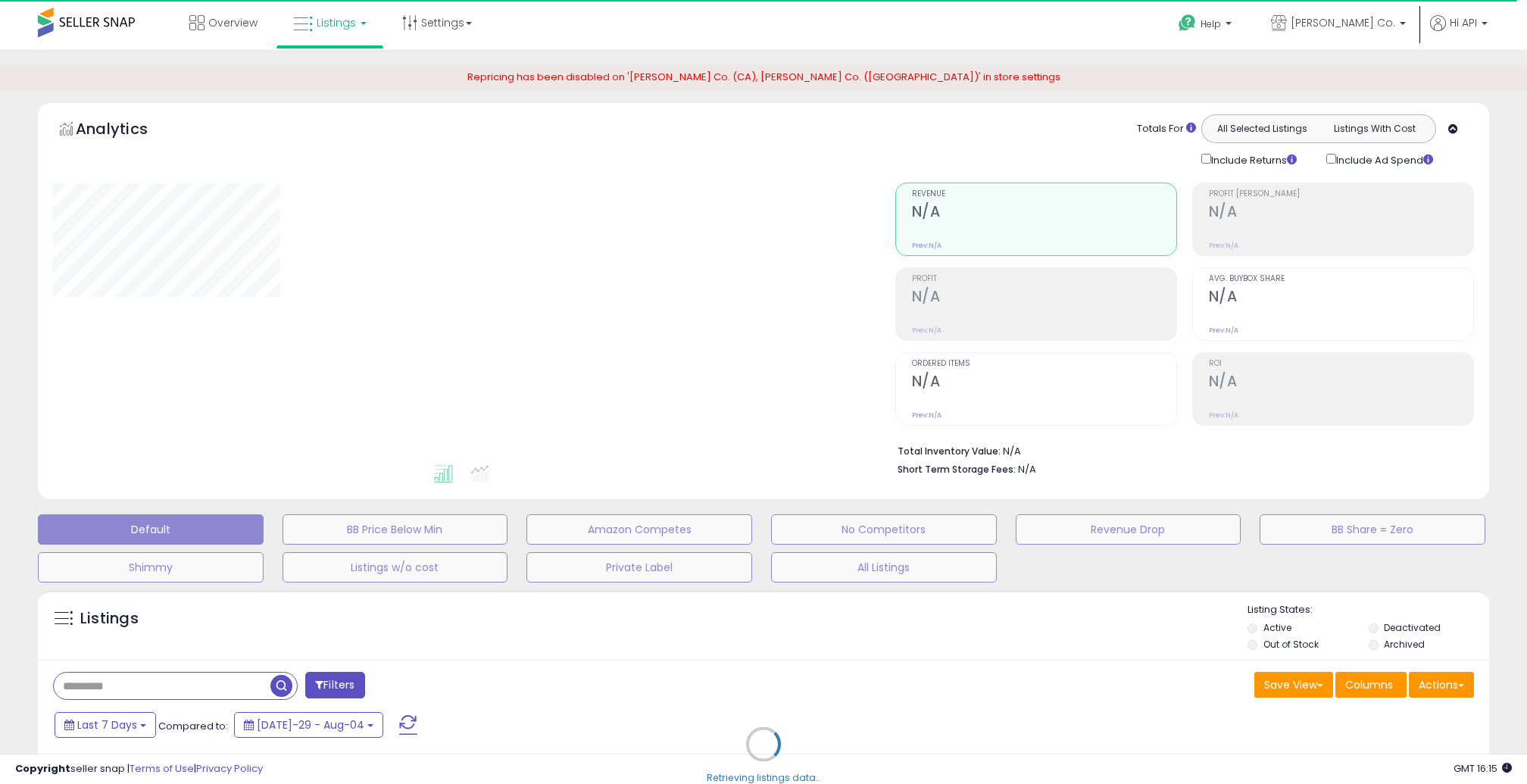
type input "**********"
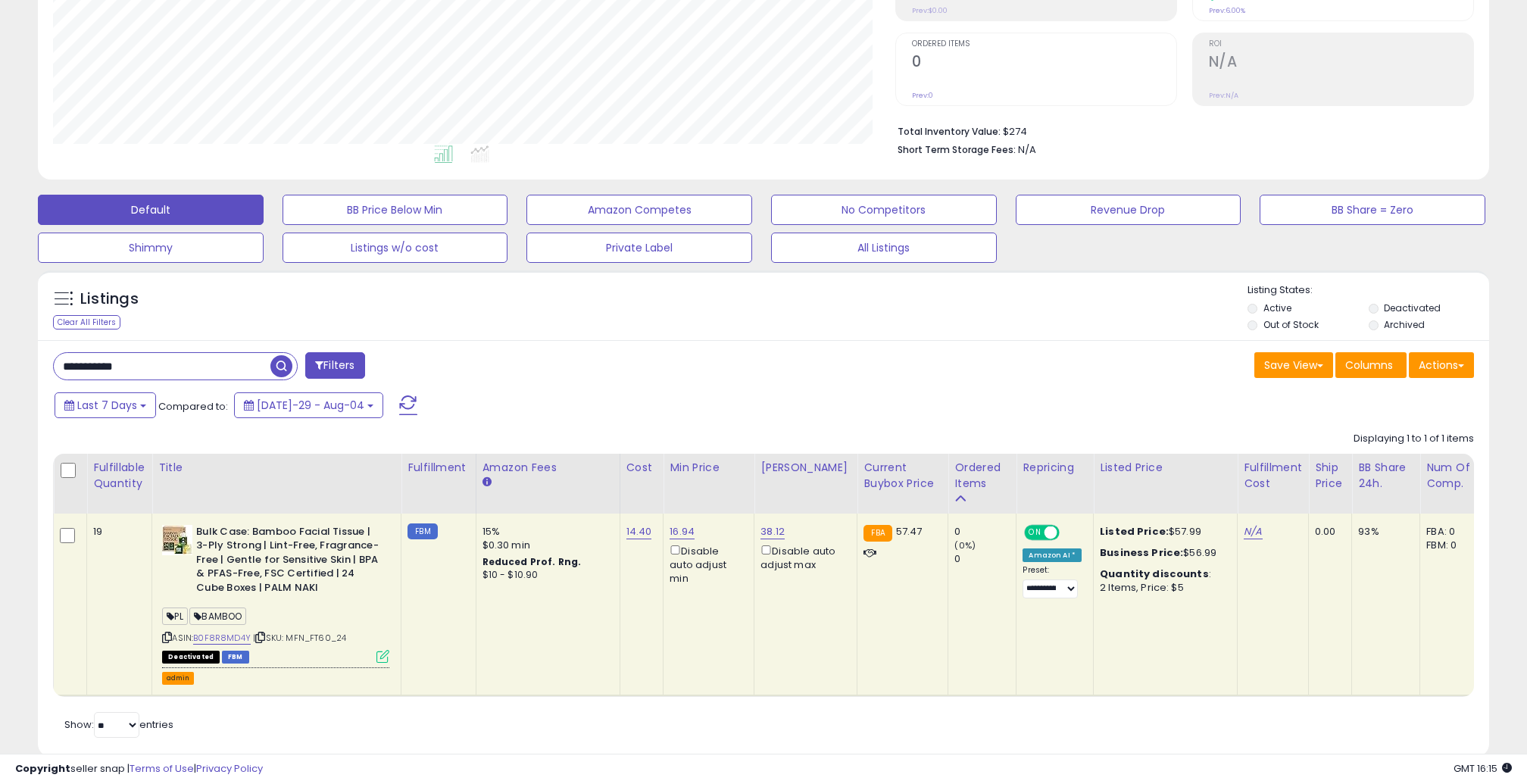
click at [185, 674] on button "admin" at bounding box center [178, 679] width 32 height 13
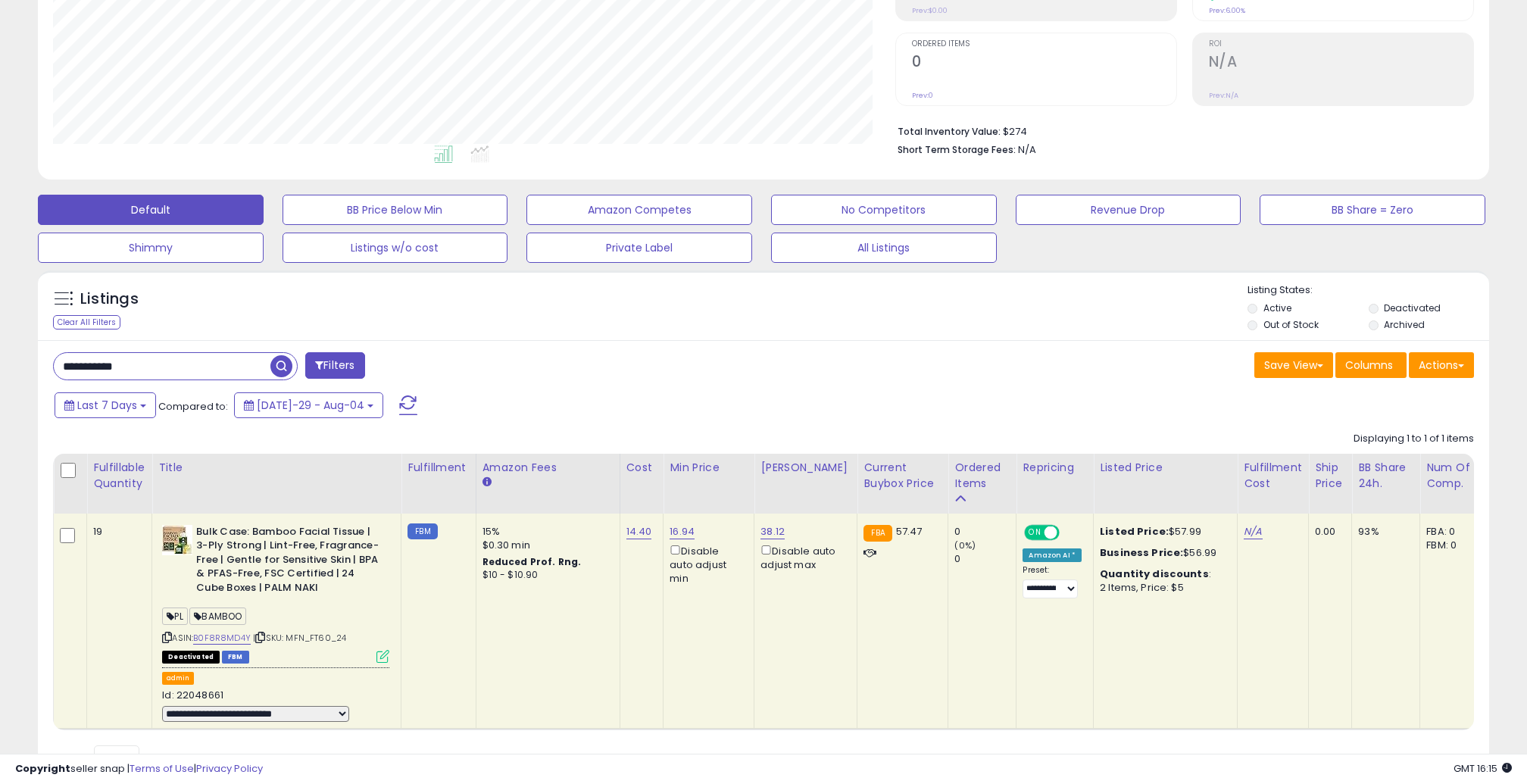
click at [210, 713] on select "**********" at bounding box center [255, 713] width 187 height 16
select select "**********"
select select
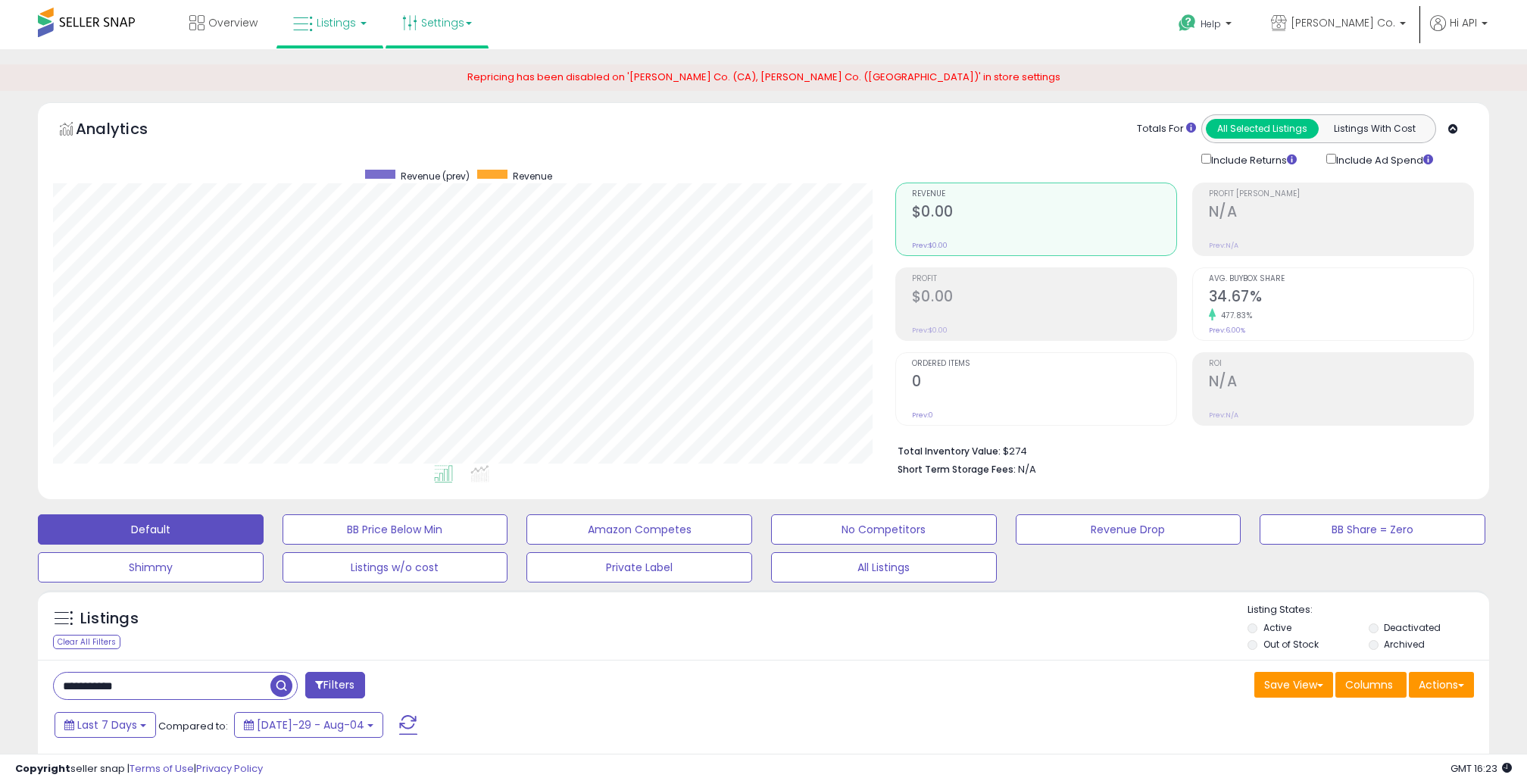
click at [442, 22] on link "Settings" at bounding box center [437, 22] width 92 height 46
click at [437, 122] on link "User settings" at bounding box center [437, 117] width 64 height 15
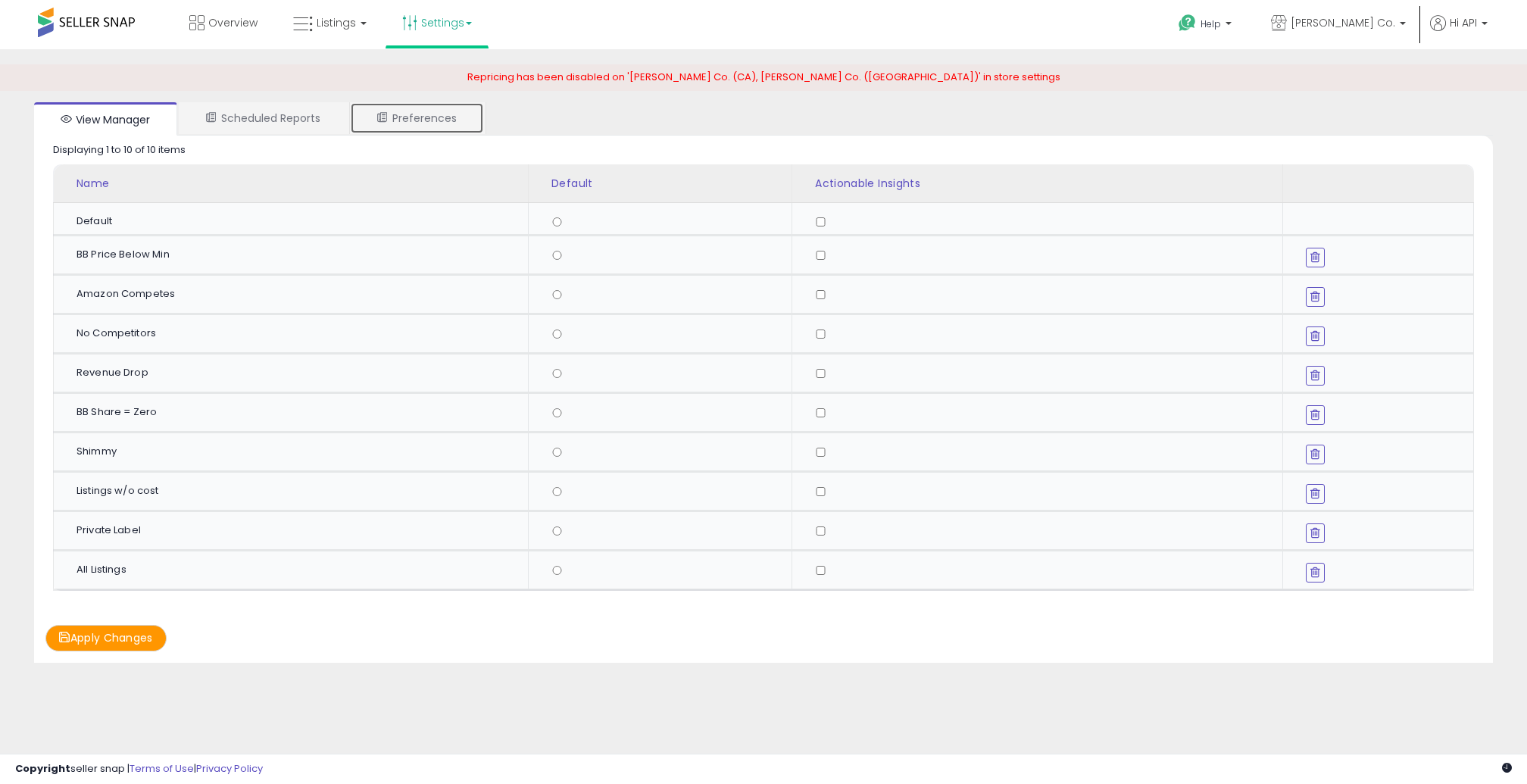
click at [465, 118] on link "Preferences" at bounding box center [416, 118] width 134 height 32
